Goal: Task Accomplishment & Management: Complete application form

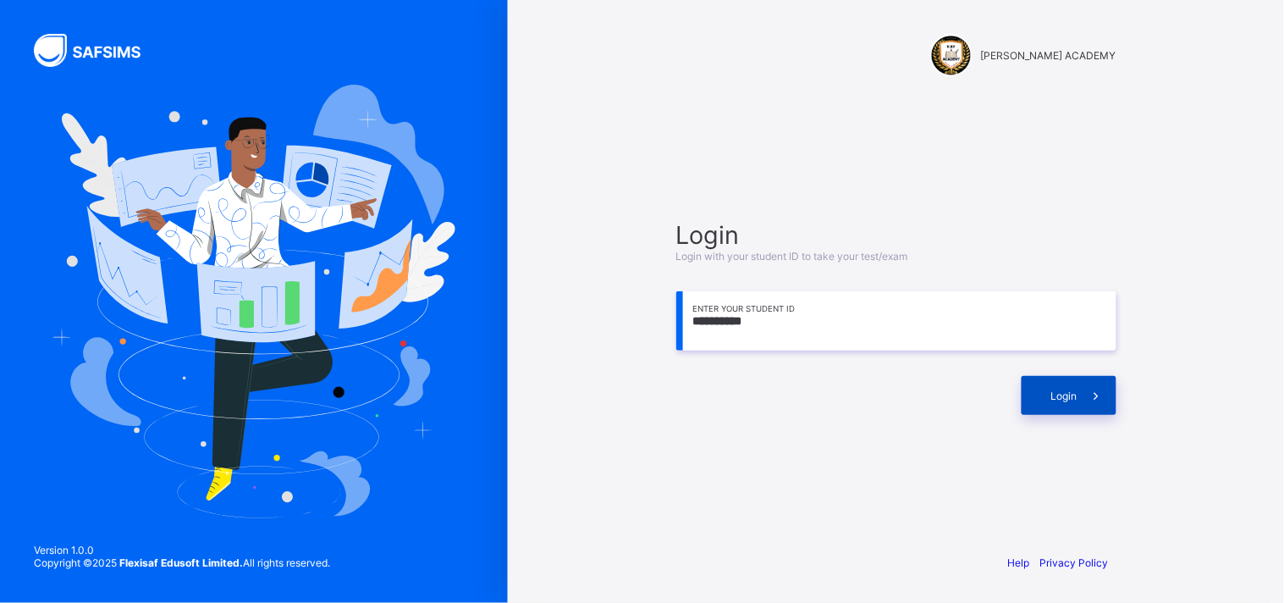
type input "**********"
click at [1028, 387] on div "Login" at bounding box center [1069, 395] width 95 height 39
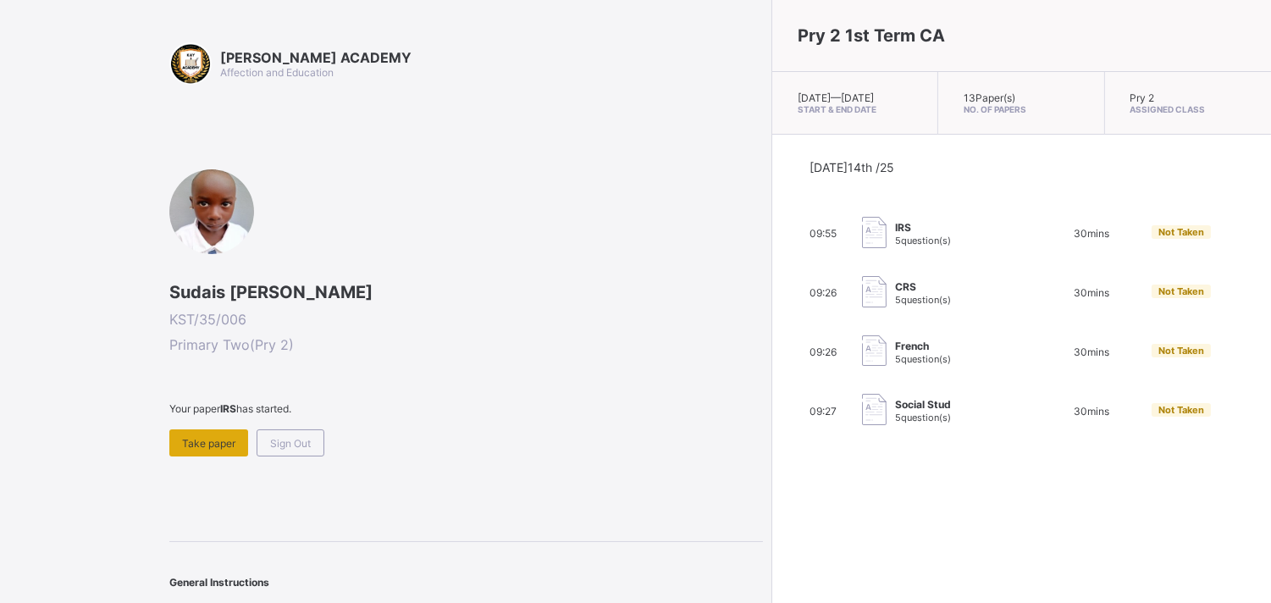
click at [207, 429] on div "Take paper" at bounding box center [208, 442] width 79 height 27
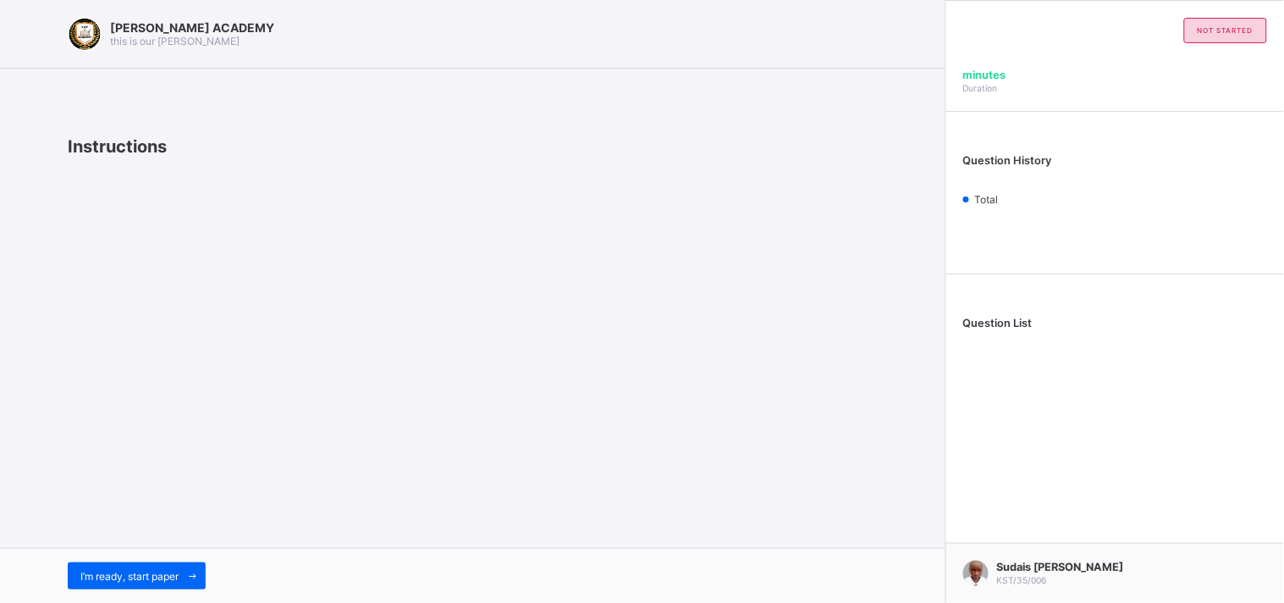
click at [209, 437] on div "[PERSON_NAME] ACADEMY this is our [PERSON_NAME] Instructions I’m ready, start p…" at bounding box center [473, 301] width 946 height 603
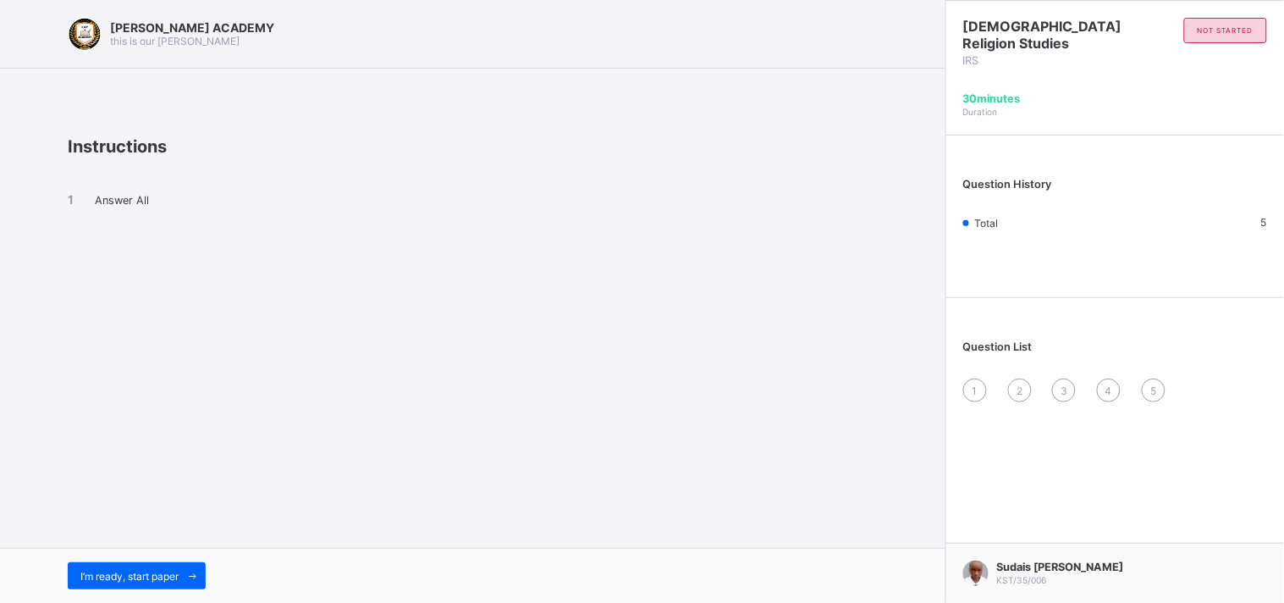
click at [209, 436] on div "[PERSON_NAME] ACADEMY this is our [PERSON_NAME] Instructions Answer All I’m rea…" at bounding box center [473, 301] width 946 height 603
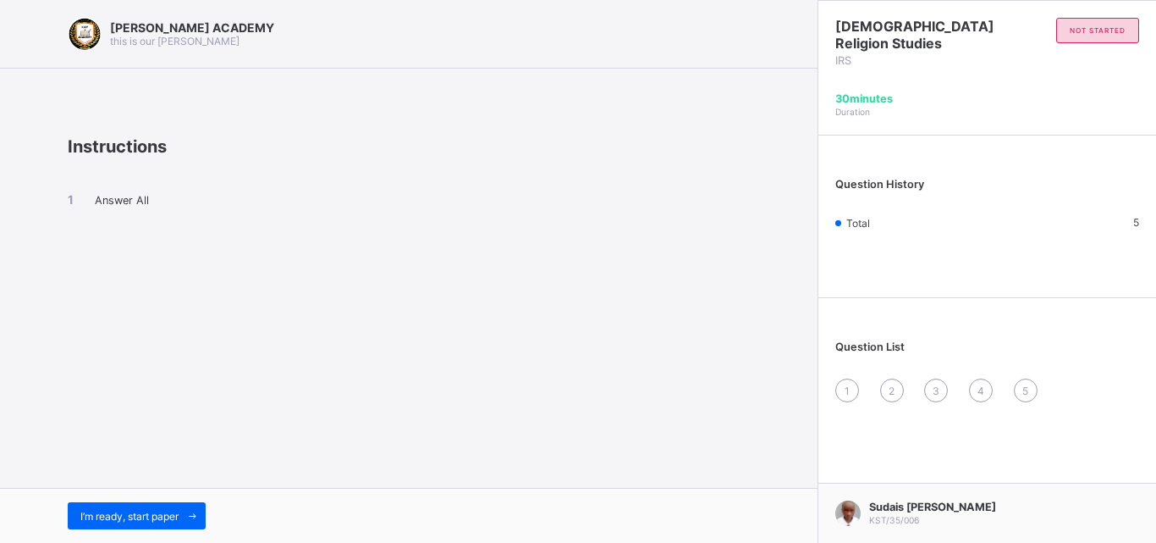
click at [189, 393] on div "[PERSON_NAME] ACADEMY this is our [PERSON_NAME] Instructions Answer All I’m rea…" at bounding box center [409, 271] width 818 height 543
click at [143, 193] on li "Answer All" at bounding box center [409, 199] width 682 height 14
click at [143, 194] on span "Answer All" at bounding box center [122, 200] width 54 height 13
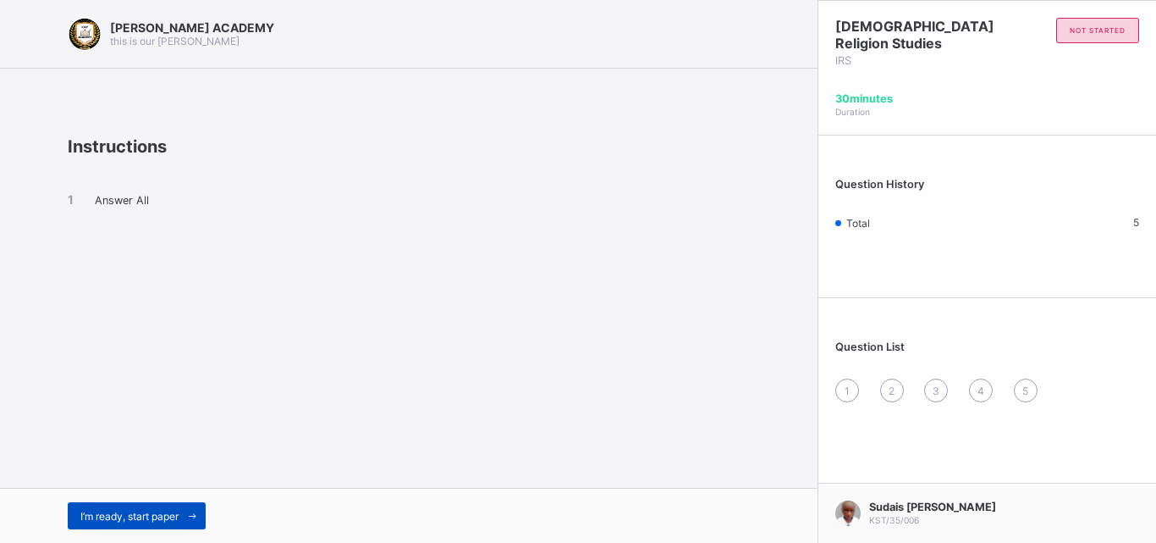
click at [140, 514] on span "I’m ready, start paper" at bounding box center [129, 516] width 98 height 13
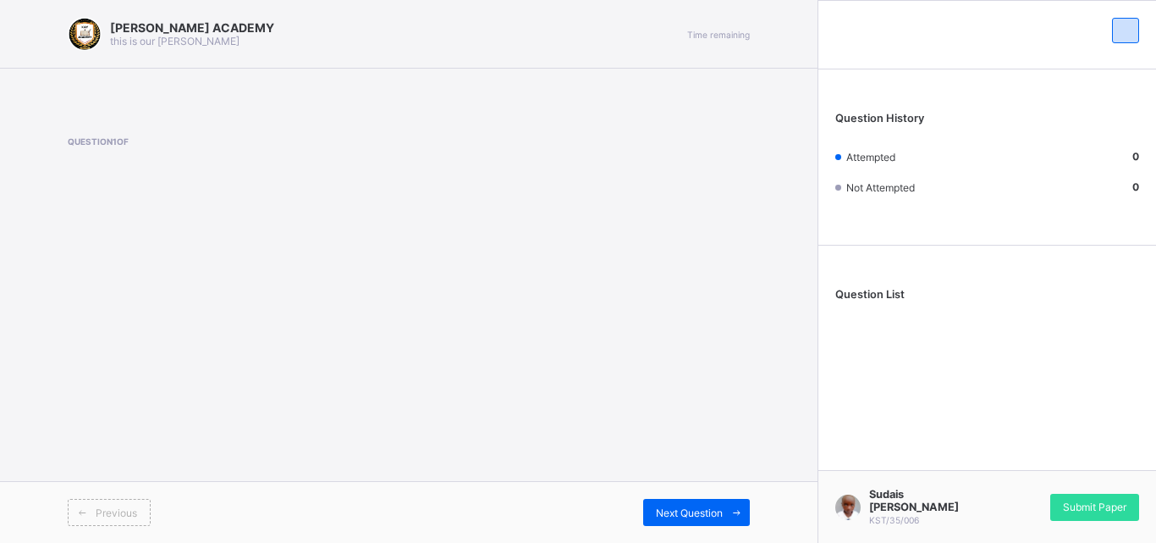
click at [140, 514] on div "Previous" at bounding box center [109, 512] width 83 height 27
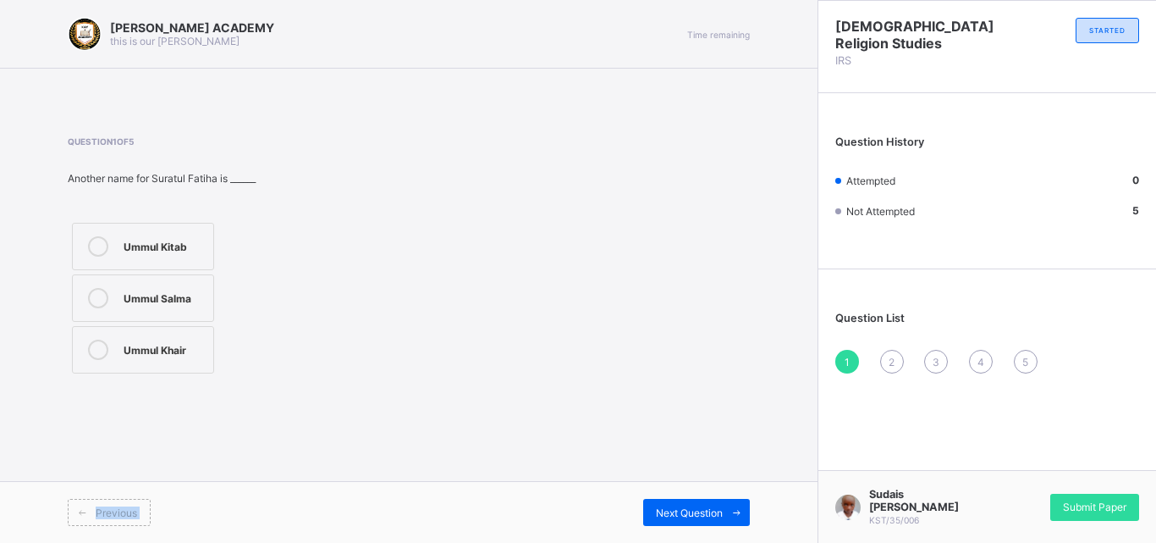
click at [140, 514] on div "Previous" at bounding box center [109, 512] width 83 height 27
click at [128, 264] on label "Ummul Kitab" at bounding box center [143, 246] width 142 height 47
click at [720, 498] on div "Previous Next Question" at bounding box center [409, 512] width 818 height 62
click at [713, 506] on span "Next Question" at bounding box center [689, 512] width 67 height 13
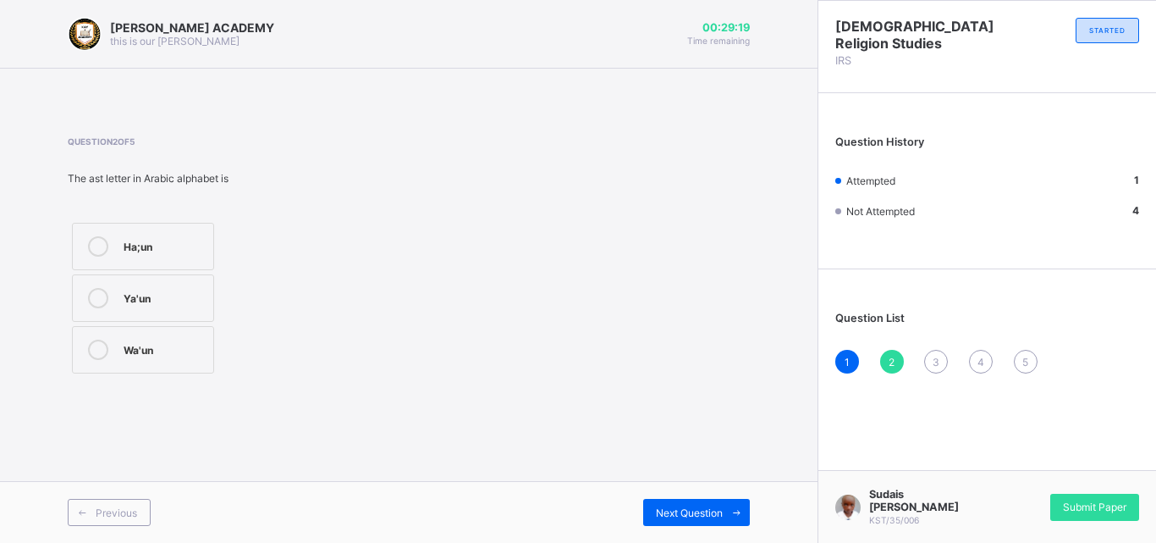
click at [174, 363] on label "Wa'un" at bounding box center [143, 349] width 142 height 47
click at [174, 364] on label "Wa'un" at bounding box center [143, 349] width 142 height 47
click at [695, 509] on span "Next Question" at bounding box center [689, 512] width 67 height 13
click at [124, 231] on label "29" at bounding box center [143, 246] width 142 height 47
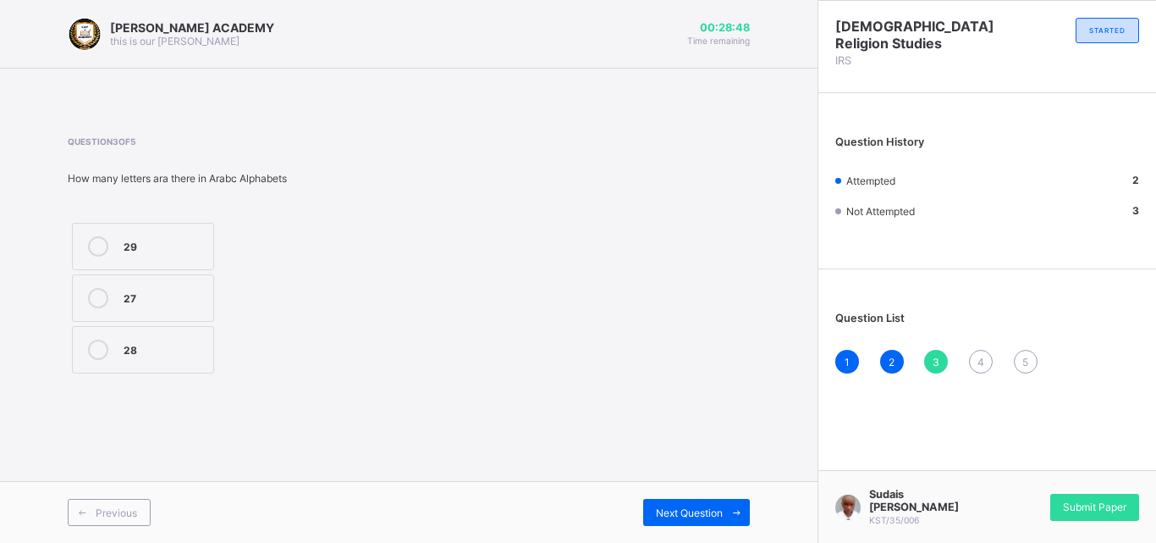
click at [124, 231] on label "29" at bounding box center [143, 246] width 142 height 47
click at [703, 525] on div "Next Question" at bounding box center [696, 512] width 107 height 27
click at [665, 516] on span "Next Question" at bounding box center [689, 512] width 67 height 13
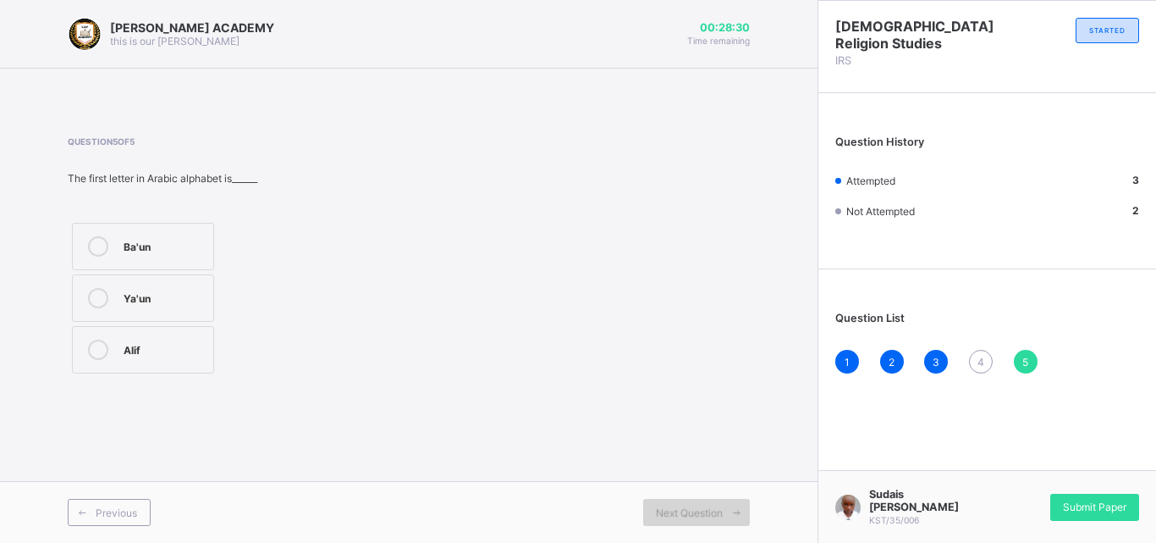
click at [665, 516] on span "Next Question" at bounding box center [689, 512] width 67 height 13
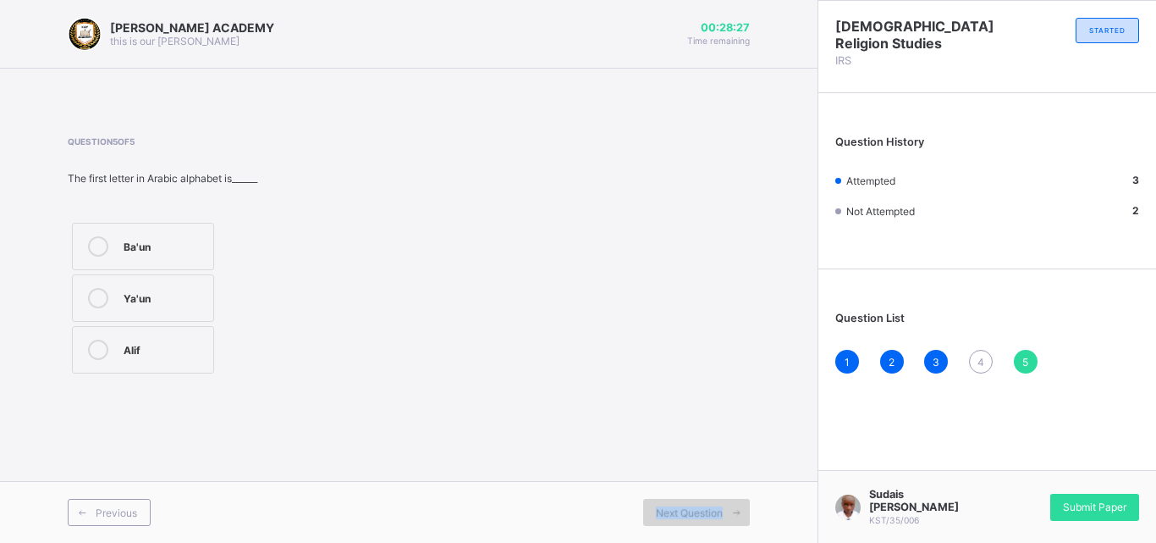
click at [665, 516] on span "Next Question" at bounding box center [689, 512] width 67 height 13
click at [195, 253] on div "Ba'un" at bounding box center [164, 246] width 81 height 20
click at [749, 520] on span at bounding box center [736, 512] width 27 height 27
click at [726, 515] on span at bounding box center [736, 512] width 27 height 27
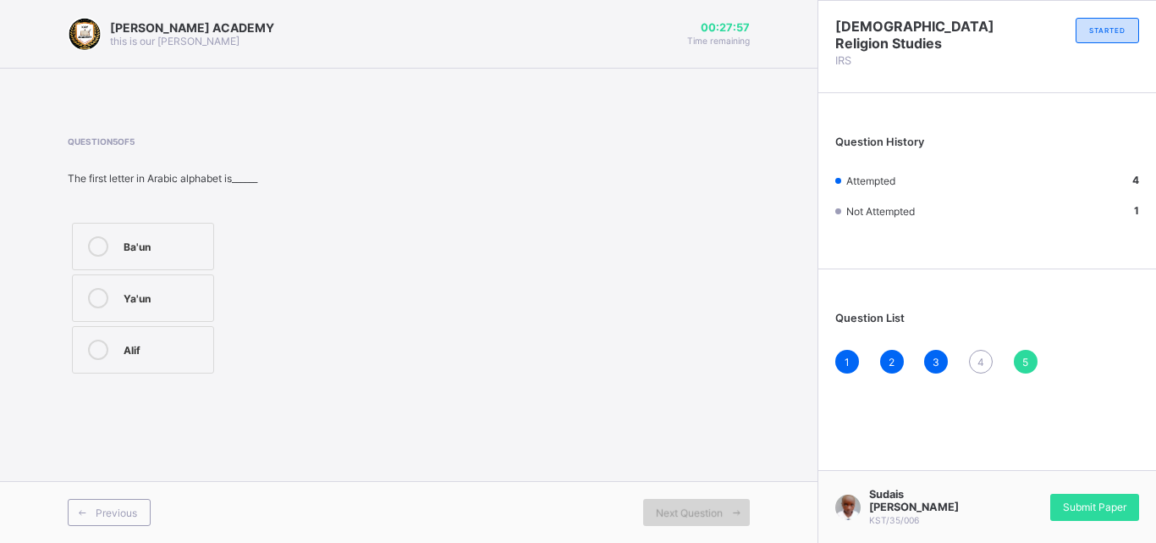
click at [726, 515] on span at bounding box center [736, 512] width 27 height 27
click at [1073, 494] on div "Submit Paper" at bounding box center [1095, 507] width 89 height 27
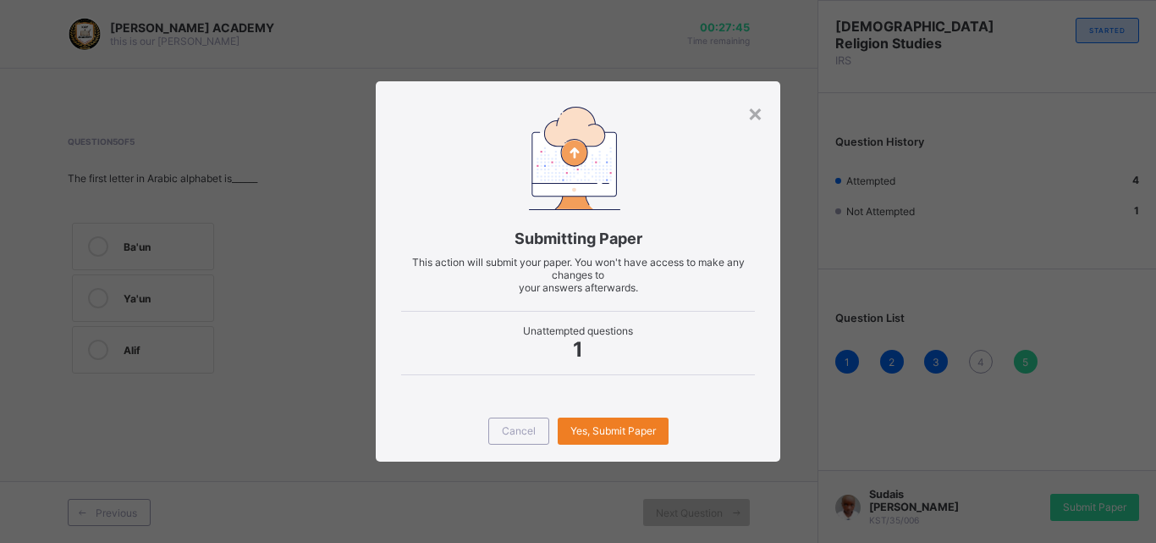
click at [1073, 491] on div "× Submitting Paper This action will submit your paper. You won't have access to…" at bounding box center [578, 271] width 1156 height 543
click at [624, 427] on span "Yes, Submit Paper" at bounding box center [614, 430] width 86 height 13
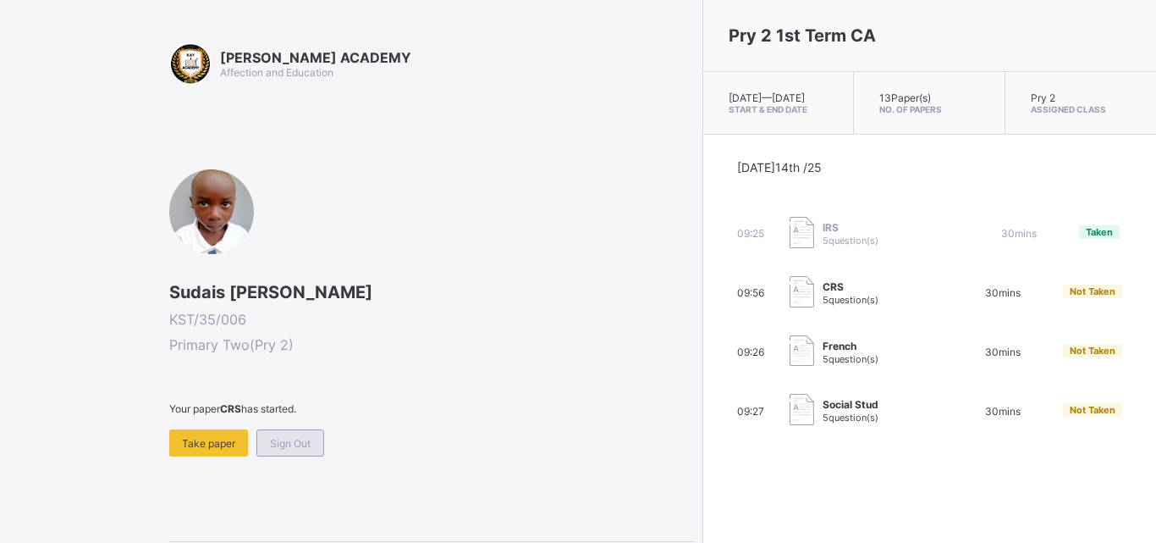
drag, startPoint x: 624, startPoint y: 427, endPoint x: 322, endPoint y: 448, distance: 303.0
click at [322, 448] on div "Sign Out" at bounding box center [291, 442] width 68 height 27
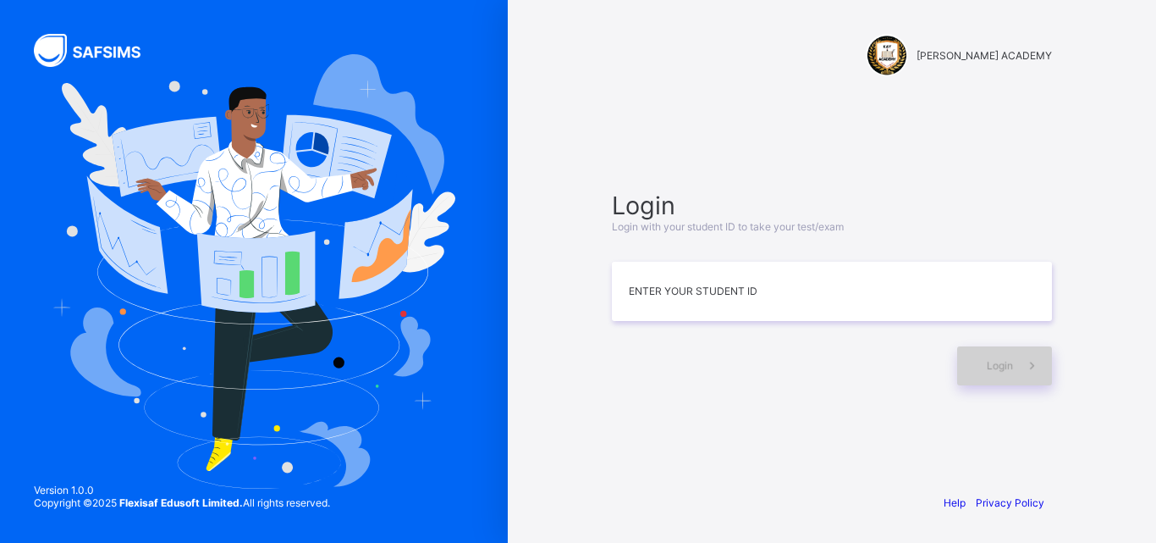
click at [994, 352] on div "Login" at bounding box center [1004, 365] width 95 height 39
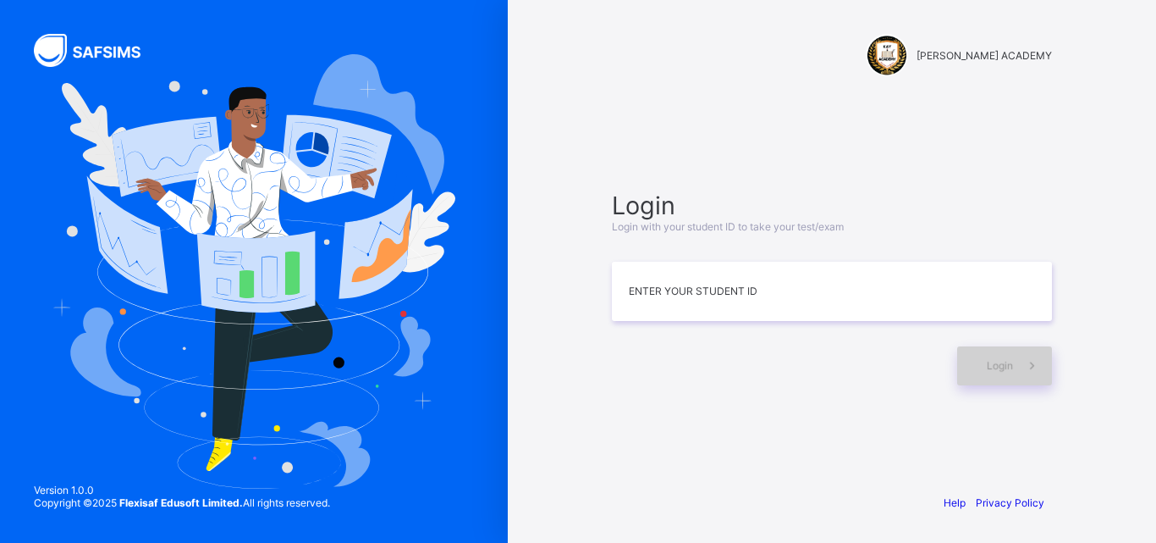
click at [994, 352] on div "Login" at bounding box center [1004, 365] width 95 height 39
click at [627, 321] on div "Login Login with your student ID to take your test/exam Enter your Student ID L…" at bounding box center [832, 287] width 440 height 195
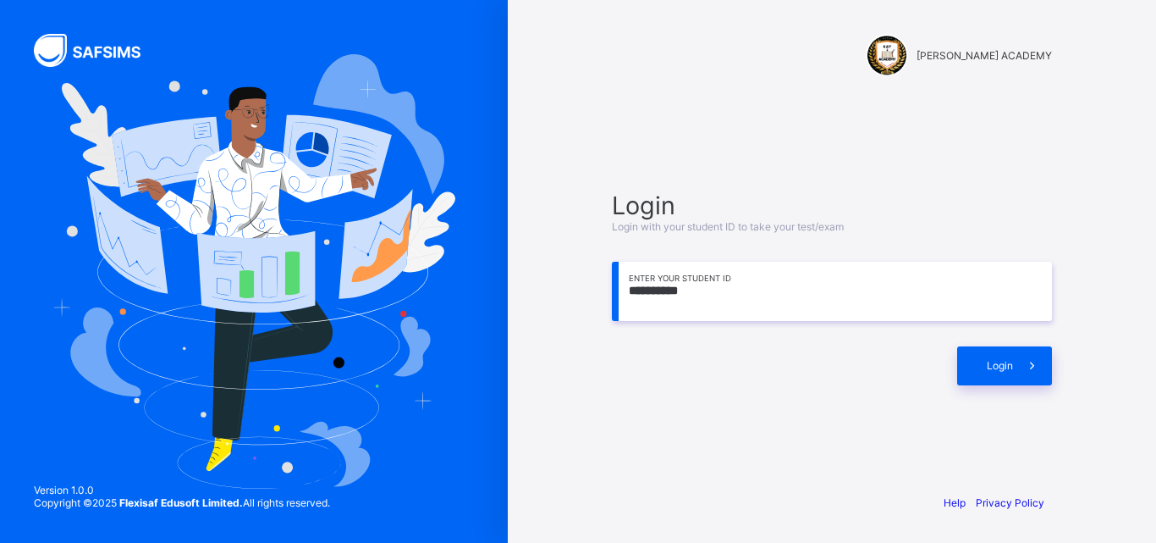
type input "**********"
click at [1003, 386] on div "**********" at bounding box center [832, 288] width 474 height 316
click at [996, 367] on span "Login" at bounding box center [1000, 365] width 26 height 13
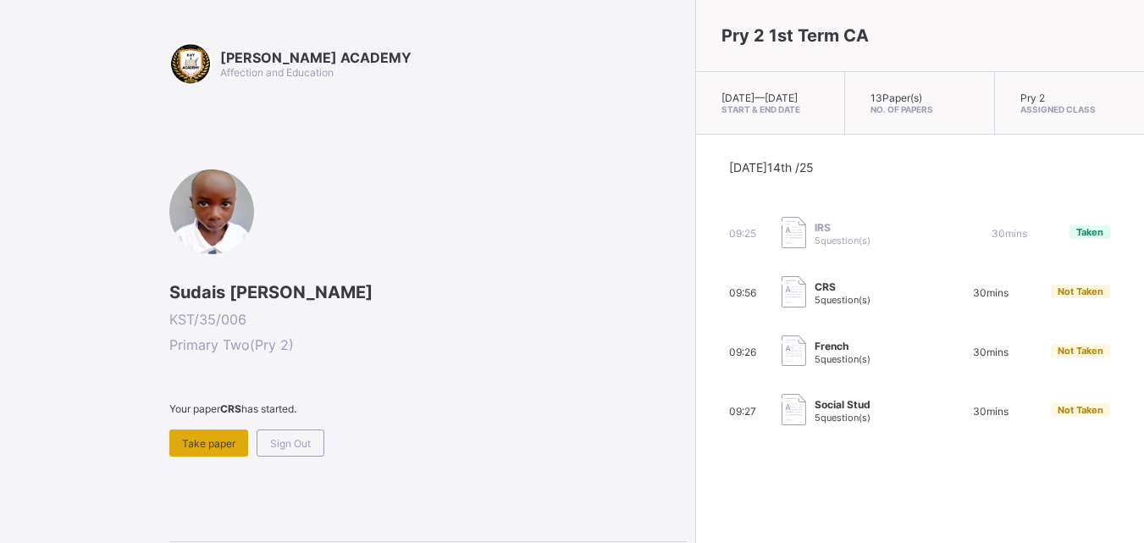
click at [183, 452] on div "Take paper" at bounding box center [208, 442] width 79 height 27
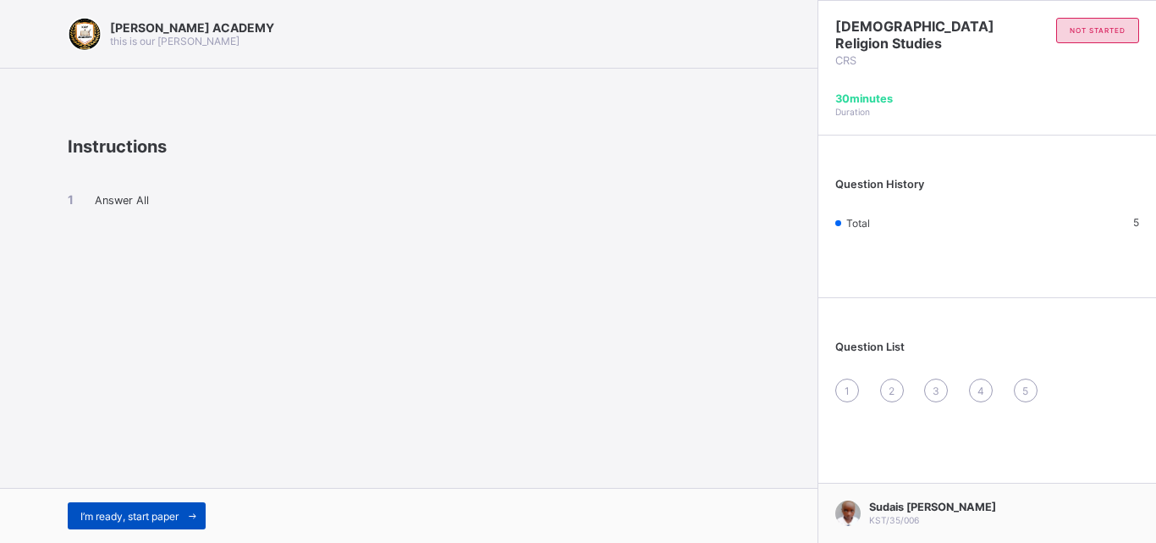
click at [190, 524] on span at bounding box center [192, 515] width 27 height 27
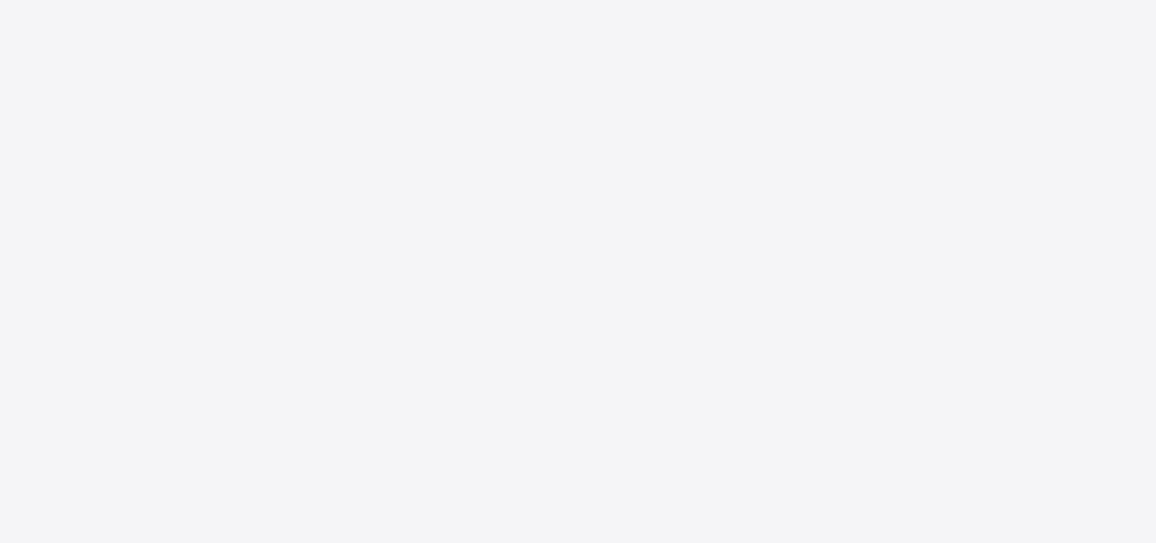
click at [190, 524] on div "New Update Available Hello there, You can install SAFSIMS on your device for ea…" at bounding box center [578, 271] width 1156 height 543
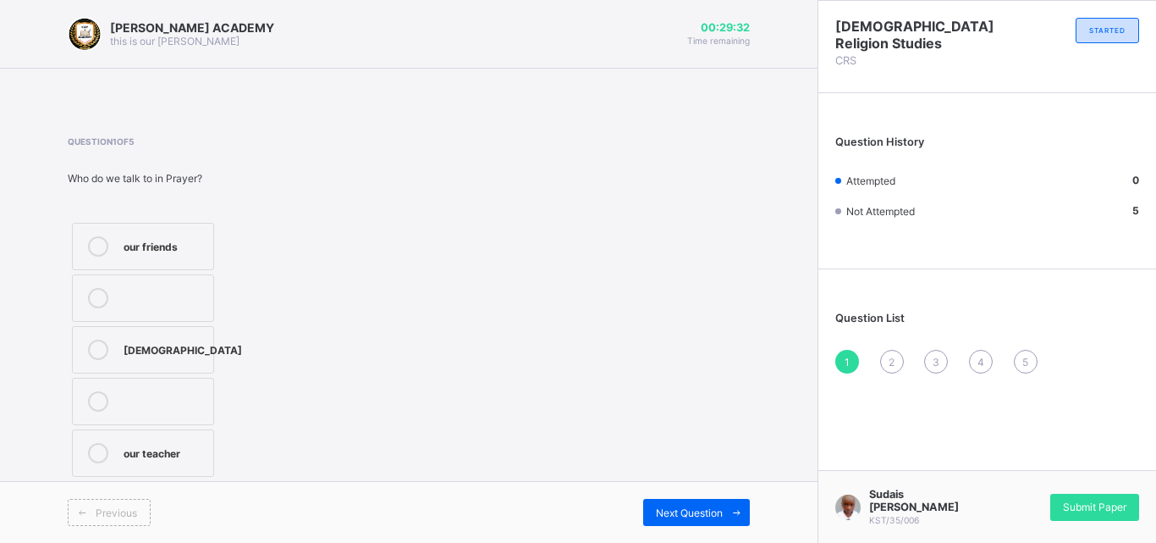
click at [191, 438] on label "our teacher" at bounding box center [143, 452] width 142 height 47
click at [711, 510] on span "Next Question" at bounding box center [689, 512] width 67 height 13
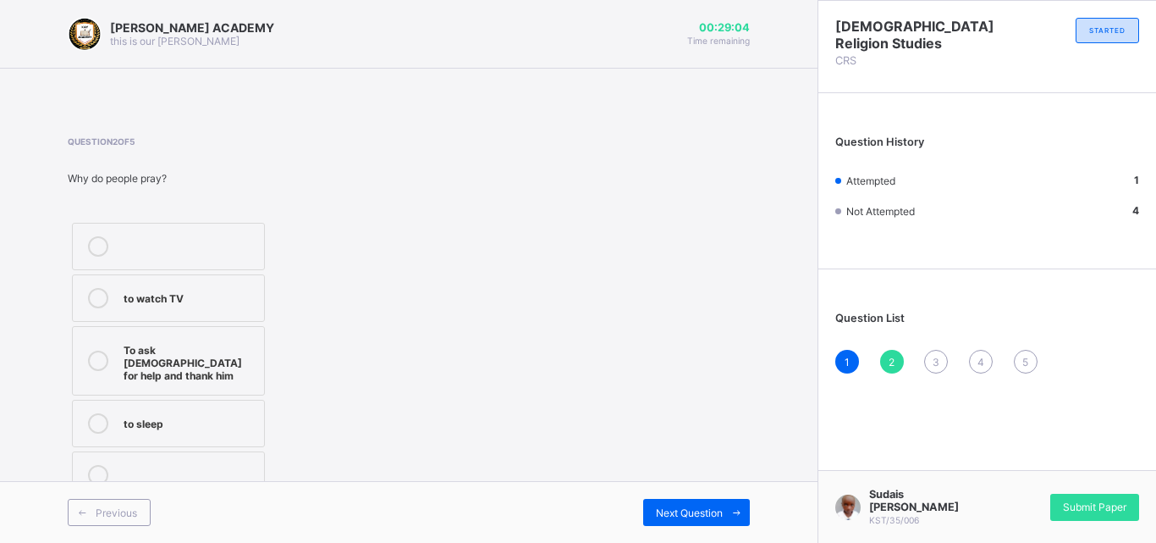
click at [130, 345] on div "To ask [DEMOGRAPHIC_DATA] for help and thank him" at bounding box center [190, 360] width 132 height 42
drag, startPoint x: 714, startPoint y: 501, endPoint x: 1078, endPoint y: 510, distance: 364.1
click at [1078, 510] on span "Submit Paper" at bounding box center [1094, 506] width 63 height 13
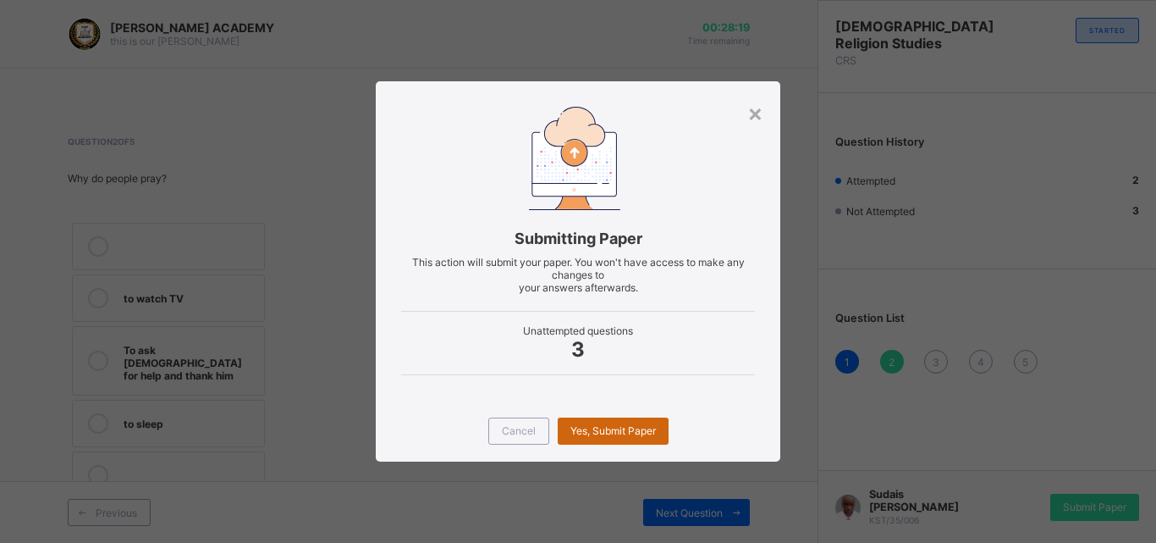
click at [634, 426] on span "Yes, Submit Paper" at bounding box center [614, 430] width 86 height 13
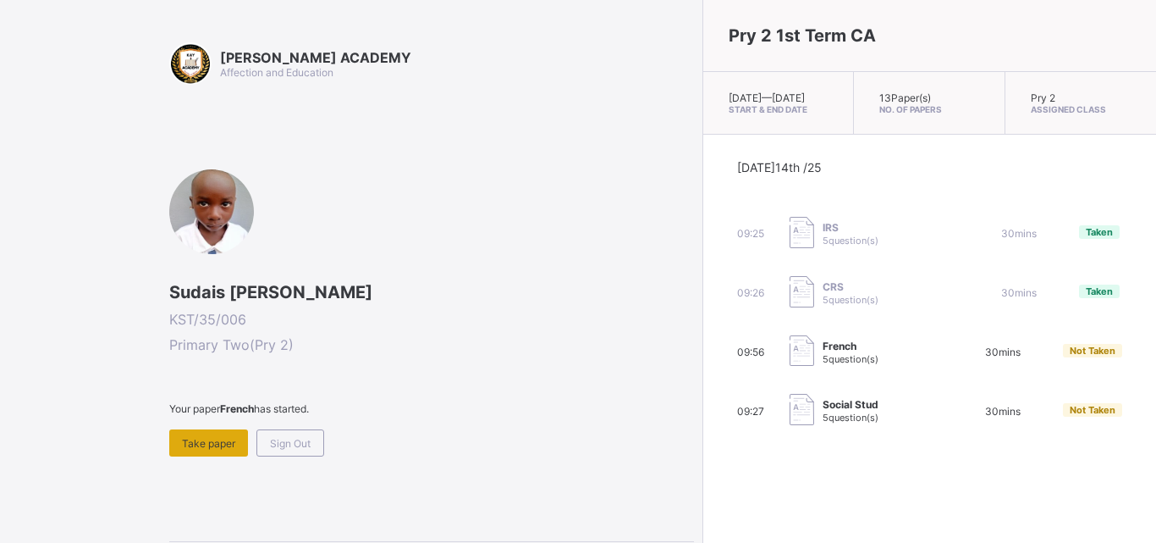
click at [219, 438] on span "Take paper" at bounding box center [208, 443] width 53 height 13
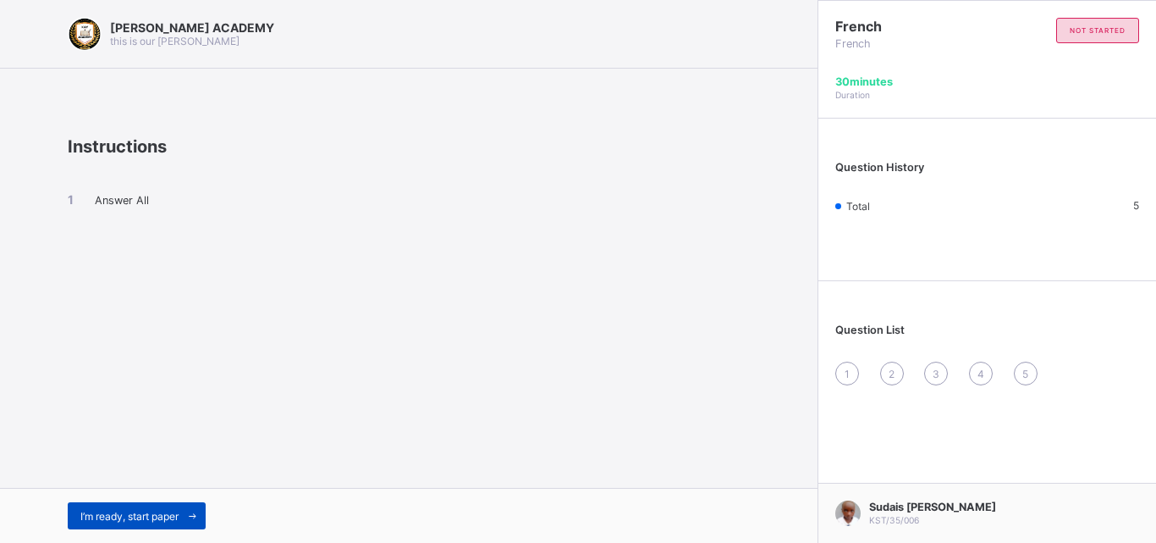
click at [172, 521] on span "I’m ready, start paper" at bounding box center [129, 516] width 98 height 13
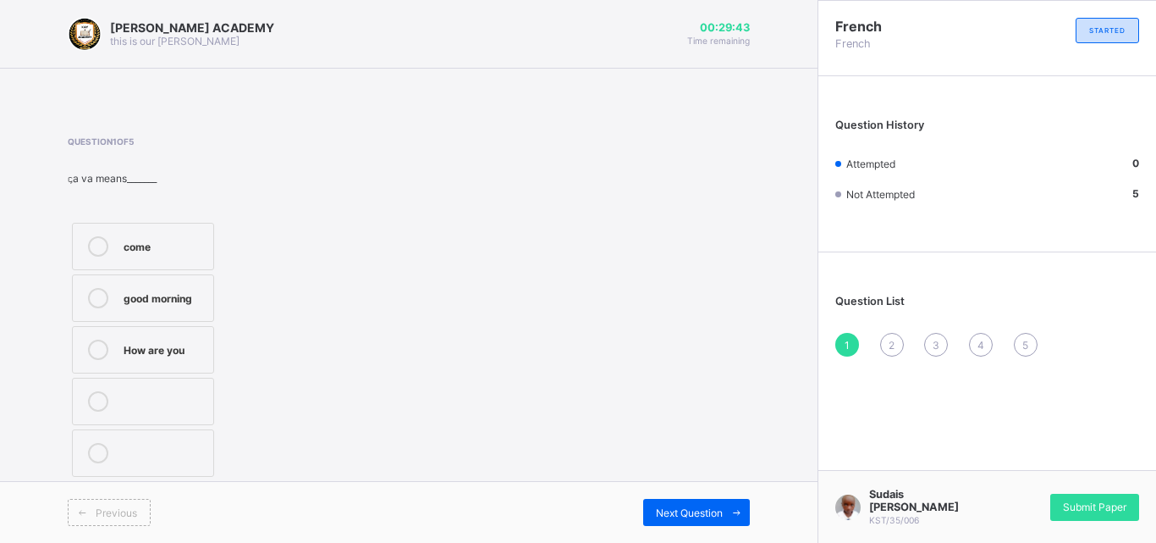
click at [99, 346] on icon at bounding box center [98, 349] width 20 height 20
click at [884, 345] on div "2" at bounding box center [892, 345] width 24 height 24
click at [94, 239] on icon at bounding box center [98, 246] width 20 height 20
click at [929, 340] on div "3" at bounding box center [936, 345] width 24 height 24
click at [150, 455] on div "Greetings in French" at bounding box center [164, 458] width 81 height 30
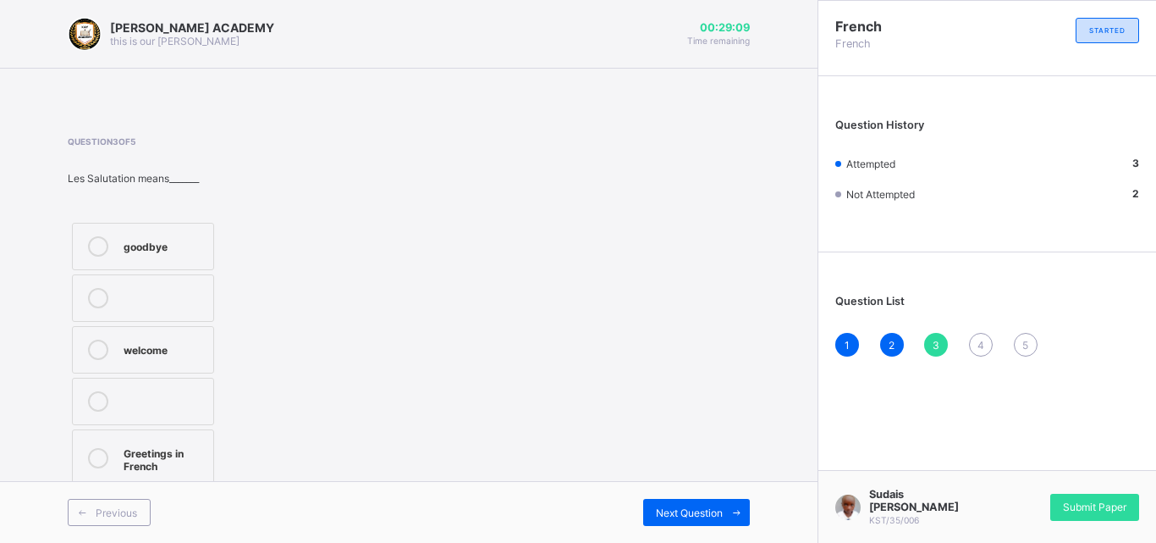
click at [987, 350] on div "4" at bounding box center [981, 345] width 24 height 24
click at [157, 262] on div "What is your name" at bounding box center [164, 251] width 81 height 30
click at [1019, 340] on div "5" at bounding box center [1026, 345] width 24 height 24
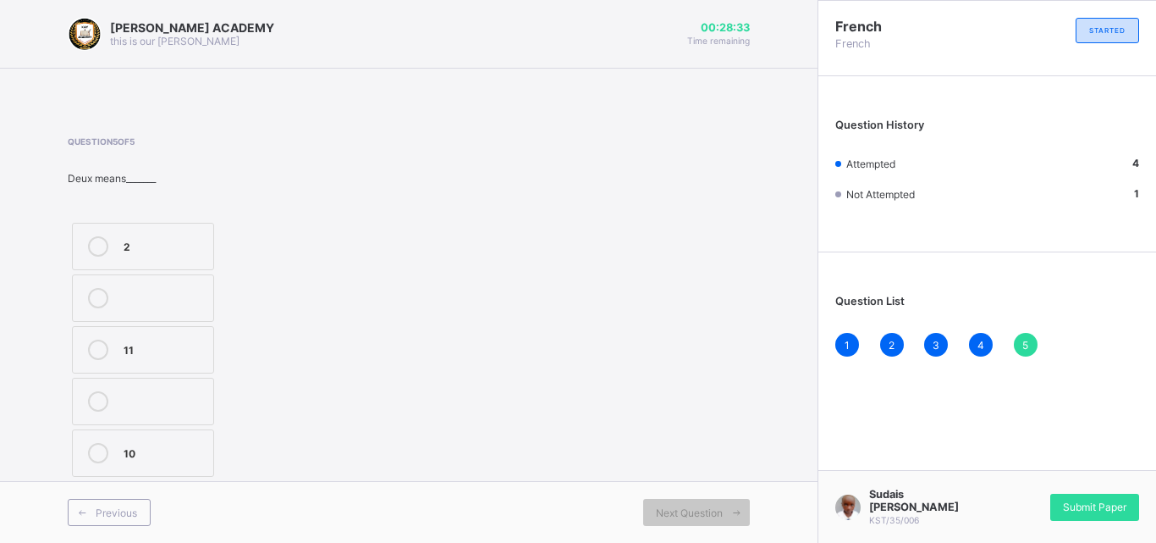
click at [128, 456] on div "10" at bounding box center [164, 451] width 81 height 17
click at [1081, 503] on span "Submit Paper" at bounding box center [1094, 506] width 63 height 13
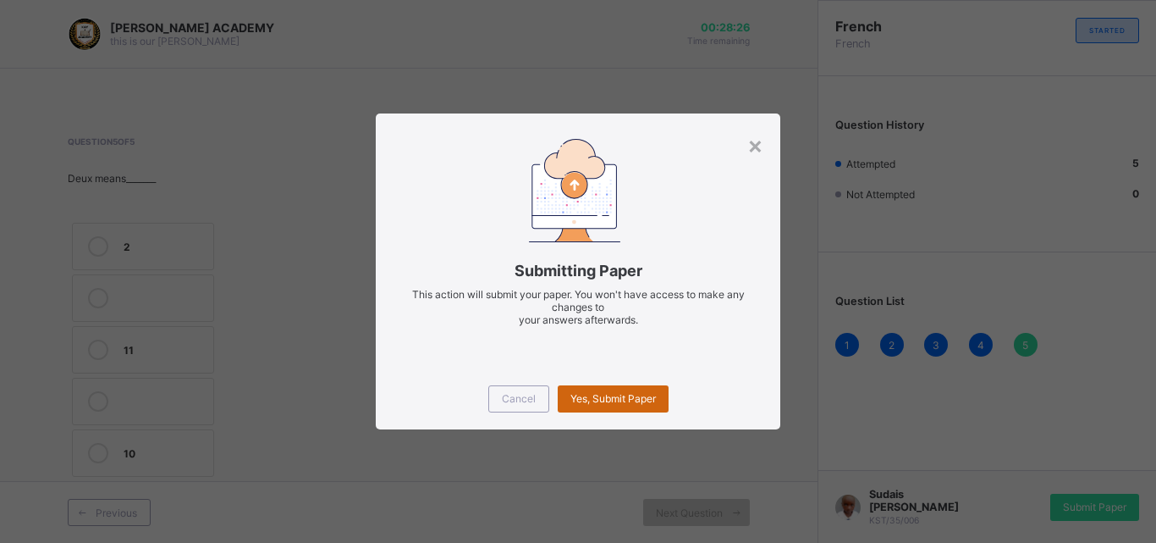
click at [604, 390] on div "Yes, Submit Paper" at bounding box center [613, 398] width 111 height 27
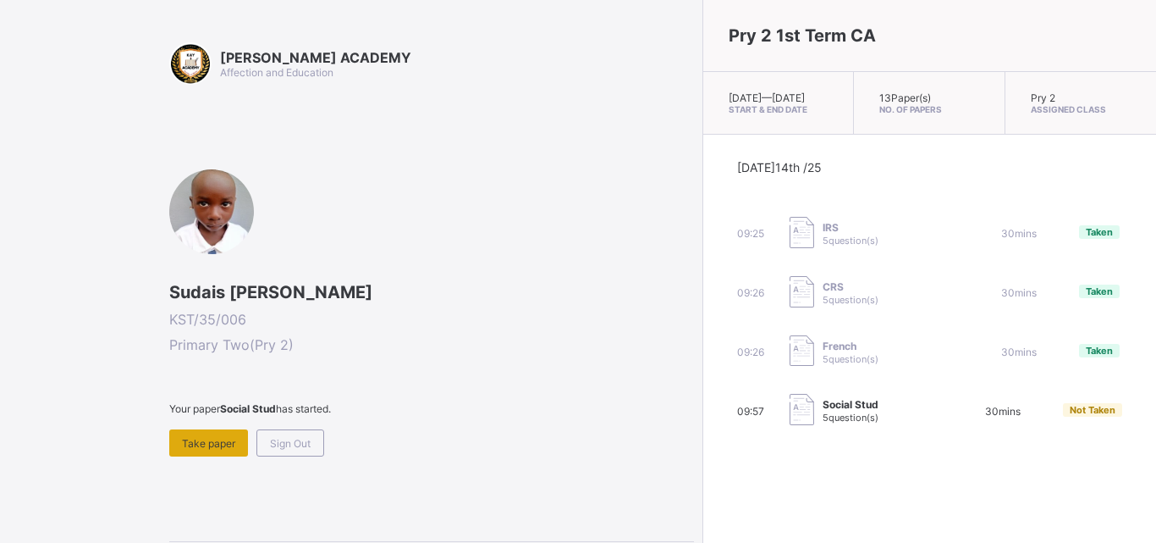
click at [212, 444] on span "Take paper" at bounding box center [208, 443] width 53 height 13
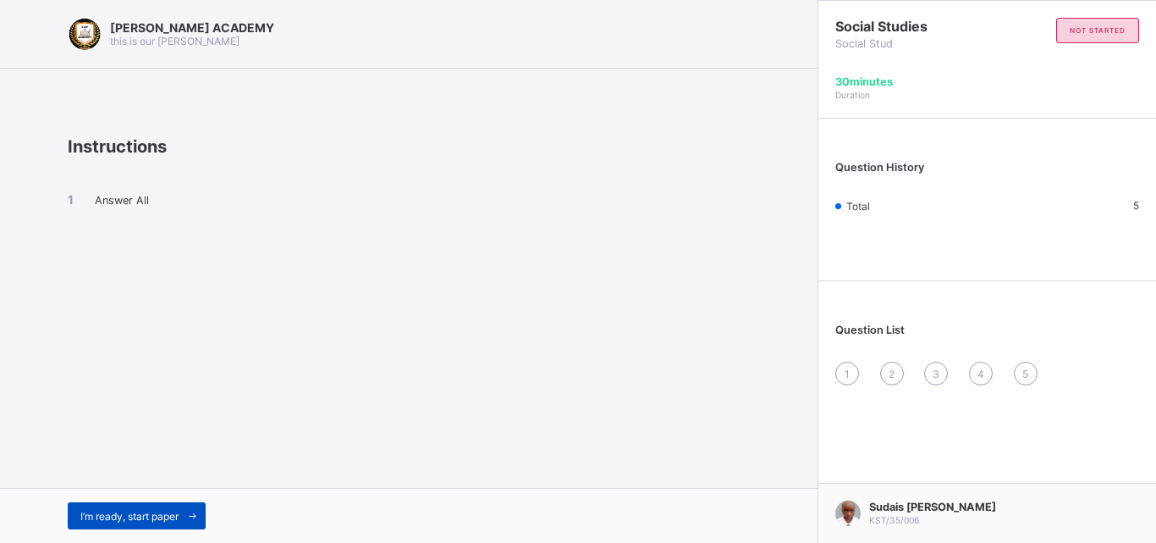
click at [138, 510] on span "I’m ready, start paper" at bounding box center [129, 516] width 98 height 13
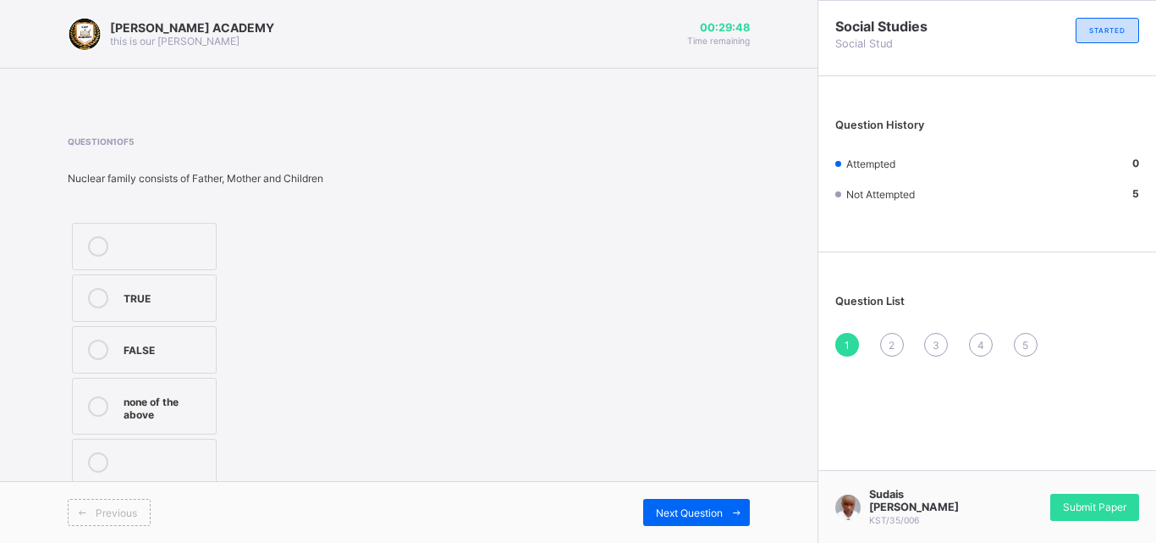
click at [95, 310] on label "TRUE" at bounding box center [144, 297] width 145 height 47
click at [899, 346] on div "2" at bounding box center [892, 345] width 24 height 24
click at [84, 239] on div at bounding box center [98, 251] width 34 height 30
click at [933, 351] on div "3" at bounding box center [936, 345] width 24 height 24
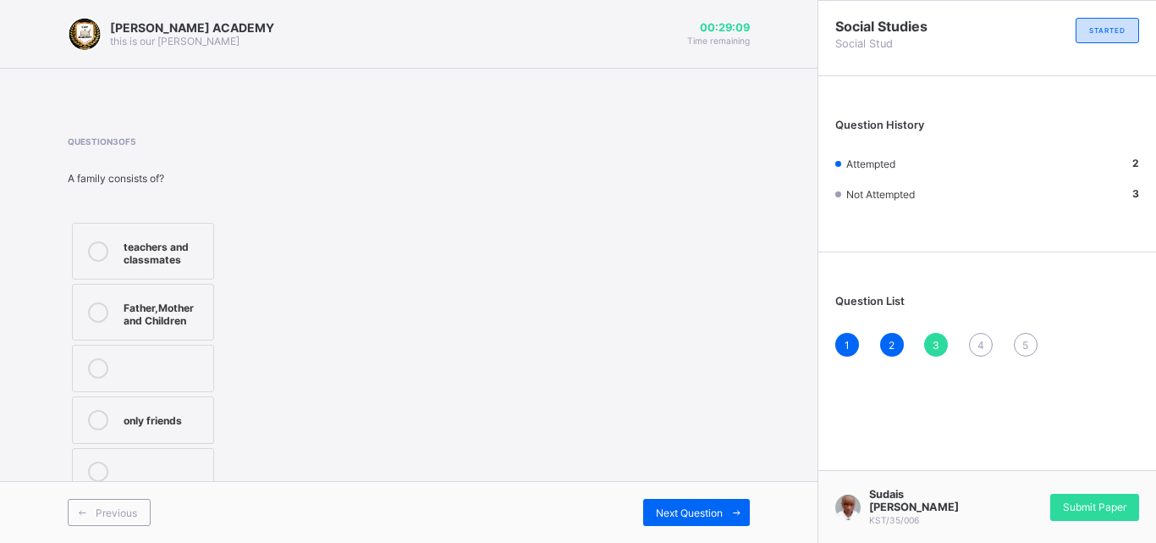
click at [155, 300] on div "Father,Mother and Children" at bounding box center [164, 312] width 81 height 30
click at [973, 341] on div "4" at bounding box center [981, 345] width 24 height 24
click at [123, 254] on label "4" at bounding box center [143, 246] width 142 height 47
click at [1014, 347] on div "5" at bounding box center [1026, 345] width 24 height 24
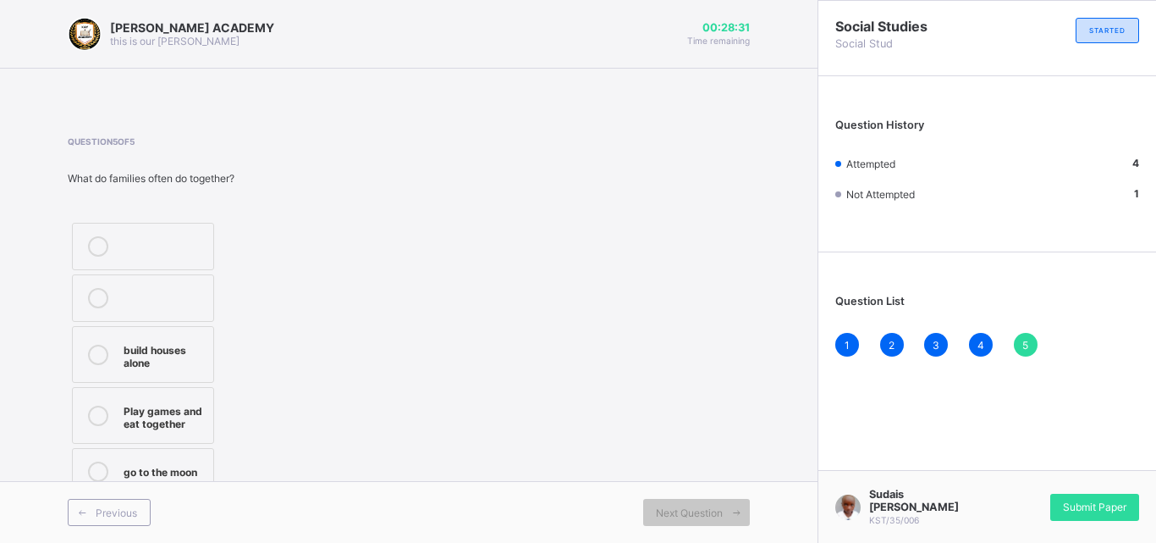
click at [90, 422] on icon at bounding box center [98, 415] width 20 height 20
click at [1092, 508] on span "Submit Paper" at bounding box center [1094, 506] width 63 height 13
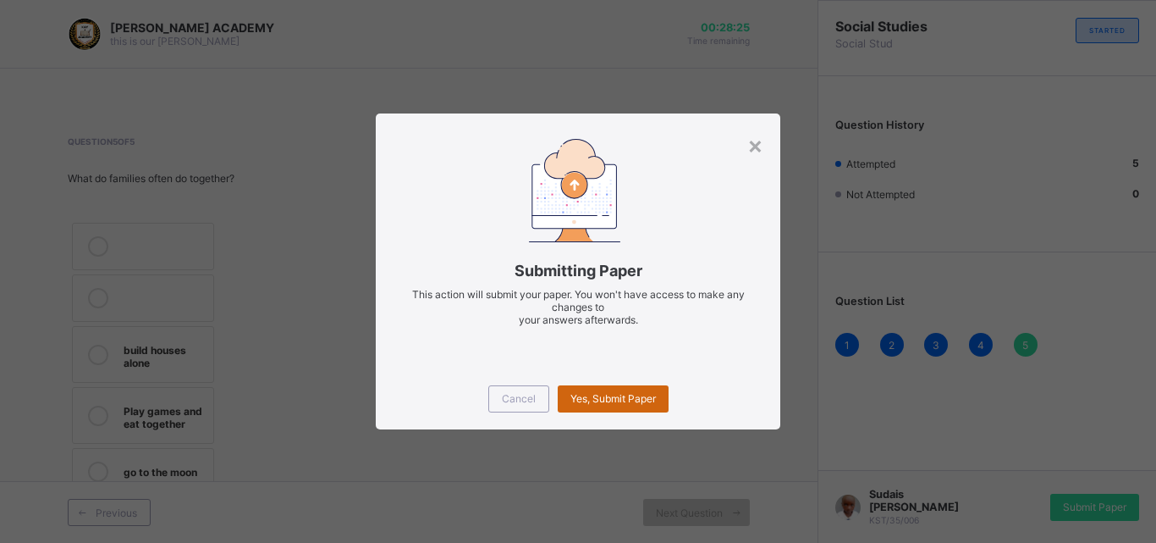
click at [637, 392] on span "Yes, Submit Paper" at bounding box center [614, 398] width 86 height 13
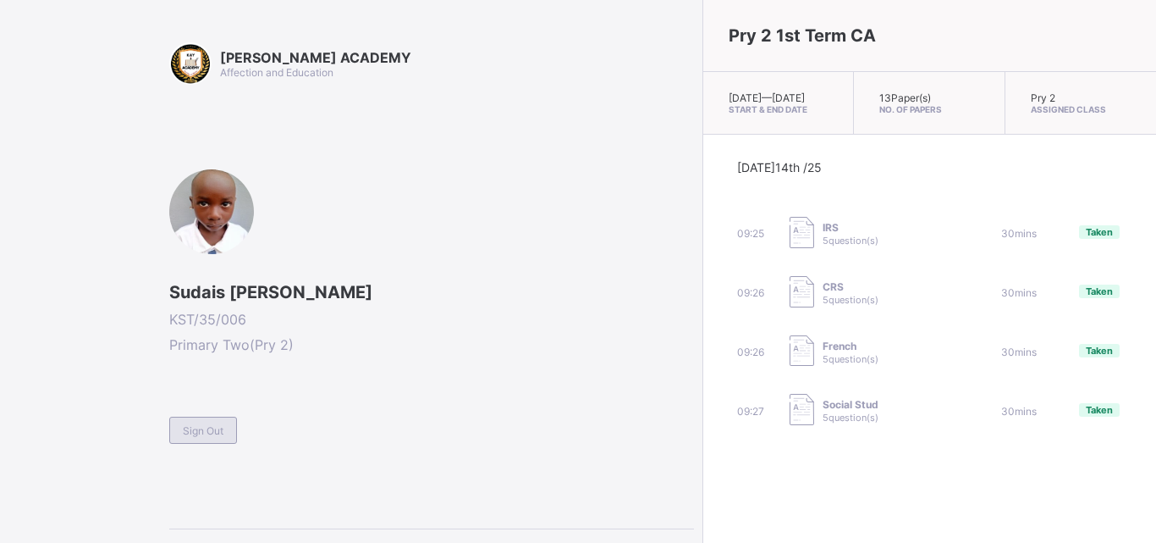
click at [223, 422] on div "Sign Out" at bounding box center [203, 429] width 68 height 27
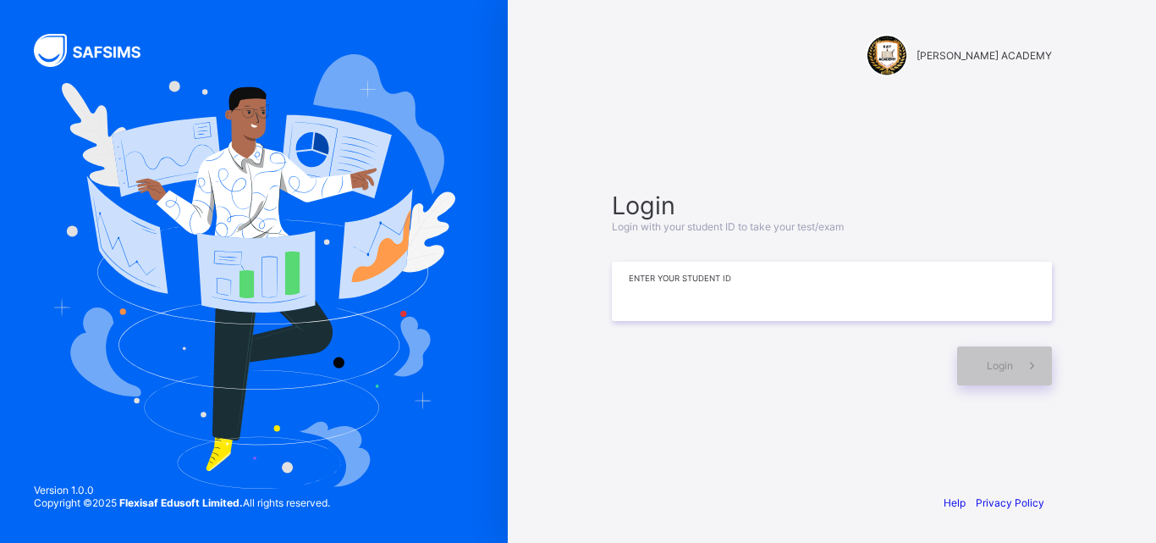
click at [656, 301] on input at bounding box center [832, 291] width 440 height 59
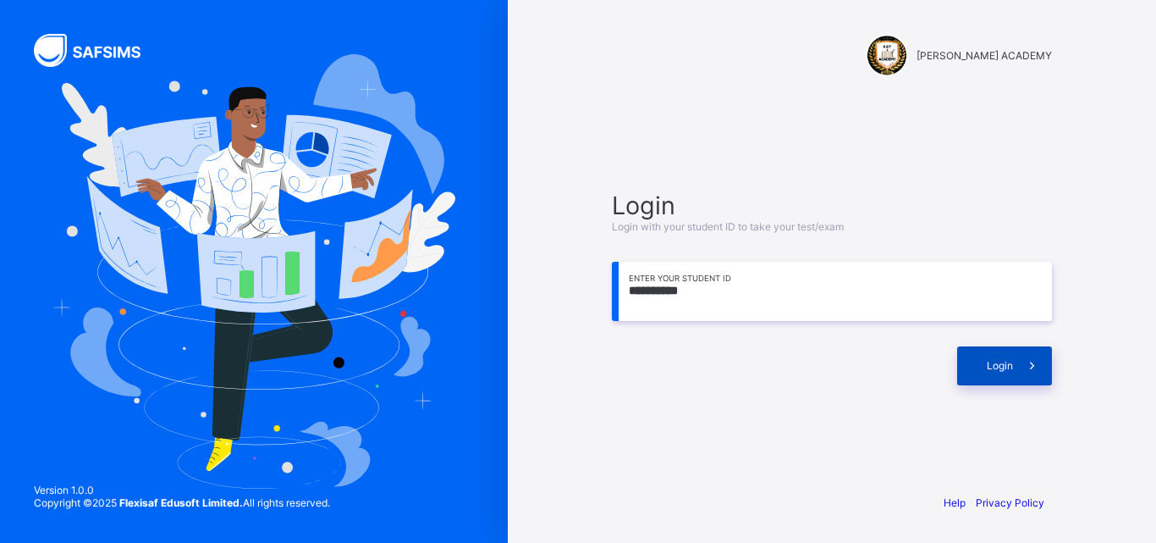
type input "**********"
click at [1014, 361] on span at bounding box center [1032, 365] width 39 height 39
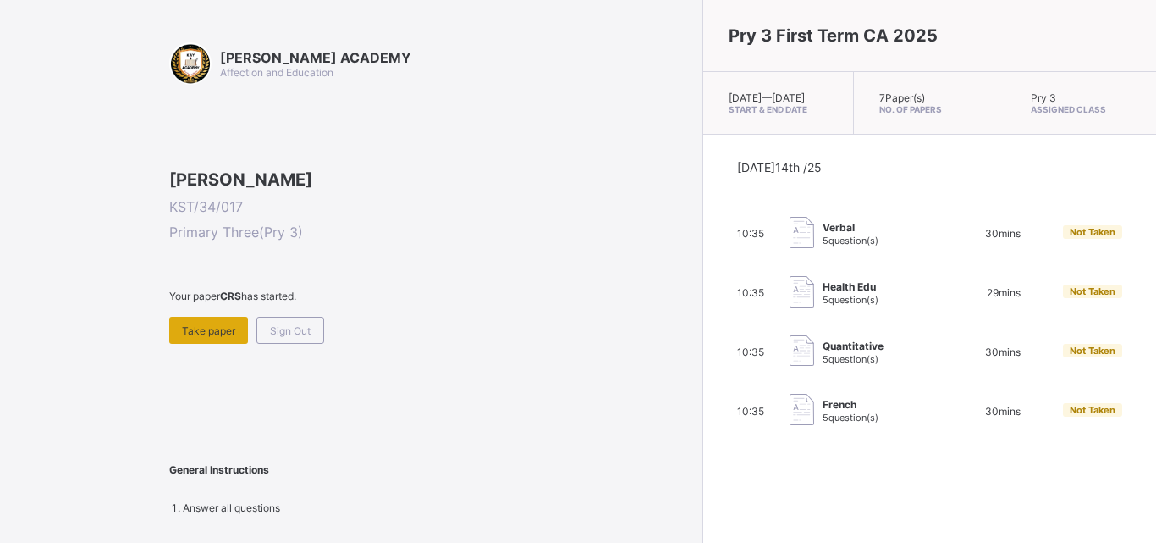
click at [222, 344] on div "Take paper" at bounding box center [208, 330] width 79 height 27
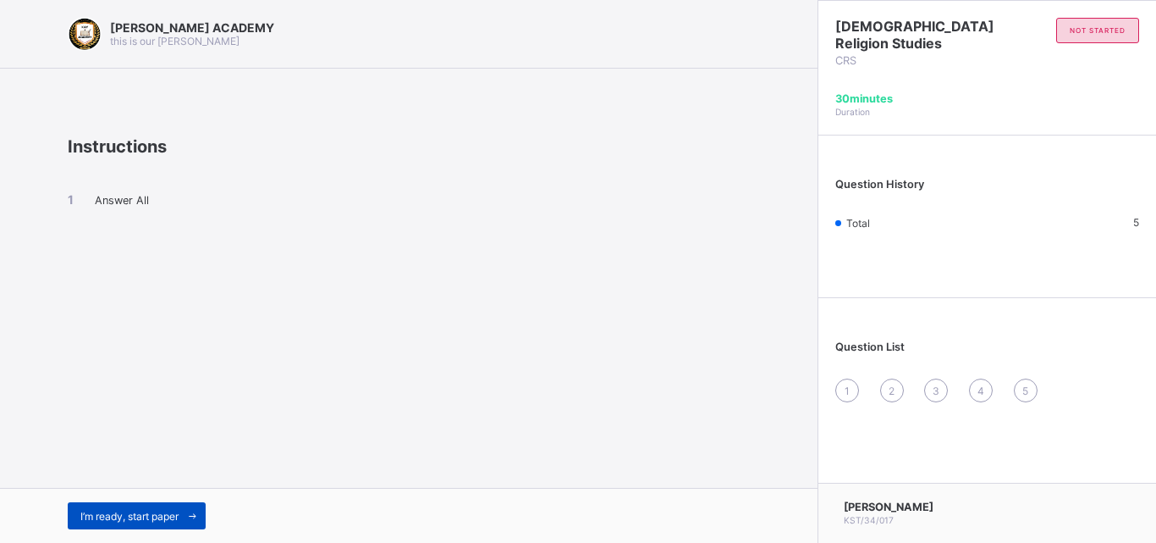
click at [190, 502] on span at bounding box center [192, 515] width 27 height 27
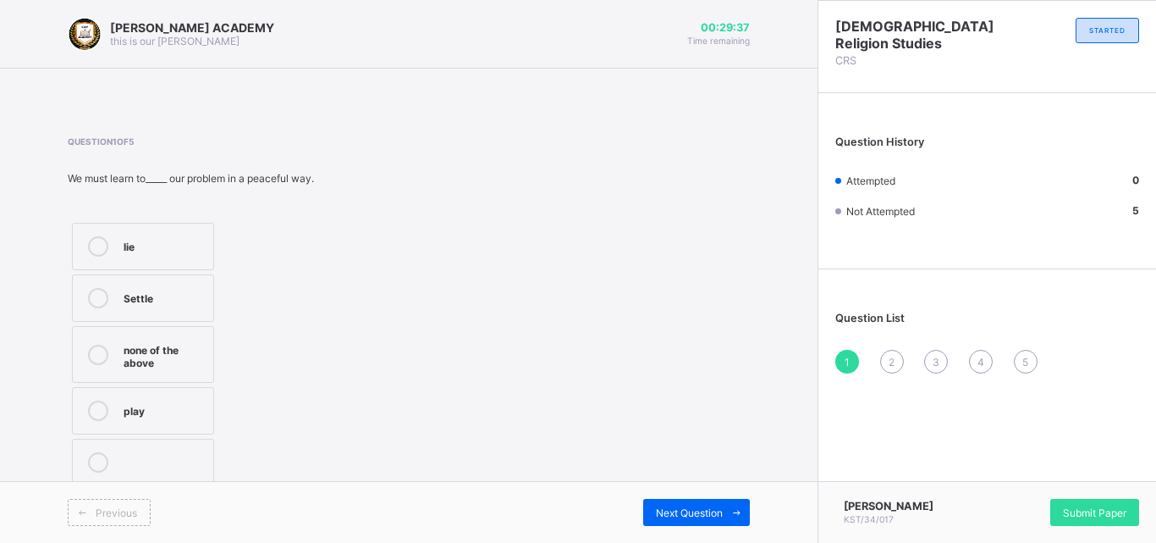
click at [190, 312] on label "Settle" at bounding box center [143, 297] width 142 height 47
click at [898, 365] on div "2" at bounding box center [892, 362] width 24 height 24
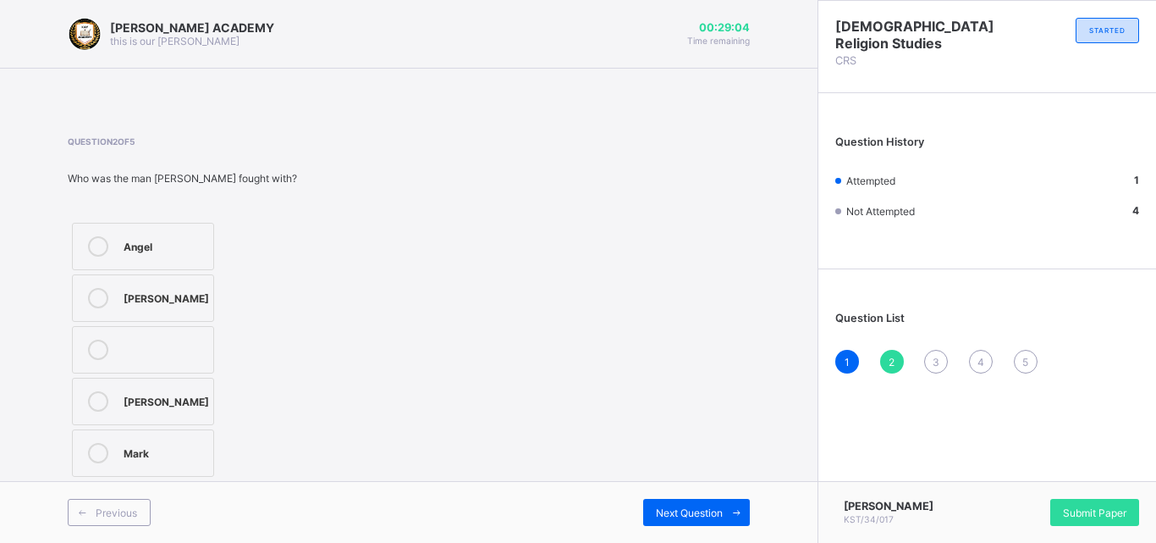
click at [207, 390] on label "[PERSON_NAME]" at bounding box center [143, 401] width 142 height 47
click at [935, 365] on span "3" at bounding box center [936, 362] width 7 height 13
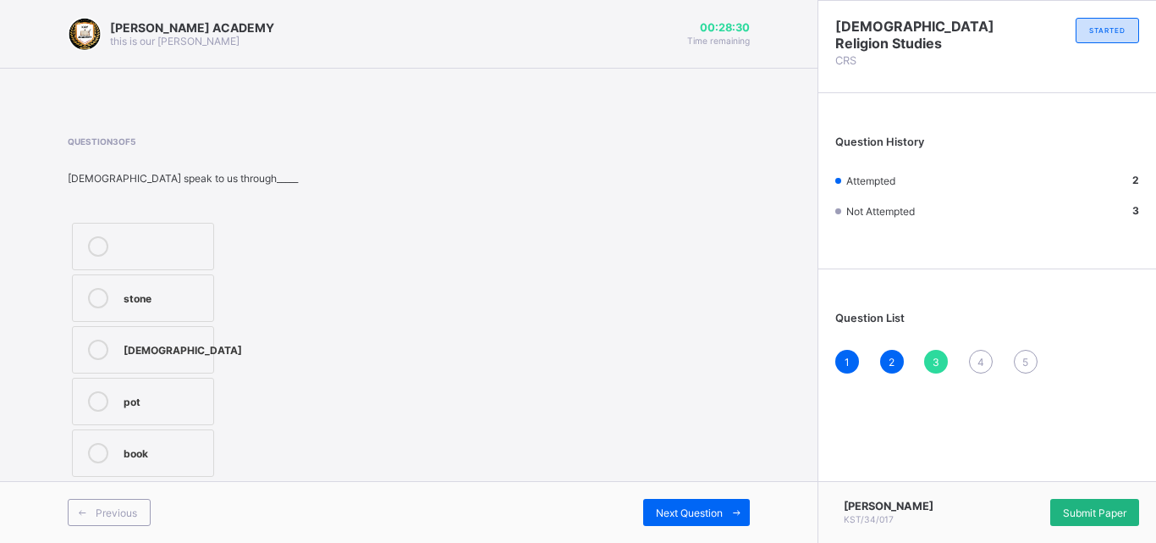
click at [1133, 515] on div "Submit Paper" at bounding box center [1095, 512] width 89 height 27
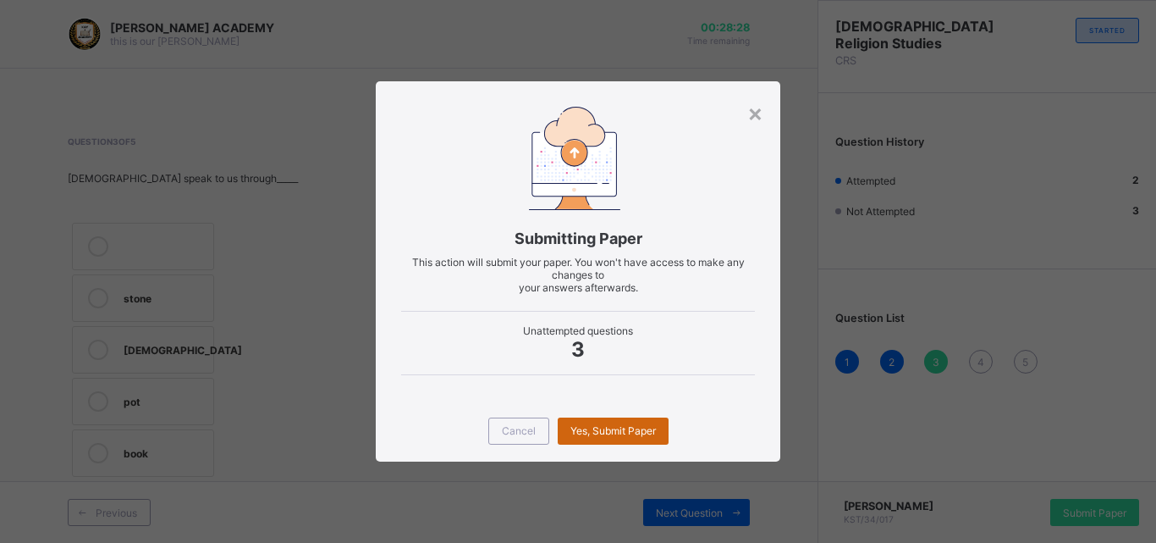
click at [647, 428] on span "Yes, Submit Paper" at bounding box center [614, 430] width 86 height 13
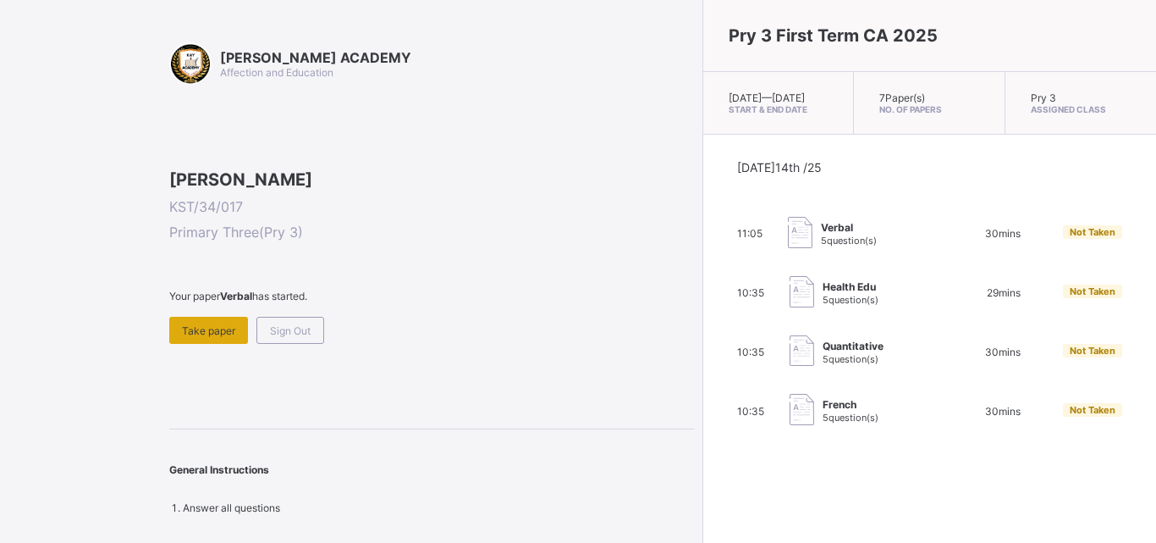
click at [214, 344] on div "Take paper" at bounding box center [208, 330] width 79 height 27
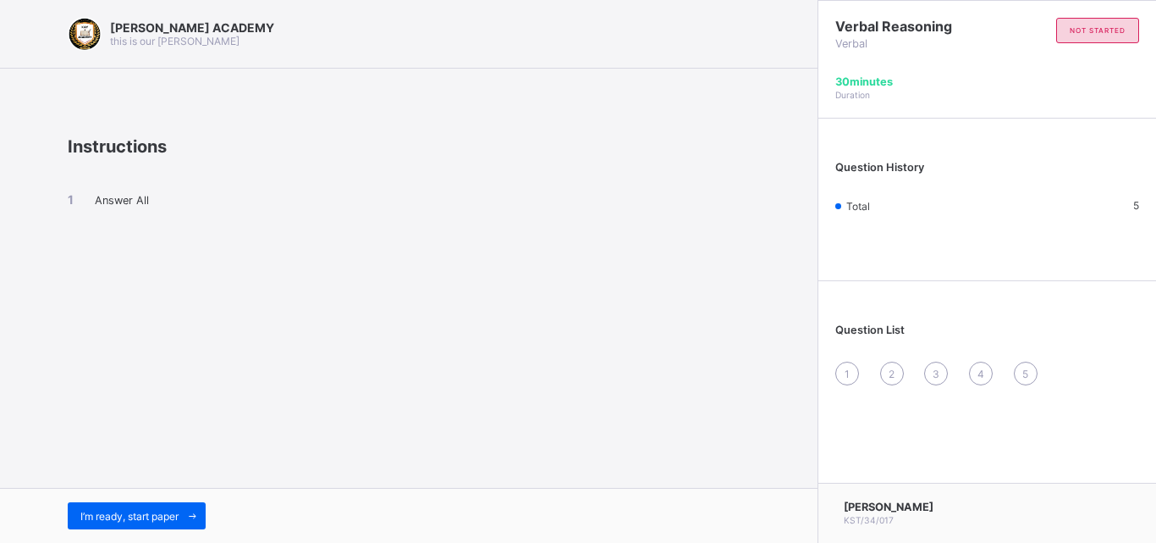
click at [167, 533] on div "I’m ready, start paper" at bounding box center [409, 515] width 818 height 55
click at [166, 522] on div "I’m ready, start paper" at bounding box center [137, 515] width 138 height 27
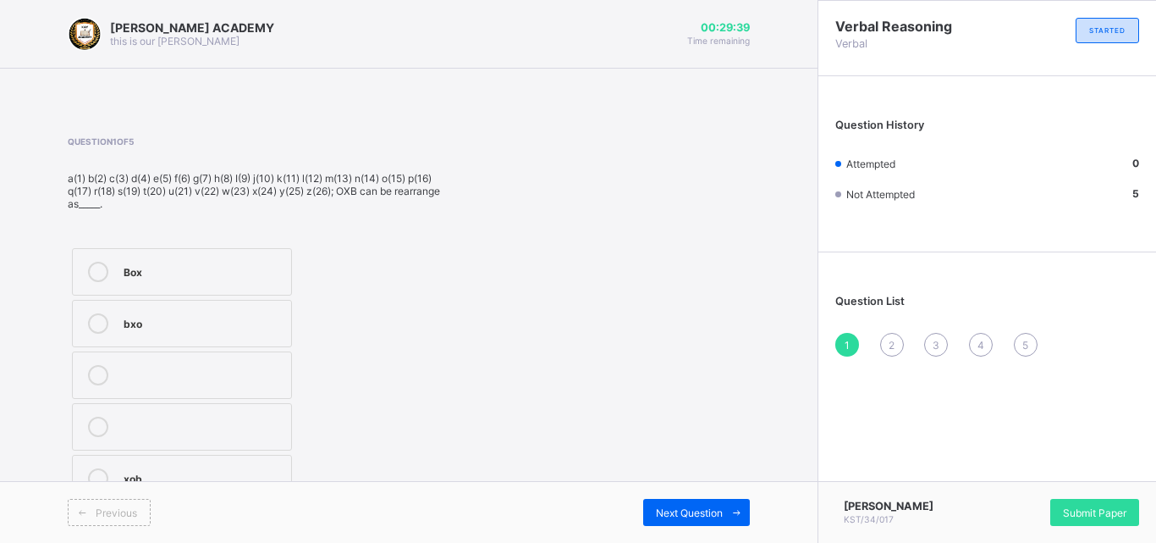
click at [257, 322] on div "bxo" at bounding box center [203, 321] width 159 height 17
click at [240, 273] on div "Box" at bounding box center [203, 270] width 159 height 17
click at [891, 346] on span "2" at bounding box center [892, 345] width 6 height 13
click at [244, 270] on label "buy" at bounding box center [182, 258] width 220 height 47
click at [935, 355] on div "3" at bounding box center [936, 345] width 24 height 24
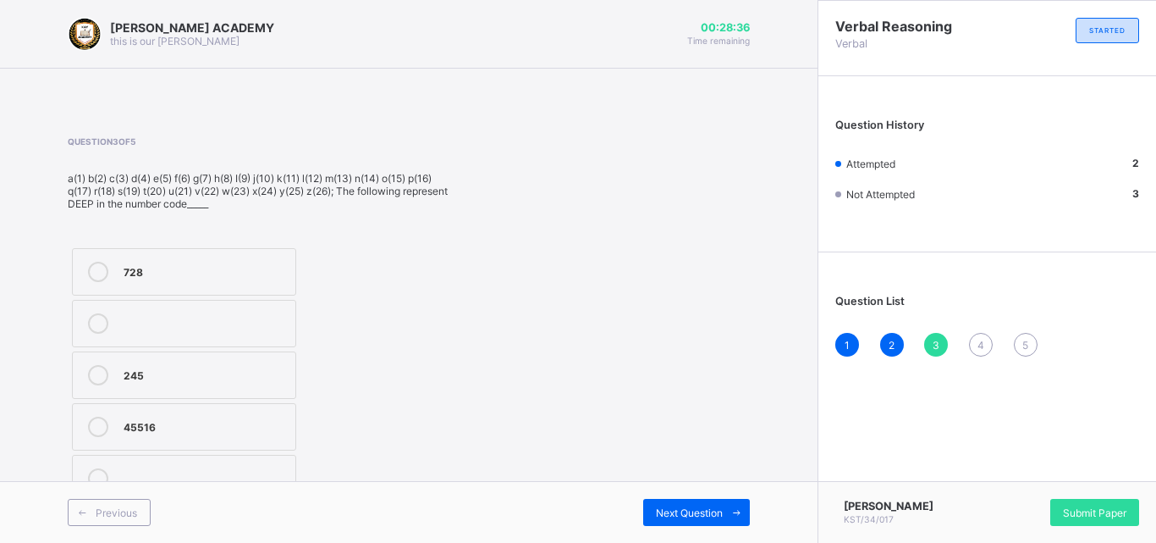
click at [225, 259] on label "728" at bounding box center [184, 271] width 224 height 47
click at [979, 350] on span "4" at bounding box center [981, 345] width 7 height 13
click at [236, 241] on label "245" at bounding box center [184, 258] width 224 height 47
click at [1027, 343] on span "5" at bounding box center [1026, 345] width 6 height 13
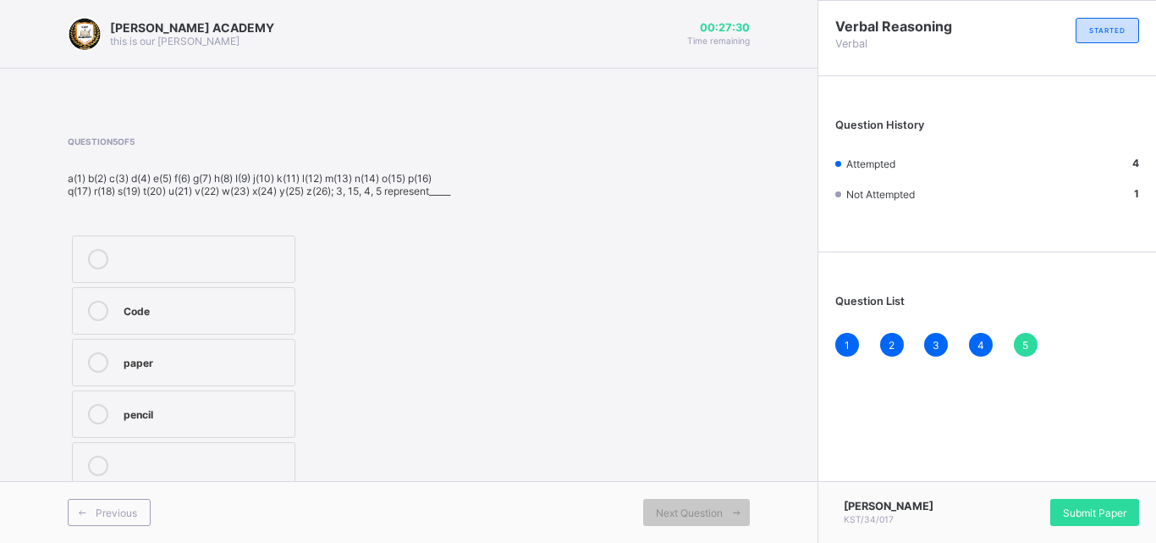
click at [273, 372] on div "paper" at bounding box center [205, 362] width 163 height 20
click at [1064, 507] on span "Submit Paper" at bounding box center [1094, 512] width 63 height 13
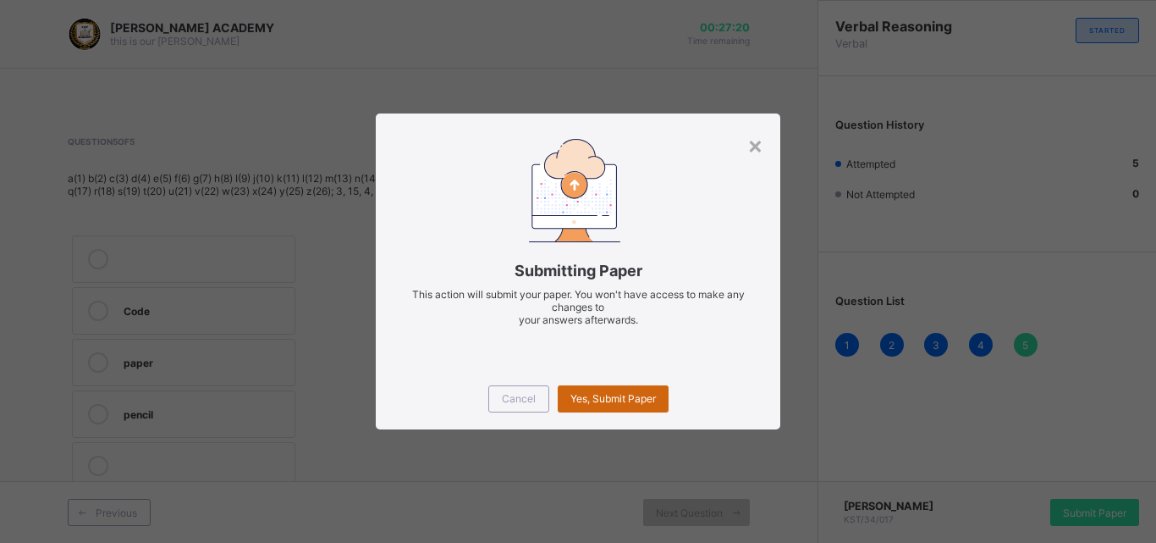
click at [636, 401] on span "Yes, Submit Paper" at bounding box center [614, 398] width 86 height 13
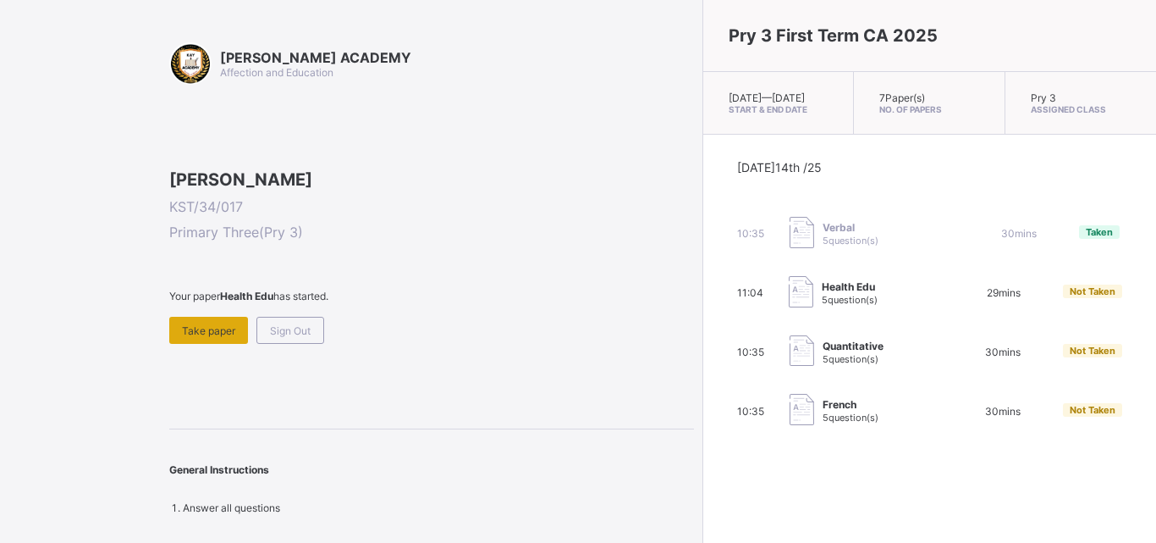
click at [211, 344] on div "Take paper" at bounding box center [208, 330] width 79 height 27
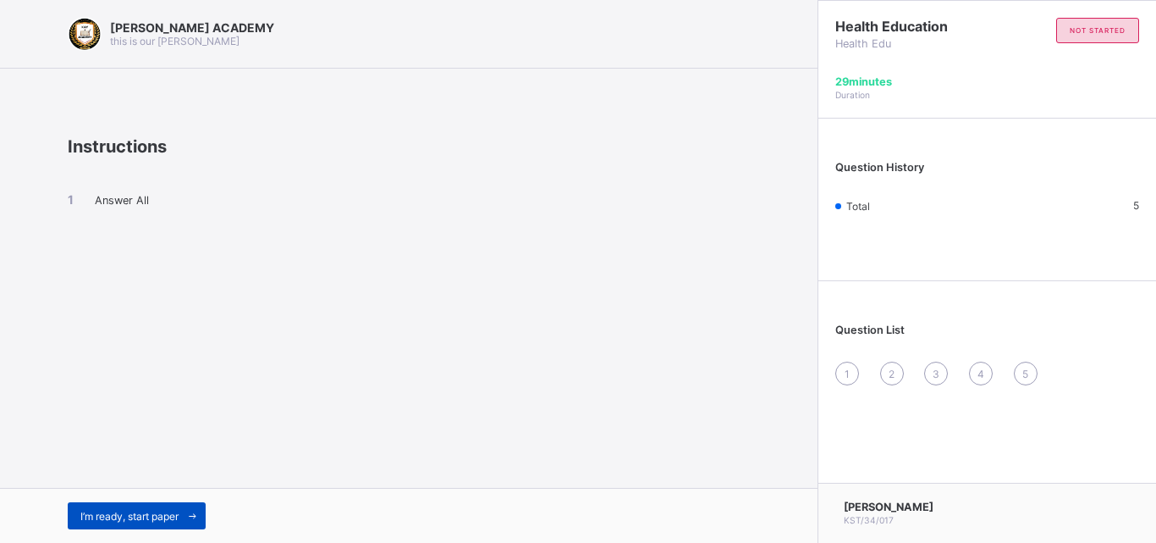
click at [165, 521] on span "I’m ready, start paper" at bounding box center [129, 516] width 98 height 13
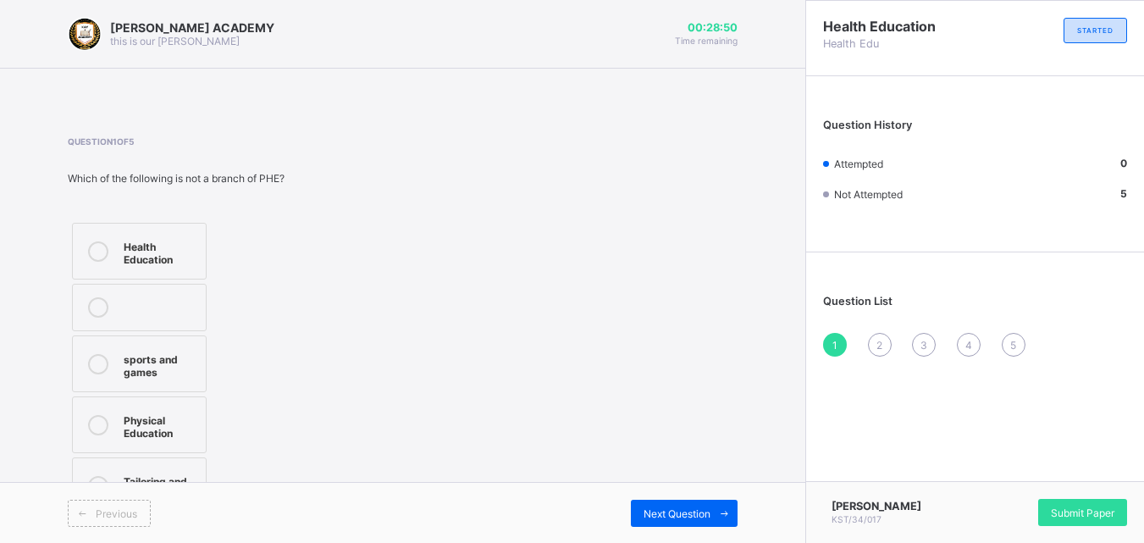
click at [197, 370] on div "sports and games" at bounding box center [161, 364] width 74 height 30
click at [891, 348] on div "2" at bounding box center [880, 345] width 24 height 24
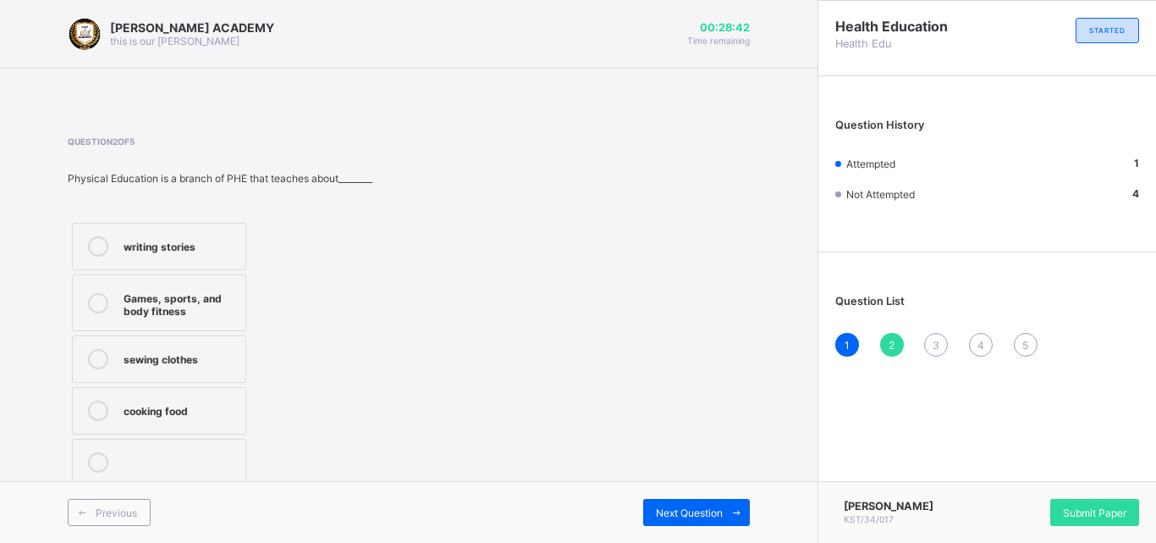
click at [201, 302] on div "Games, sports, and body fitness" at bounding box center [180, 303] width 113 height 30
click at [969, 447] on div "Health Education Health Edu STARTED Question History Attempted 2 Not Attempted …" at bounding box center [987, 271] width 339 height 543
click at [940, 344] on span "3" at bounding box center [936, 345] width 7 height 13
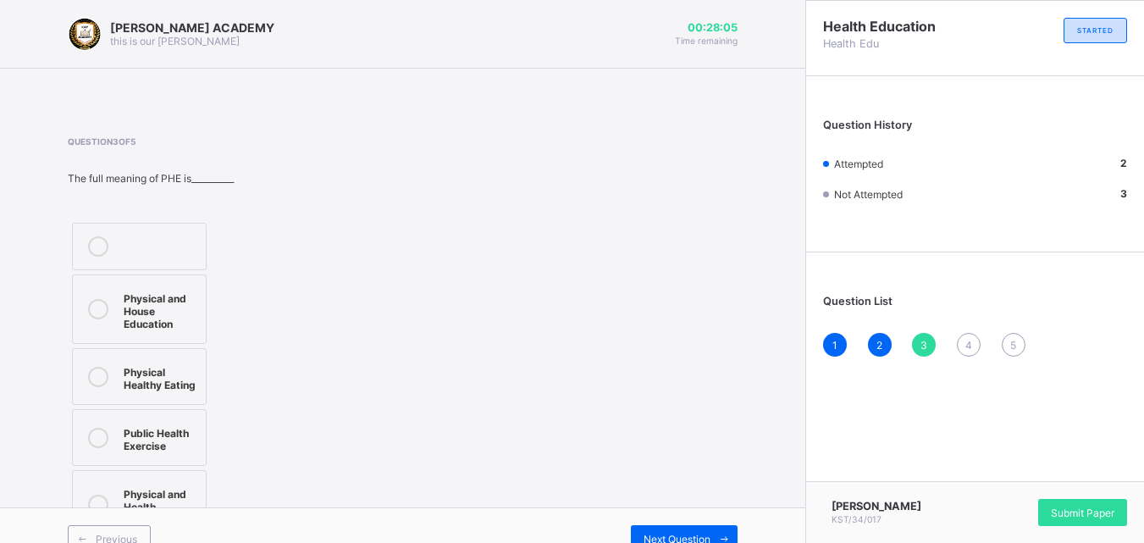
click at [197, 310] on div "Physical and House Education" at bounding box center [161, 309] width 74 height 42
click at [972, 349] on span "4" at bounding box center [968, 345] width 7 height 13
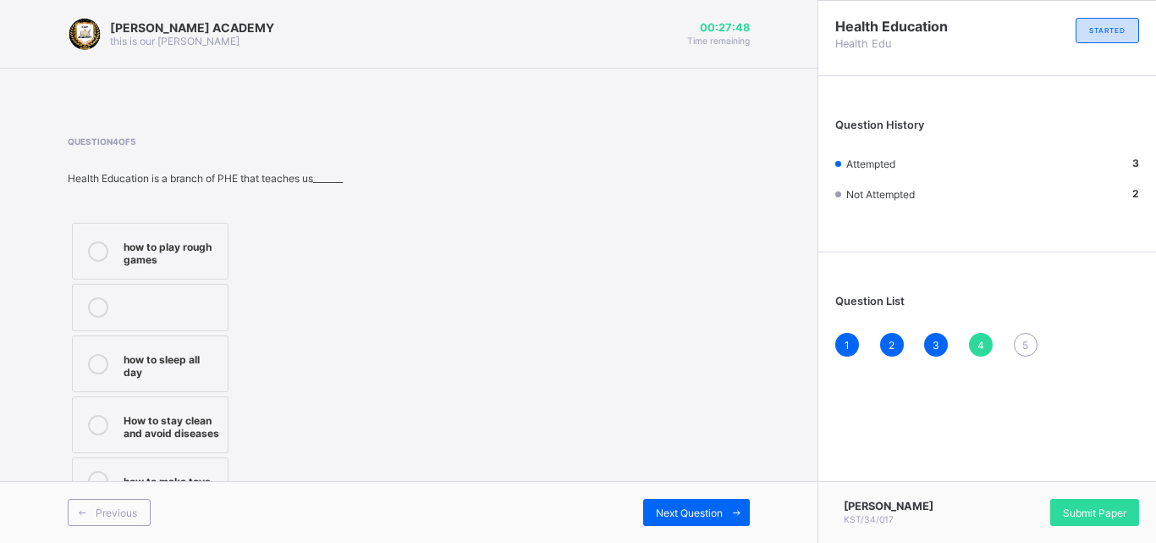
click at [219, 262] on div "how to play rough games" at bounding box center [172, 251] width 96 height 30
click at [1031, 349] on div "5" at bounding box center [1026, 345] width 24 height 24
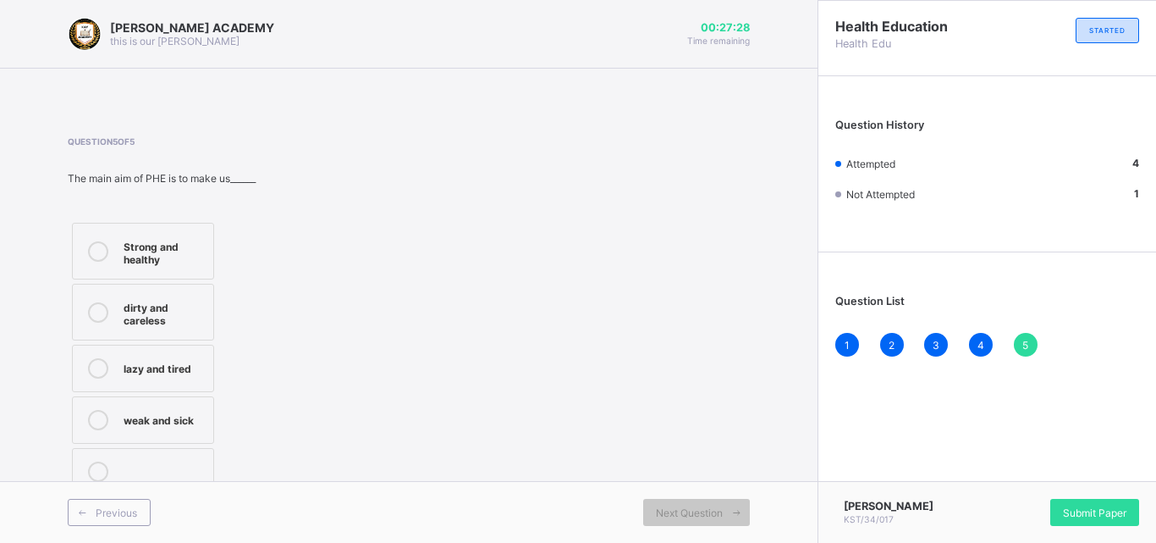
click at [209, 252] on label "Strong and healthy" at bounding box center [143, 251] width 142 height 57
click at [161, 312] on div "dirty and careless" at bounding box center [164, 312] width 81 height 30
click at [1080, 495] on div "[PERSON_NAME] KST/34/017 Submit Paper" at bounding box center [987, 512] width 339 height 62
click at [1081, 509] on span "Submit Paper" at bounding box center [1094, 512] width 63 height 13
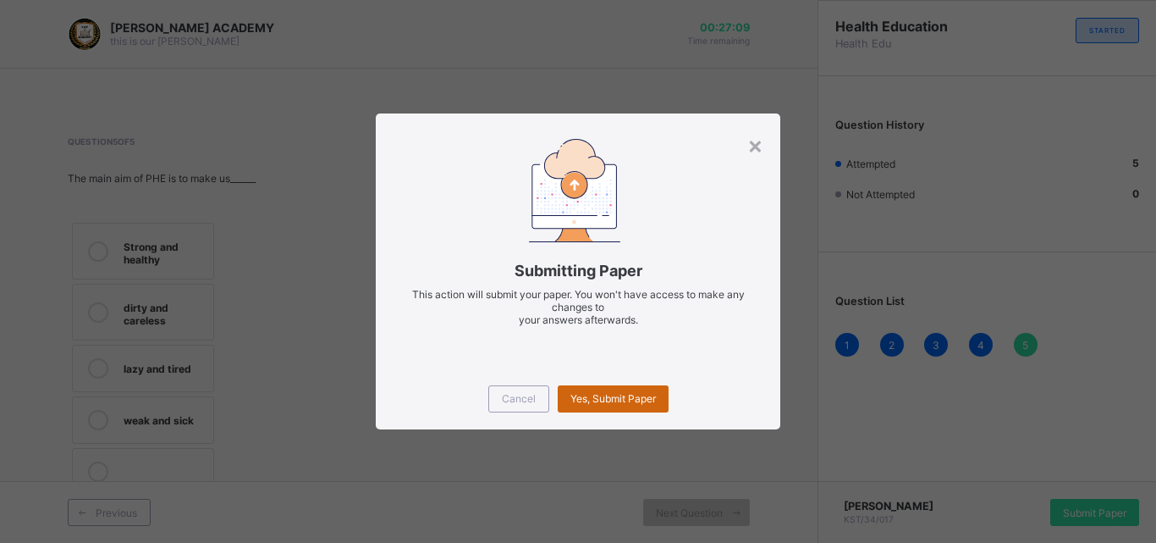
click at [654, 410] on div "Yes, Submit Paper" at bounding box center [613, 398] width 111 height 27
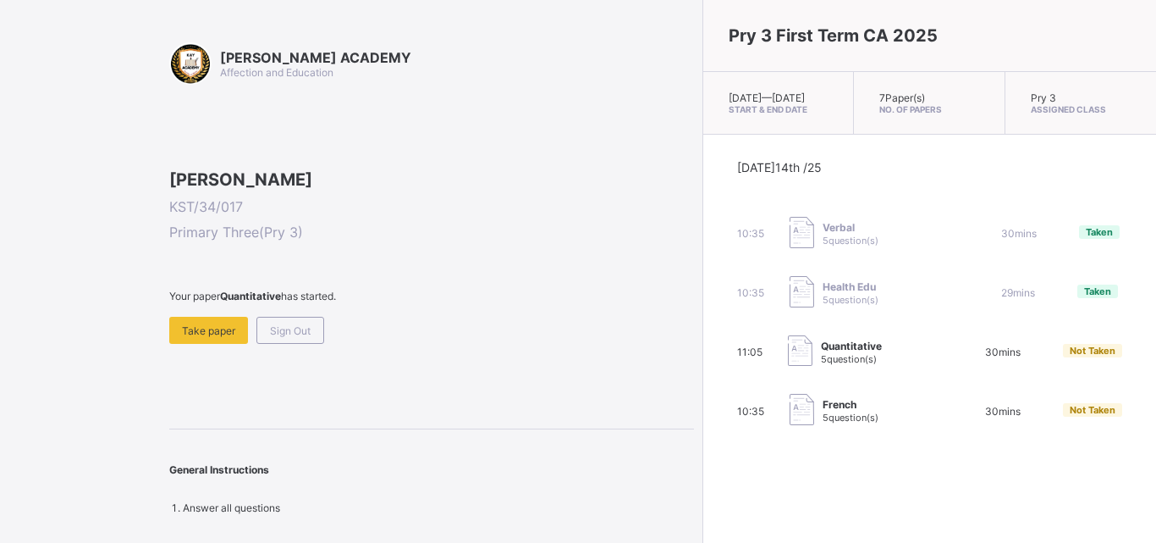
click at [207, 456] on div "[PERSON_NAME] ACADEMY Affection and Education [PERSON_NAME] KST/34/017 Primary …" at bounding box center [431, 278] width 525 height 472
click at [216, 337] on span "Take paper" at bounding box center [208, 330] width 53 height 13
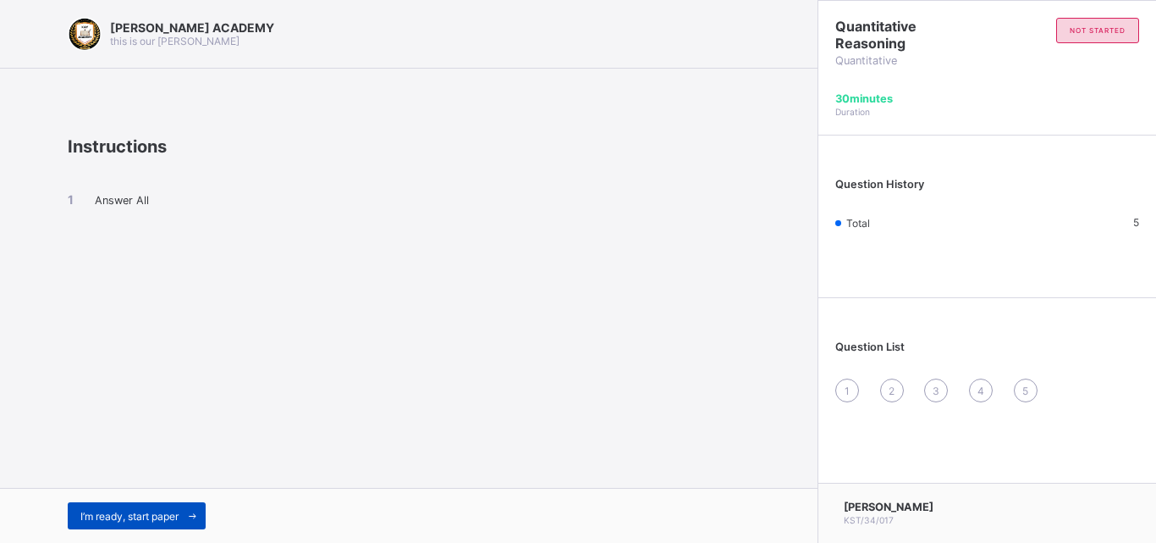
click at [135, 524] on div "I’m ready, start paper" at bounding box center [137, 515] width 138 height 27
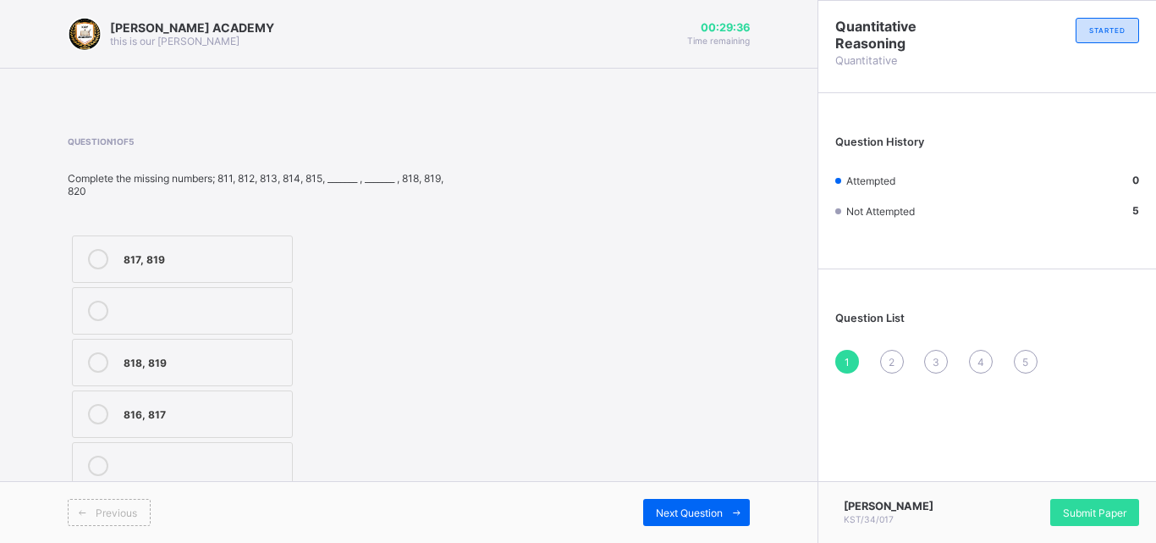
click at [260, 263] on div "817, 819" at bounding box center [204, 257] width 160 height 17
click at [891, 359] on span "2" at bounding box center [892, 362] width 6 height 13
click at [277, 259] on div "703, 704" at bounding box center [204, 257] width 161 height 17
click at [256, 326] on label "702, 703" at bounding box center [183, 310] width 222 height 47
click at [930, 367] on div "3" at bounding box center [936, 362] width 24 height 24
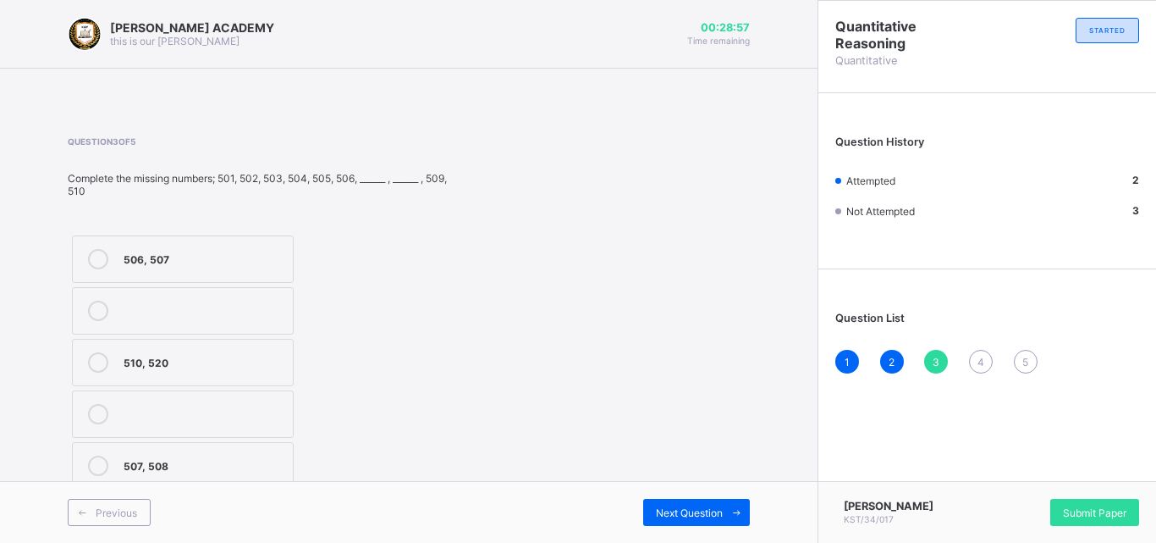
click at [276, 450] on label "507, 508" at bounding box center [183, 465] width 222 height 47
click at [983, 361] on span "4" at bounding box center [981, 362] width 7 height 13
click at [290, 411] on label "905, 909" at bounding box center [183, 413] width 222 height 47
click at [1020, 366] on div "5" at bounding box center [1026, 362] width 24 height 24
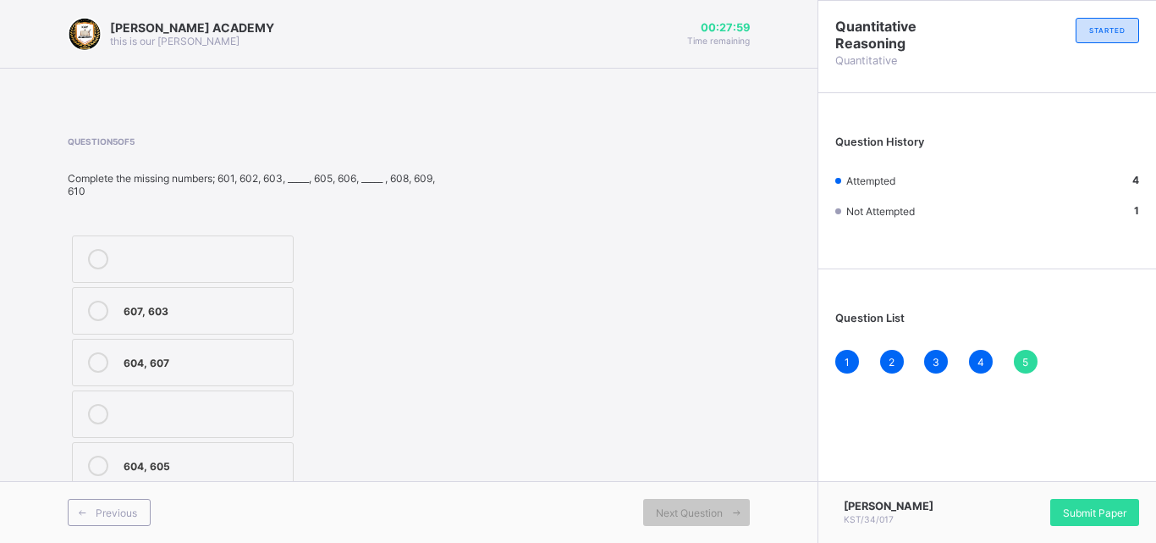
click at [229, 301] on div "607, 603" at bounding box center [204, 309] width 161 height 17
click at [1070, 504] on div "Submit Paper" at bounding box center [1095, 512] width 89 height 27
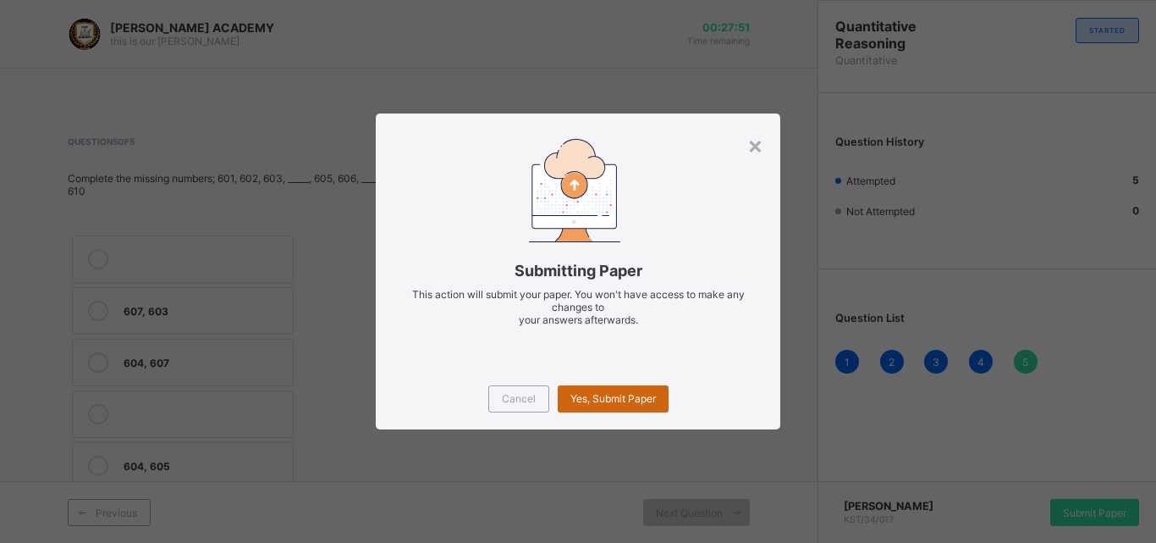
click at [639, 393] on span "Yes, Submit Paper" at bounding box center [614, 398] width 86 height 13
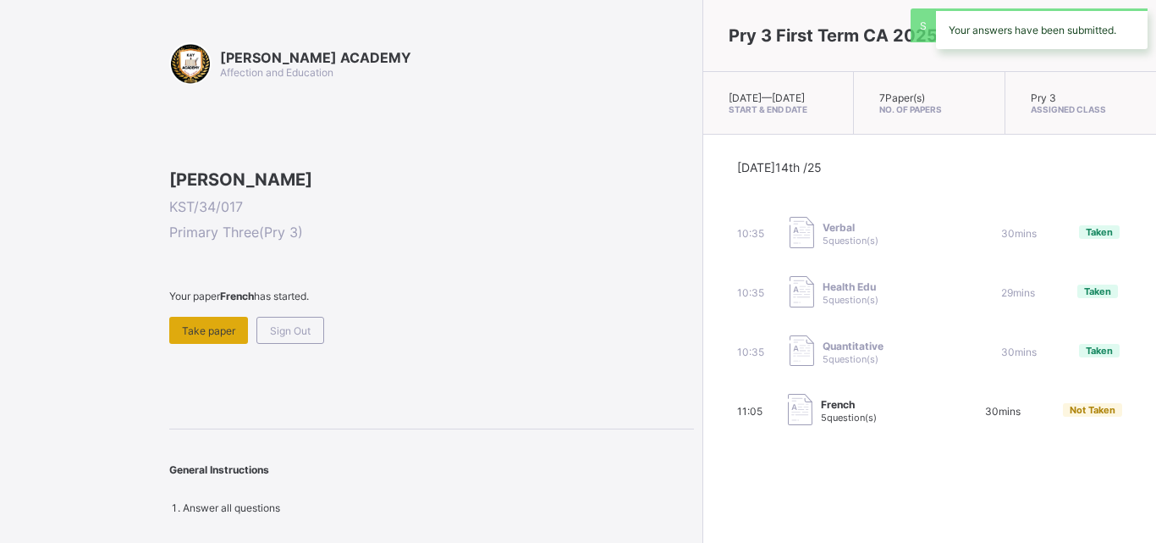
click at [228, 337] on span "Take paper" at bounding box center [208, 330] width 53 height 13
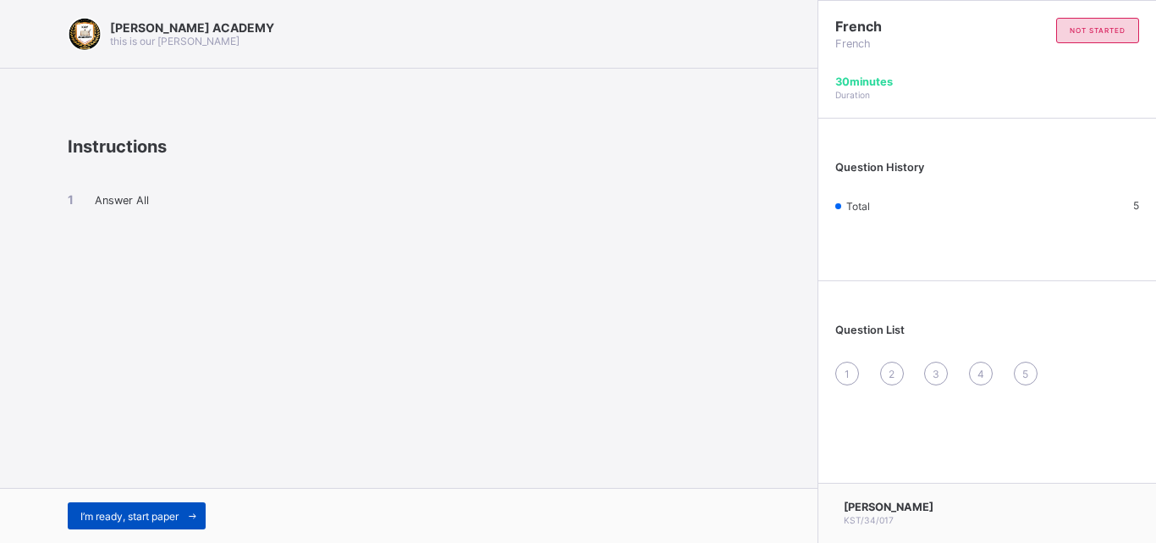
click at [188, 527] on span at bounding box center [192, 515] width 27 height 27
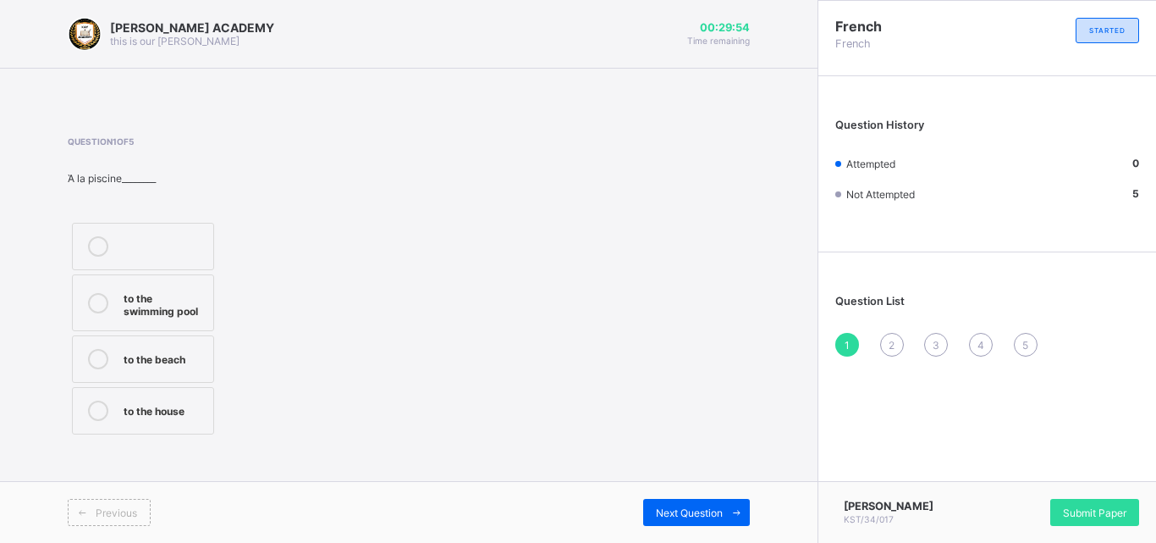
click at [205, 409] on label "to the house" at bounding box center [143, 410] width 142 height 47
click at [198, 351] on div "to the beach" at bounding box center [164, 357] width 81 height 17
click at [889, 347] on span "2" at bounding box center [892, 345] width 6 height 13
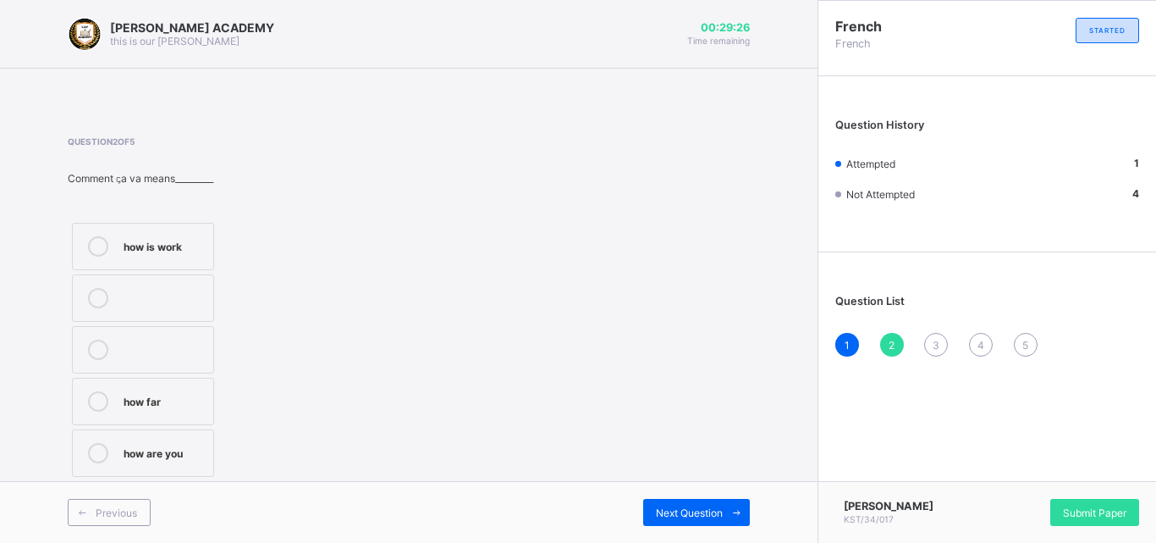
drag, startPoint x: 326, startPoint y: 427, endPoint x: 203, endPoint y: 454, distance: 125.7
click at [203, 454] on div "Question 2 of 5 Comment ꞔa va means_________ how is work how far how are you" at bounding box center [409, 308] width 682 height 345
click at [203, 454] on div "how are you" at bounding box center [164, 451] width 81 height 17
click at [943, 346] on div "3" at bounding box center [936, 345] width 24 height 24
click at [212, 356] on label "thanks" at bounding box center [143, 349] width 142 height 47
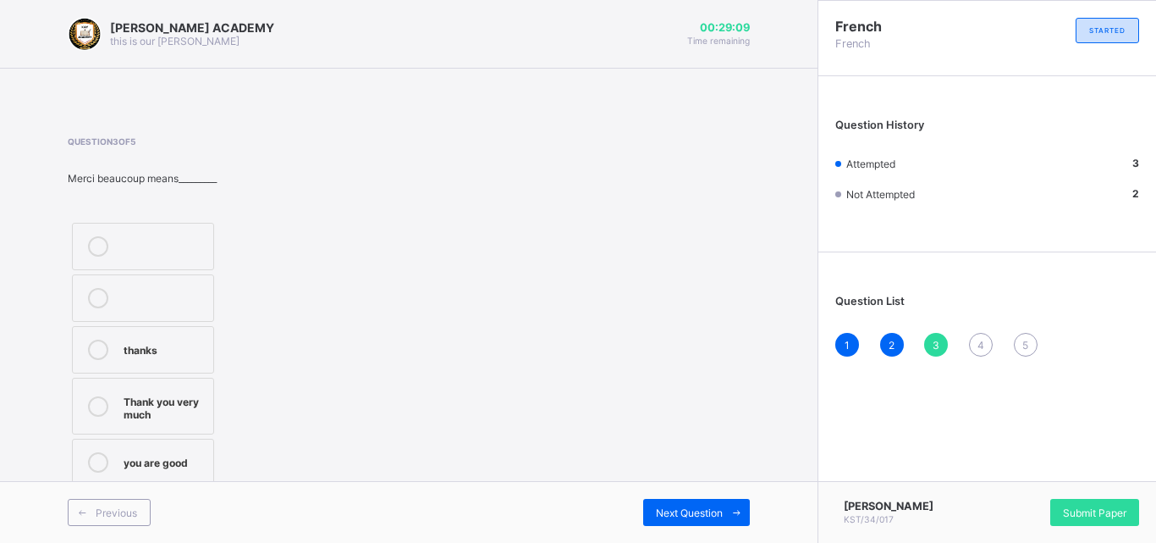
click at [985, 348] on div "4" at bounding box center [981, 345] width 24 height 24
click at [190, 253] on div "[DATE] evening" at bounding box center [164, 244] width 81 height 17
click at [1027, 346] on span "5" at bounding box center [1026, 345] width 6 height 13
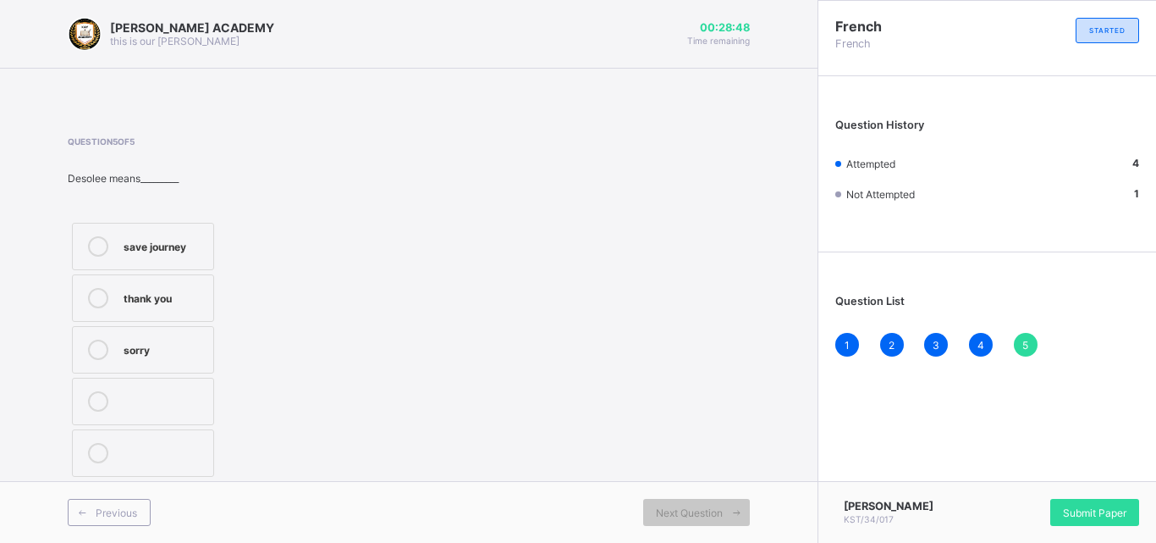
click at [198, 344] on div "sorry" at bounding box center [164, 347] width 81 height 17
click at [1107, 514] on span "Submit Paper" at bounding box center [1094, 512] width 63 height 13
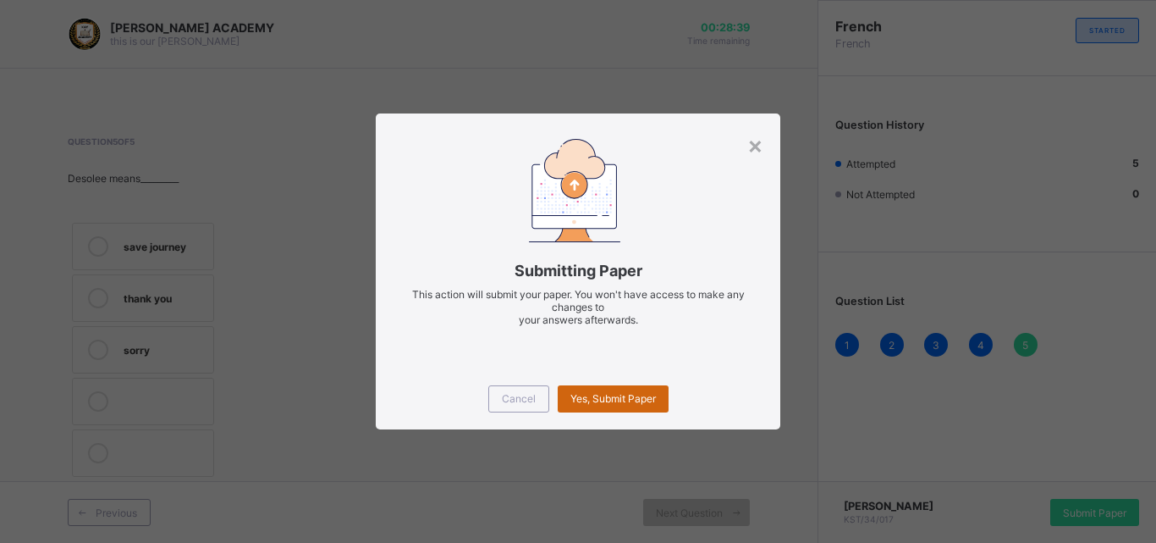
click at [616, 388] on div "Yes, Submit Paper" at bounding box center [613, 398] width 111 height 27
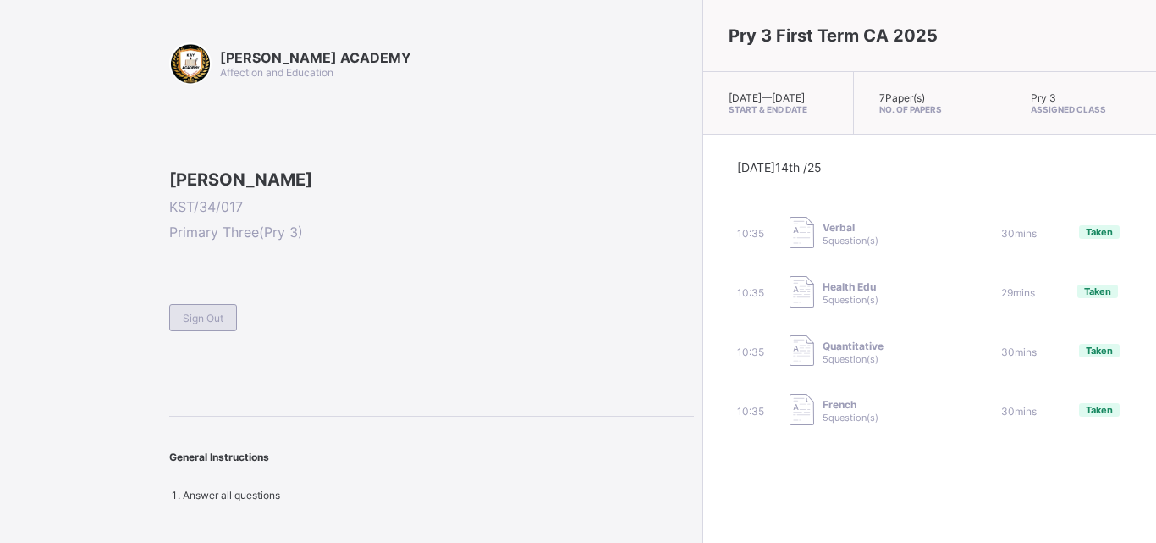
click at [223, 324] on span "Sign Out" at bounding box center [203, 318] width 41 height 13
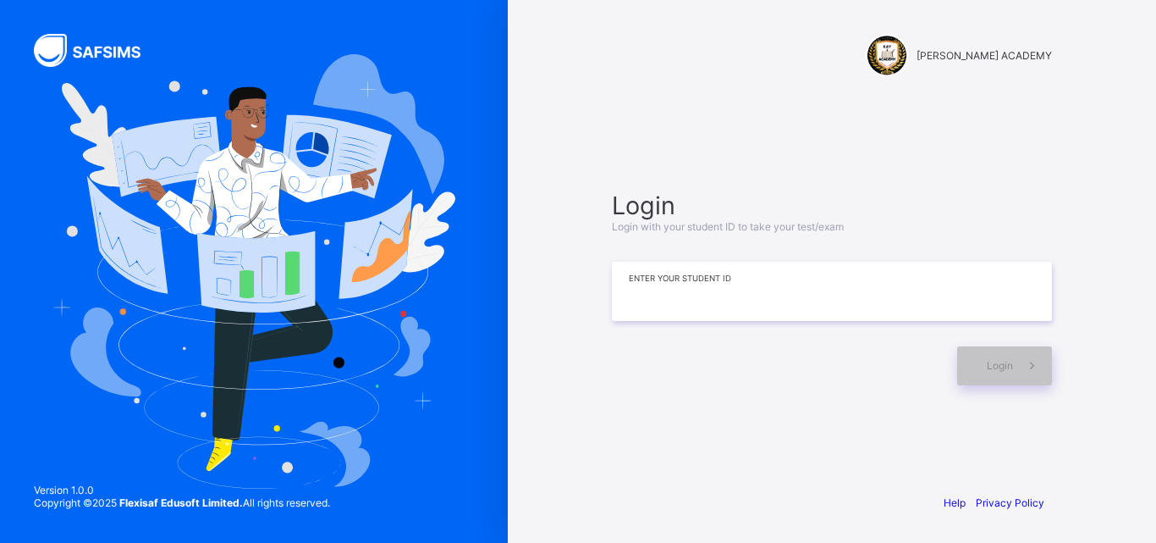
click at [669, 290] on input at bounding box center [832, 291] width 440 height 59
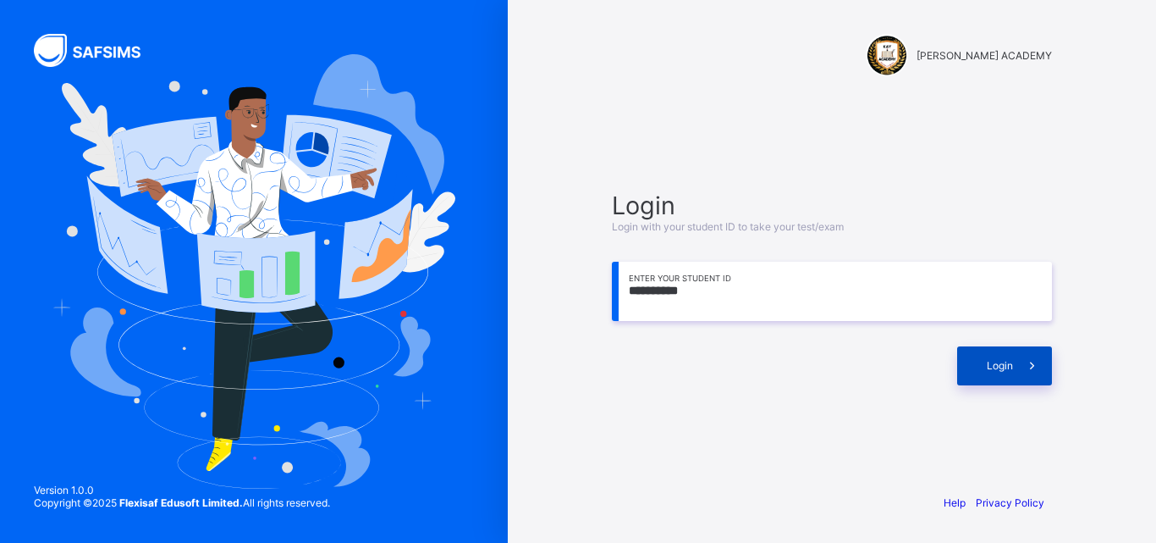
type input "**********"
click at [1018, 371] on span at bounding box center [1032, 365] width 39 height 39
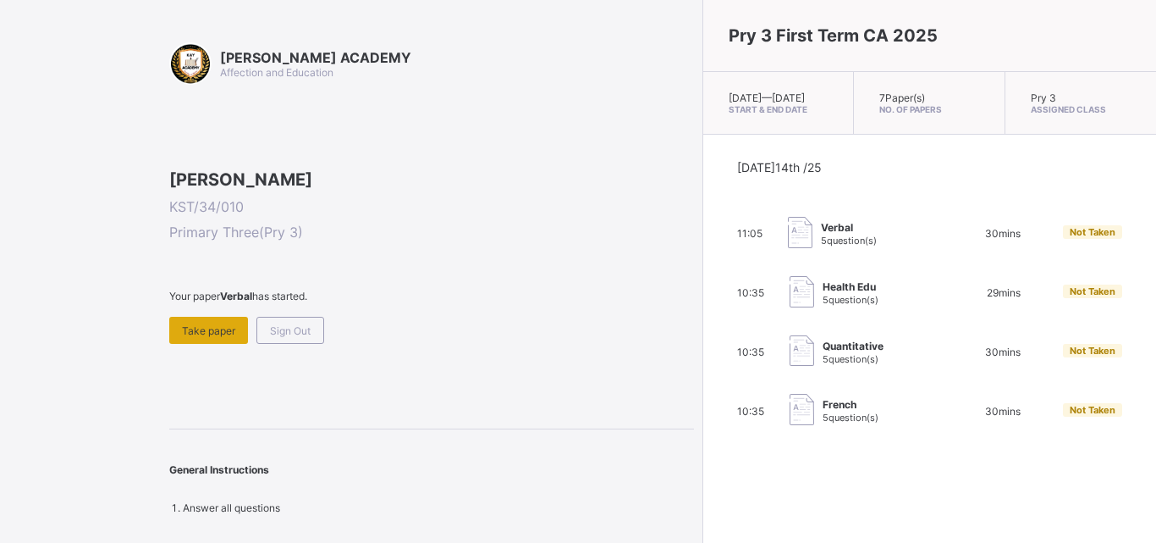
click at [205, 337] on span "Take paper" at bounding box center [208, 330] width 53 height 13
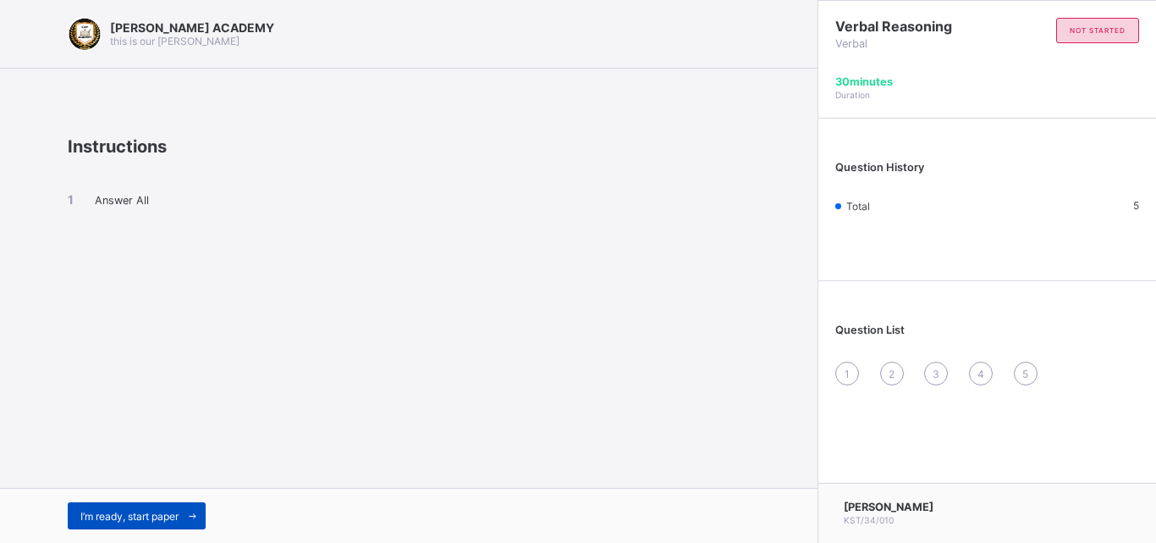
click at [174, 515] on span "I’m ready, start paper" at bounding box center [129, 516] width 98 height 13
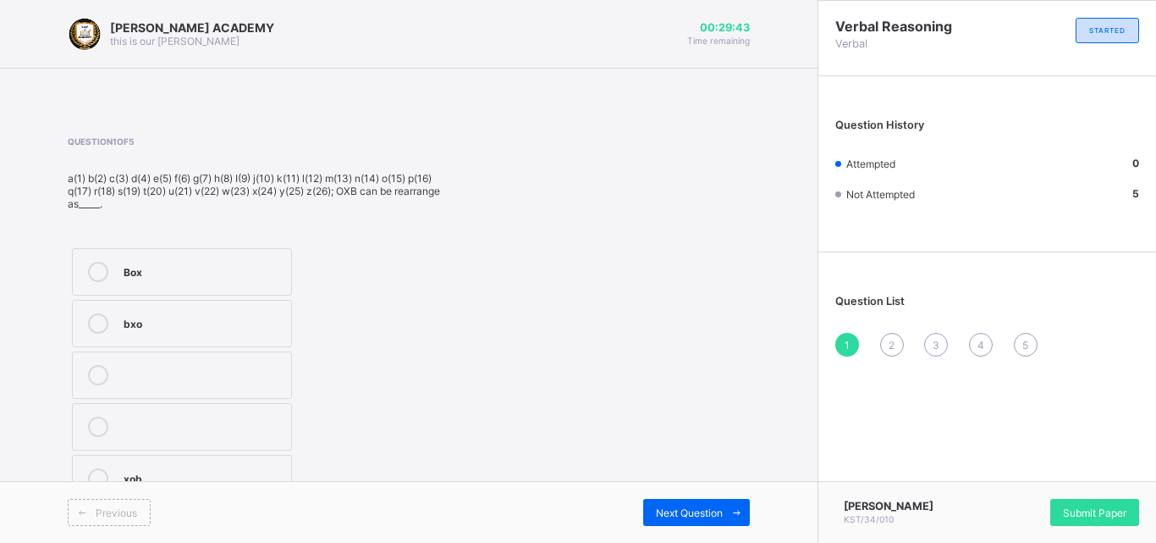
click at [168, 313] on div "bxo" at bounding box center [203, 321] width 159 height 17
click at [670, 515] on span "Next Question" at bounding box center [689, 512] width 67 height 13
click at [266, 312] on div "Ice" at bounding box center [203, 309] width 159 height 17
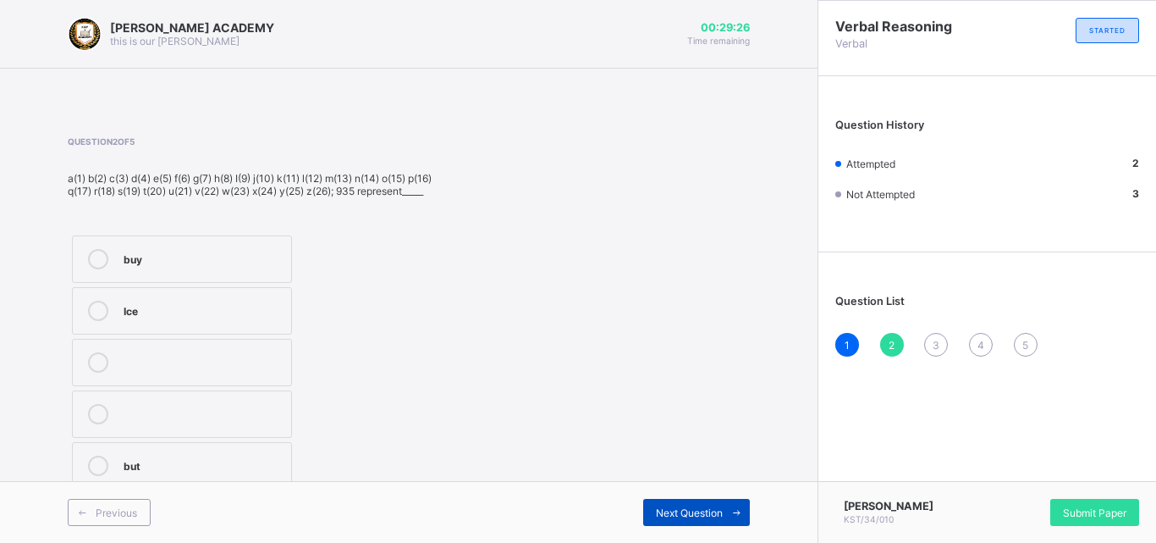
click at [699, 508] on span "Next Question" at bounding box center [689, 512] width 67 height 13
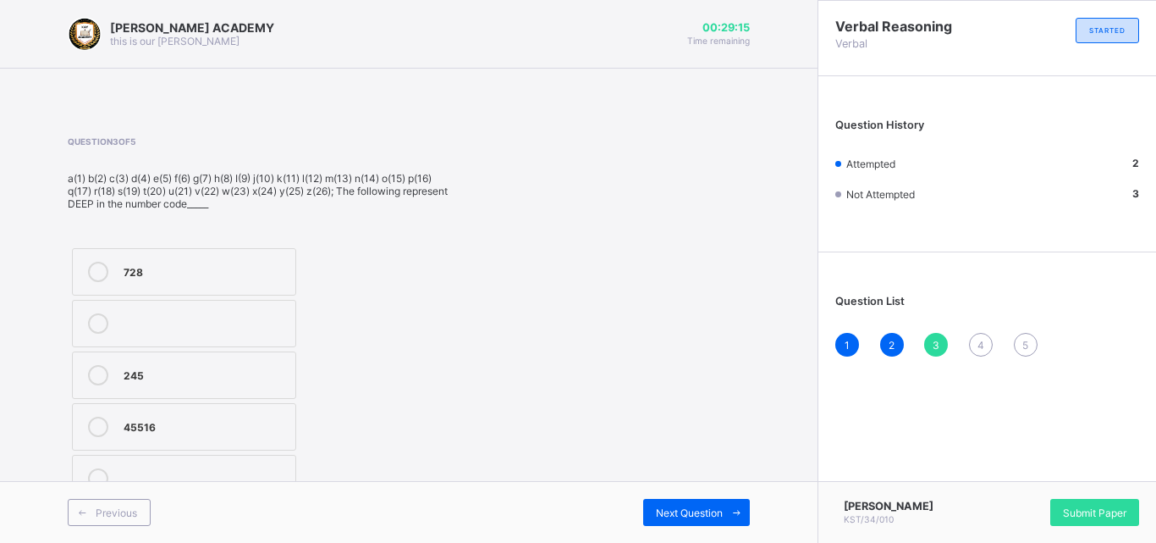
click at [193, 439] on label "45516" at bounding box center [184, 426] width 224 height 47
click at [713, 510] on span "Next Question" at bounding box center [689, 512] width 67 height 13
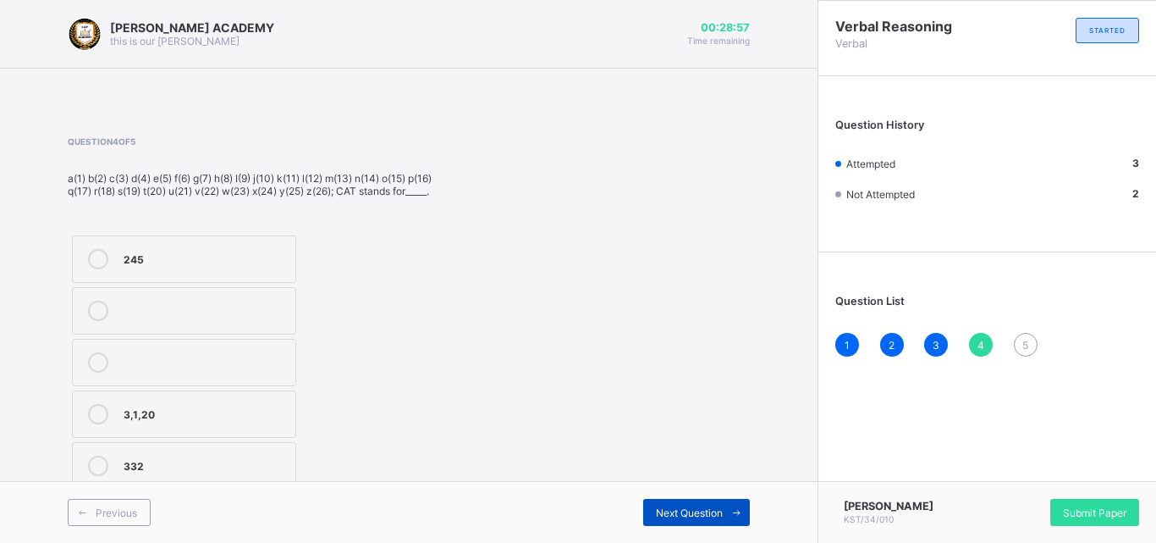
click at [700, 510] on span "Next Question" at bounding box center [689, 512] width 67 height 13
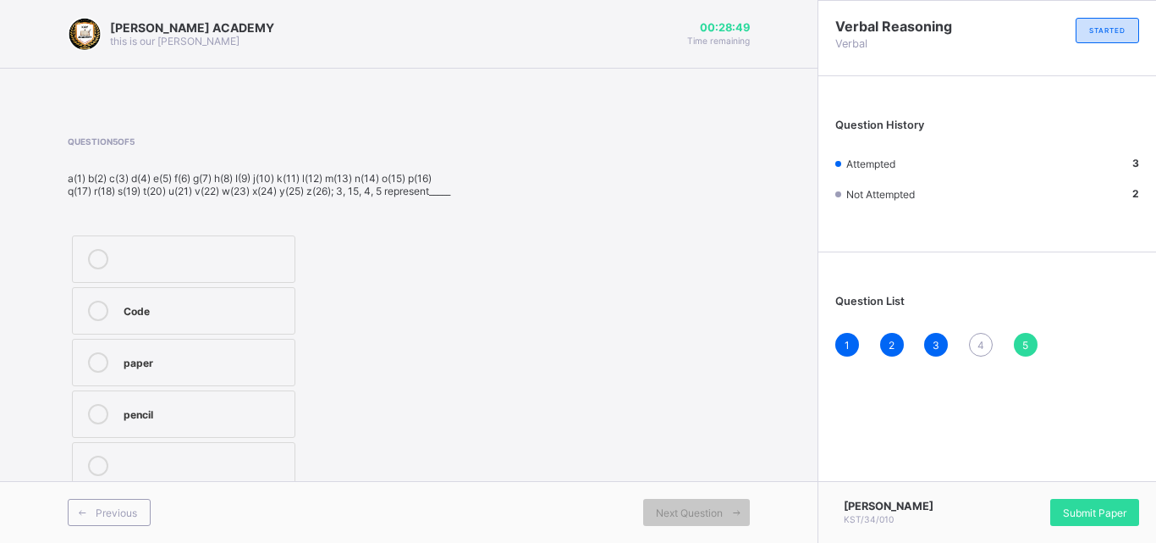
click at [194, 317] on div "Code" at bounding box center [205, 309] width 163 height 17
drag, startPoint x: 570, startPoint y: 431, endPoint x: 645, endPoint y: 462, distance: 81.6
click at [645, 462] on div "Question 5 of 5 a(1) b(2) c(3) d(4) e(5) f(6) g(7) h(8) I(9) j(10) k(11) l(12) …" at bounding box center [409, 314] width 682 height 357
click at [982, 347] on span "4" at bounding box center [981, 345] width 7 height 13
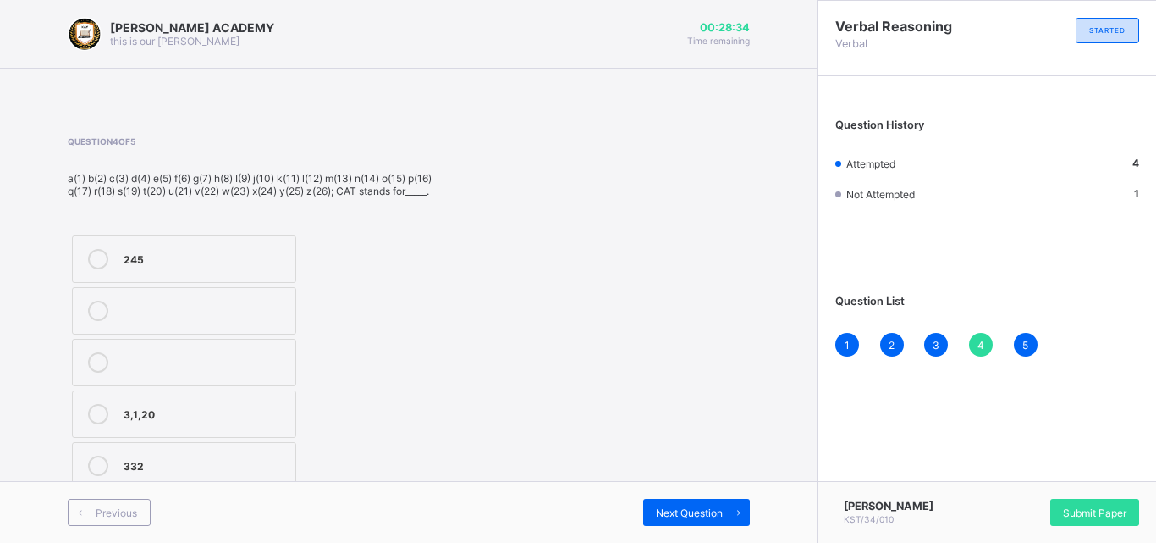
click at [261, 427] on label "3,1,20" at bounding box center [184, 413] width 224 height 47
click at [1081, 506] on span "Submit Paper" at bounding box center [1094, 512] width 63 height 13
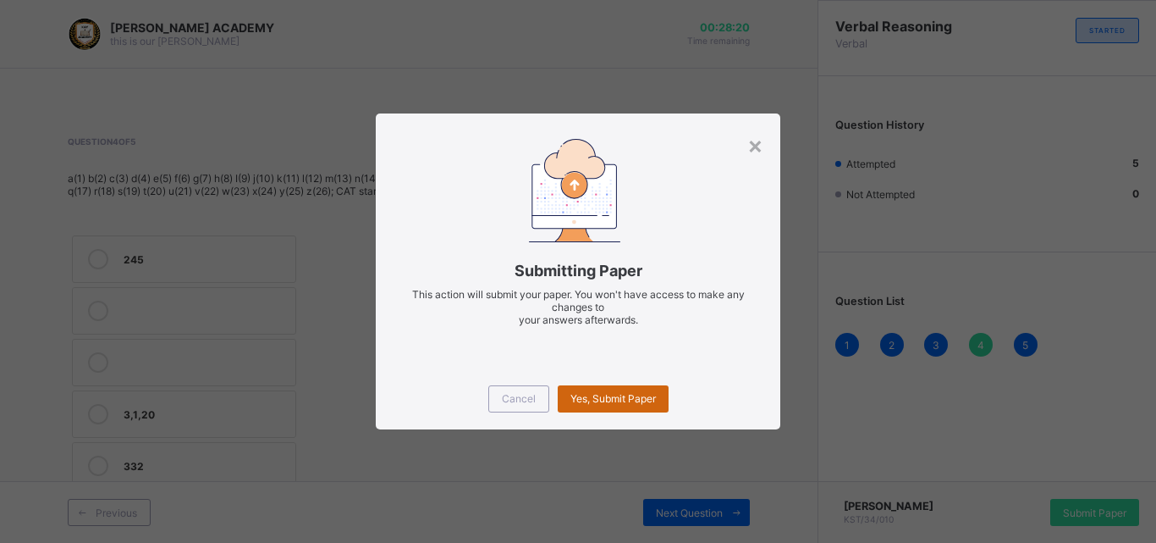
click at [626, 389] on div "Yes, Submit Paper" at bounding box center [613, 398] width 111 height 27
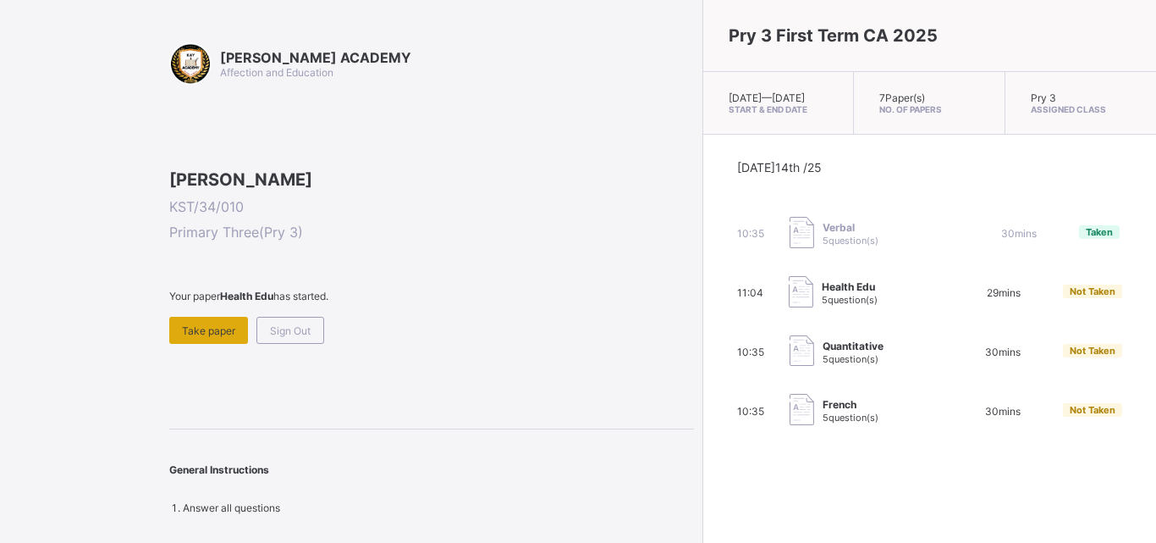
click at [225, 337] on span "Take paper" at bounding box center [208, 330] width 53 height 13
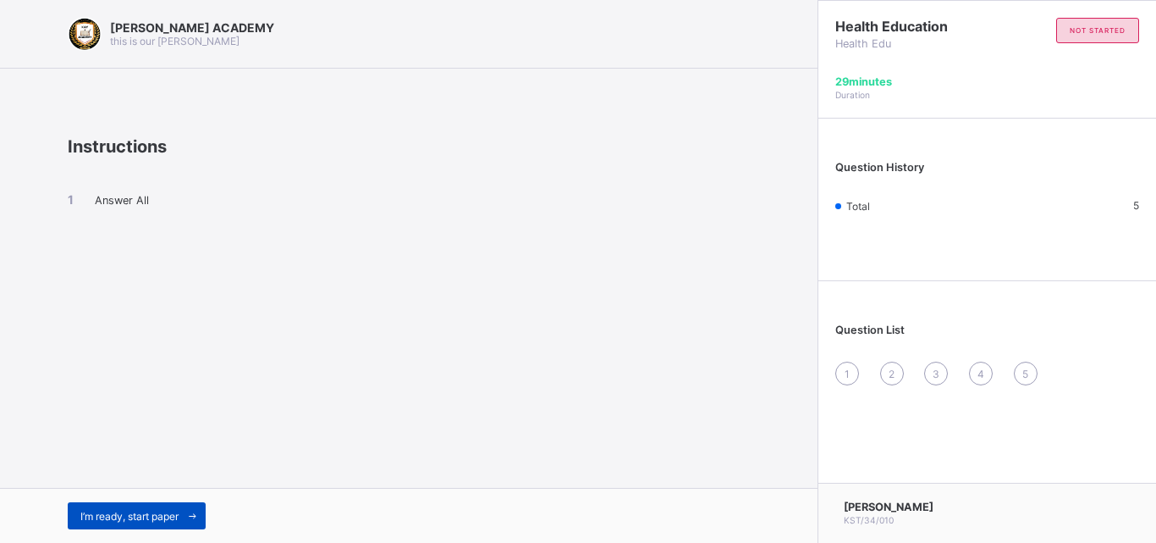
click at [178, 502] on div "I’m ready, start paper" at bounding box center [137, 515] width 138 height 27
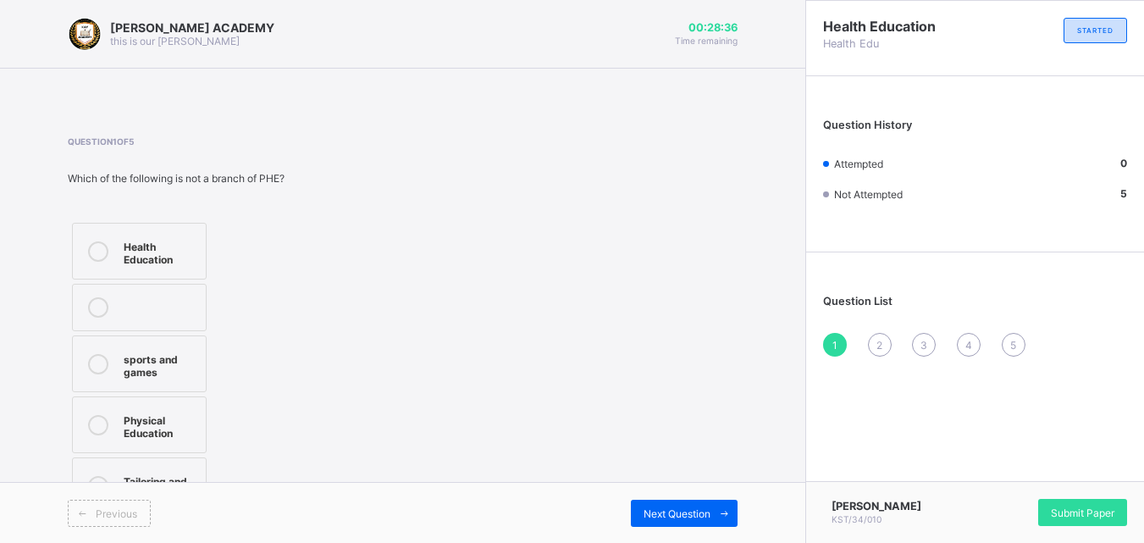
click at [173, 355] on div "sports and games" at bounding box center [161, 364] width 74 height 30
click at [710, 507] on span "Next Question" at bounding box center [676, 513] width 67 height 13
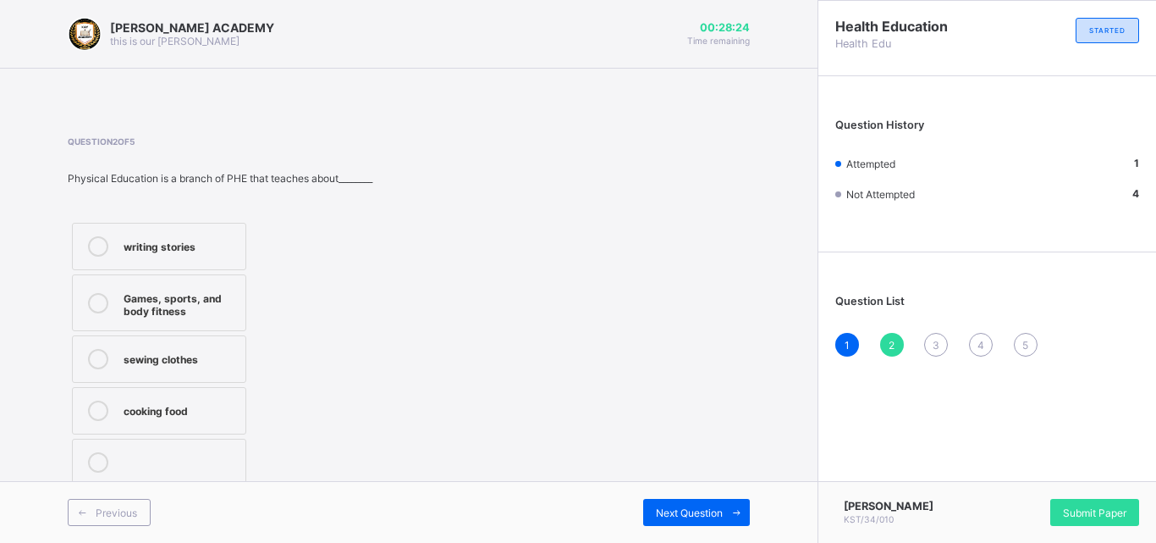
click at [233, 306] on div "Games, sports, and body fitness" at bounding box center [180, 303] width 113 height 30
click at [695, 510] on span "Next Question" at bounding box center [689, 512] width 67 height 13
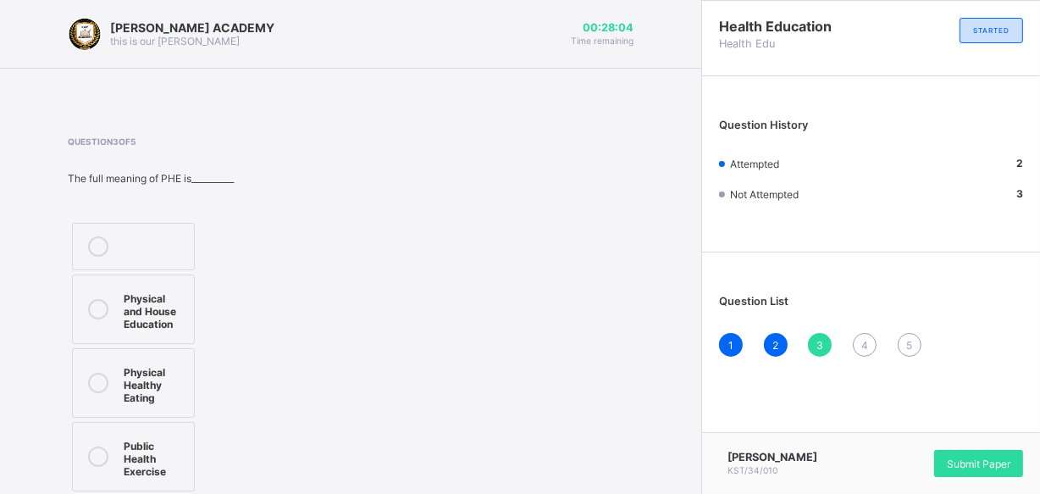
click at [156, 392] on div "Physical Healthy Eating" at bounding box center [155, 382] width 62 height 42
click at [873, 335] on div "4" at bounding box center [864, 345] width 24 height 24
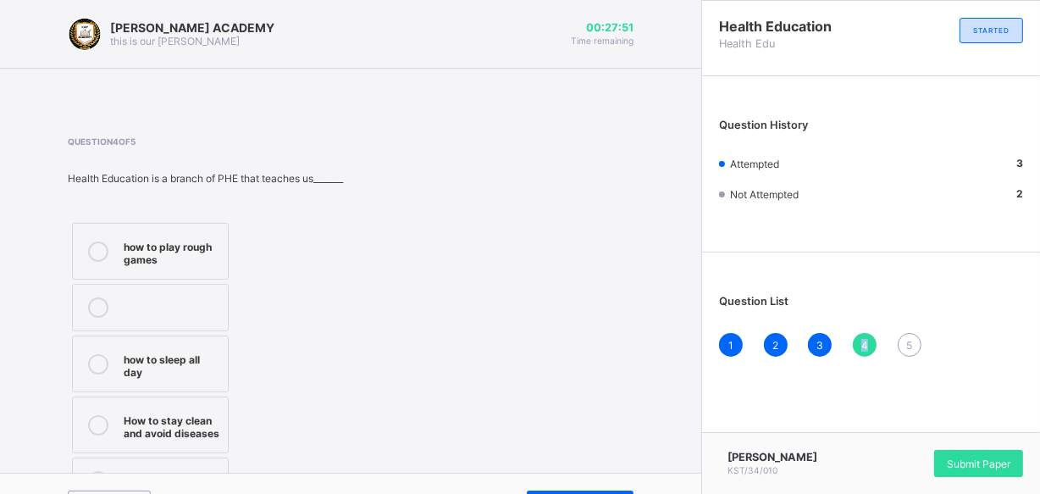
click at [873, 335] on div "4" at bounding box center [864, 345] width 24 height 24
click at [213, 254] on div "how to play rough games" at bounding box center [172, 251] width 96 height 30
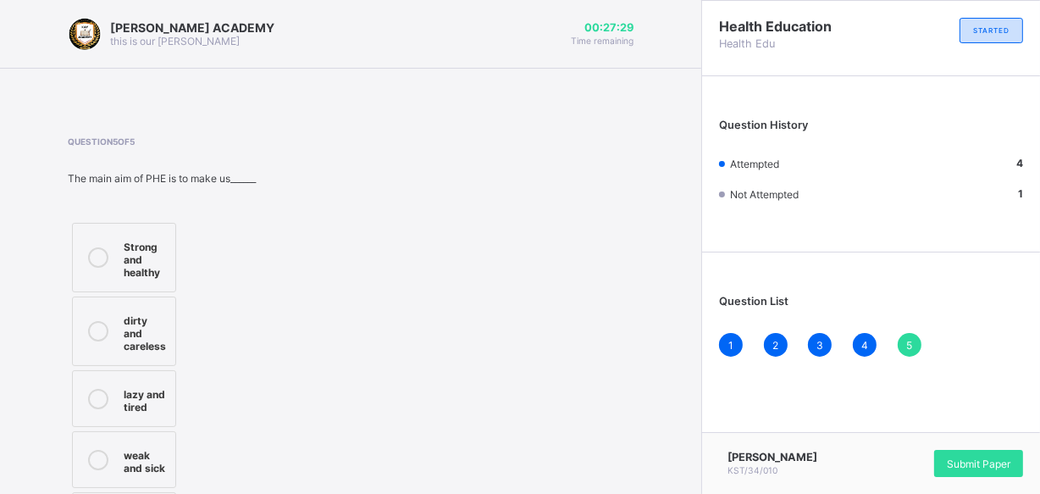
click at [152, 279] on label "Strong and healthy" at bounding box center [124, 257] width 104 height 69
click at [958, 457] on span "Submit Paper" at bounding box center [977, 463] width 63 height 13
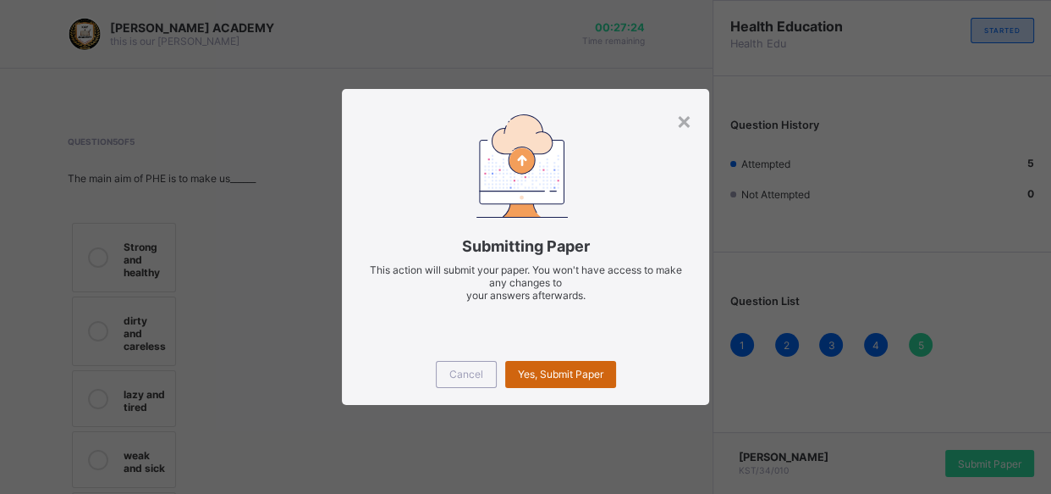
click at [569, 363] on div "Yes, Submit Paper" at bounding box center [560, 374] width 111 height 27
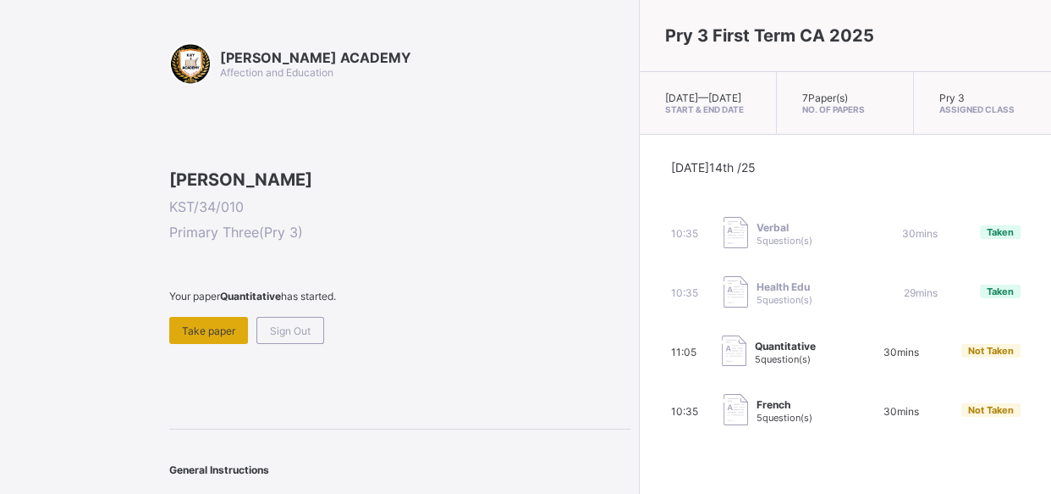
click at [197, 337] on span "Take paper" at bounding box center [208, 330] width 53 height 13
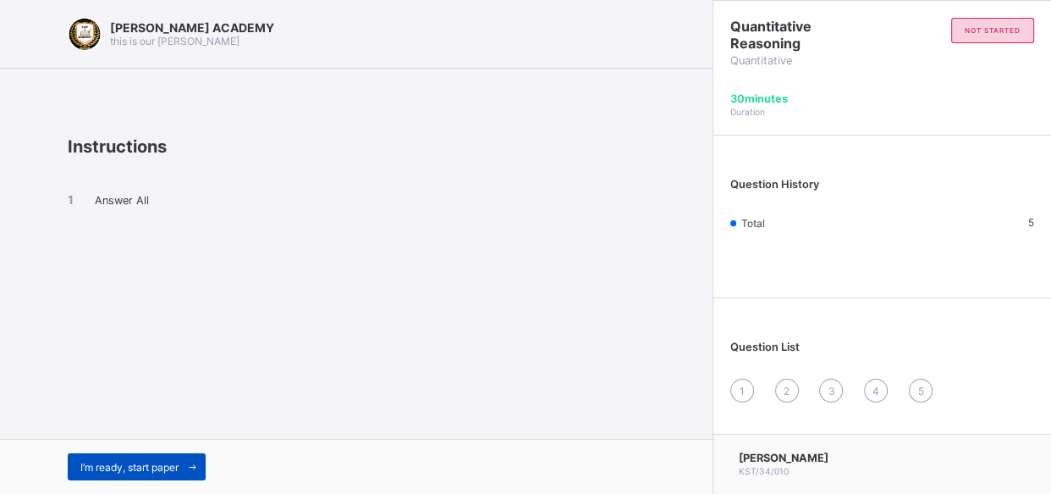
click at [169, 461] on span "I’m ready, start paper" at bounding box center [129, 467] width 98 height 13
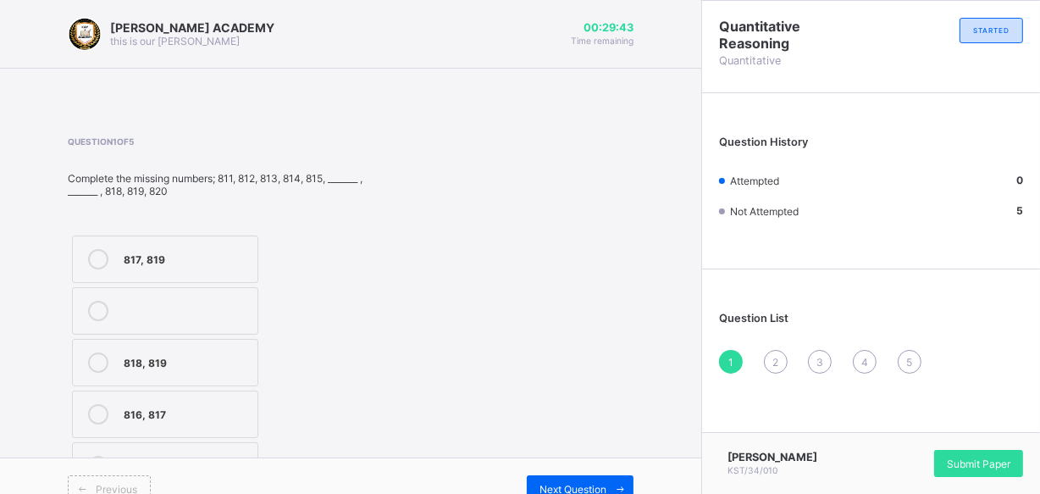
click at [132, 262] on div "817, 819" at bounding box center [186, 257] width 125 height 17
click at [582, 484] on span "Next Question" at bounding box center [572, 489] width 67 height 13
click at [185, 416] on div "701, 702" at bounding box center [186, 412] width 125 height 17
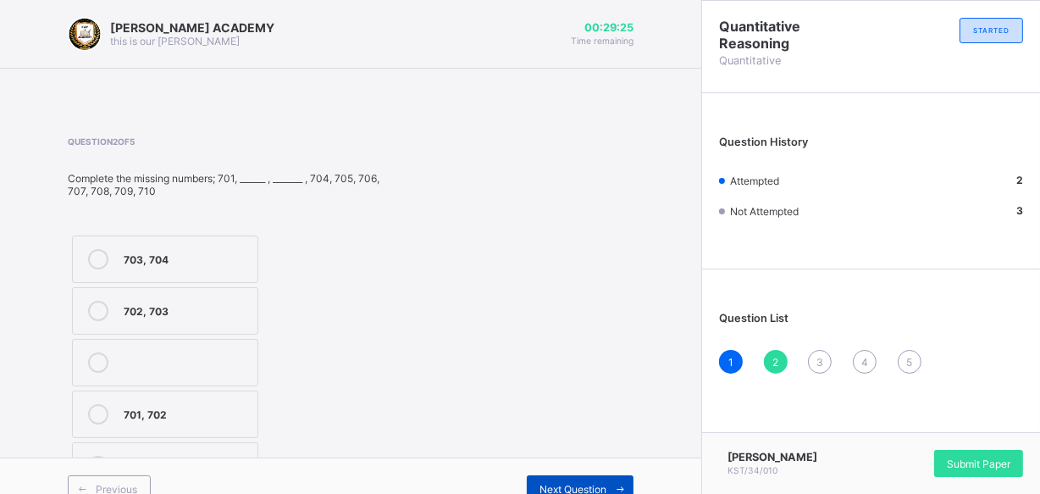
click at [559, 477] on div "Next Question" at bounding box center [580, 488] width 107 height 27
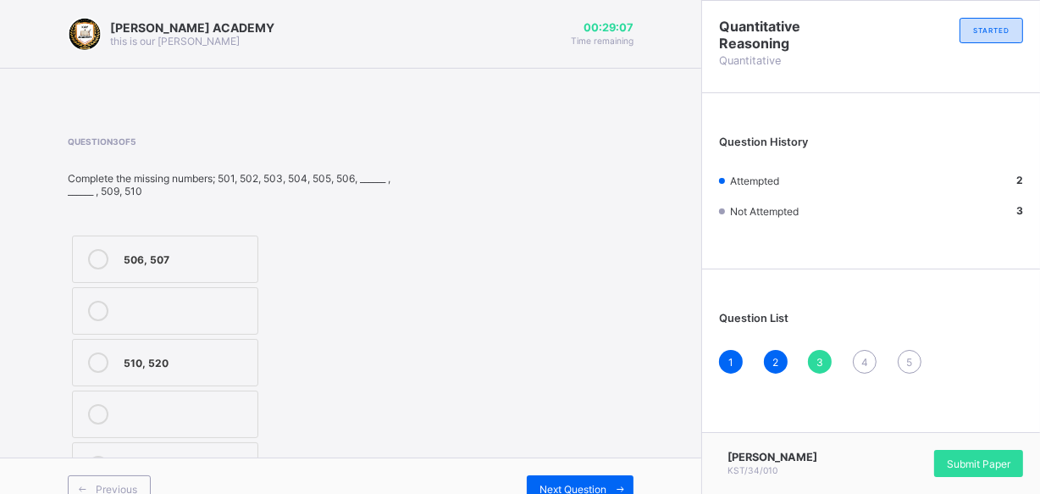
click at [234, 264] on div "506, 507" at bounding box center [186, 257] width 125 height 17
click at [580, 487] on span "Next Question" at bounding box center [572, 489] width 67 height 13
click at [229, 251] on div "902, 905" at bounding box center [186, 257] width 125 height 17
click at [584, 486] on span "Next Question" at bounding box center [572, 489] width 67 height 13
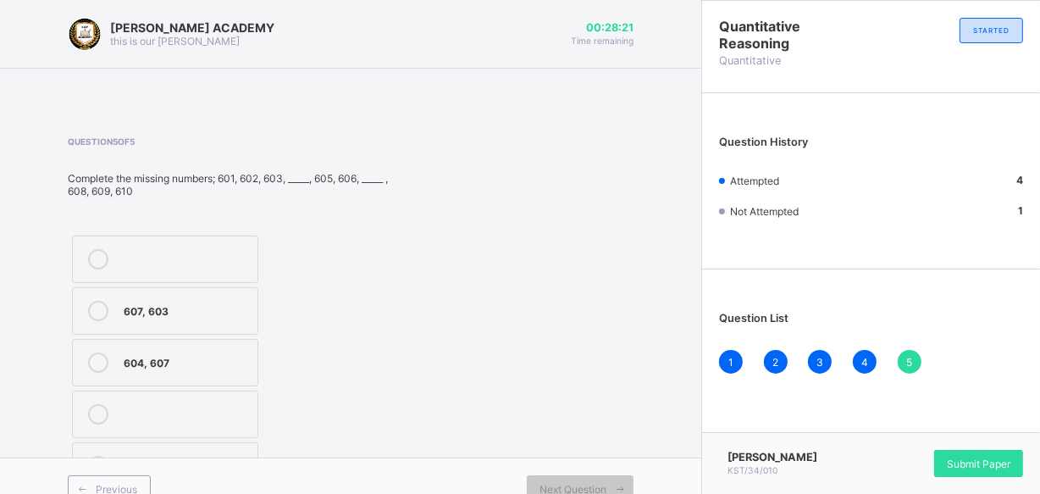
click at [221, 363] on div "604, 607" at bounding box center [186, 360] width 125 height 17
click at [952, 457] on span "Submit Paper" at bounding box center [977, 463] width 63 height 13
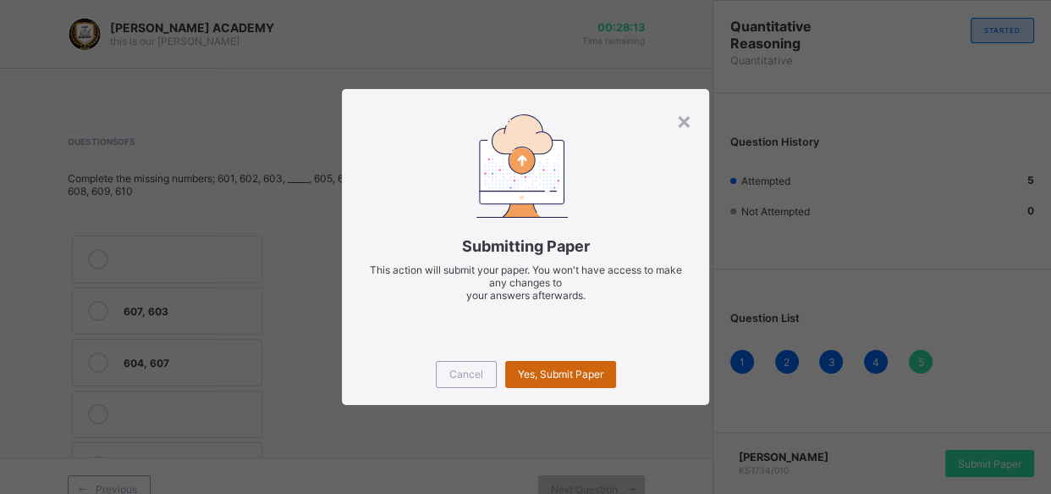
click at [593, 362] on div "Yes, Submit Paper" at bounding box center [560, 374] width 111 height 27
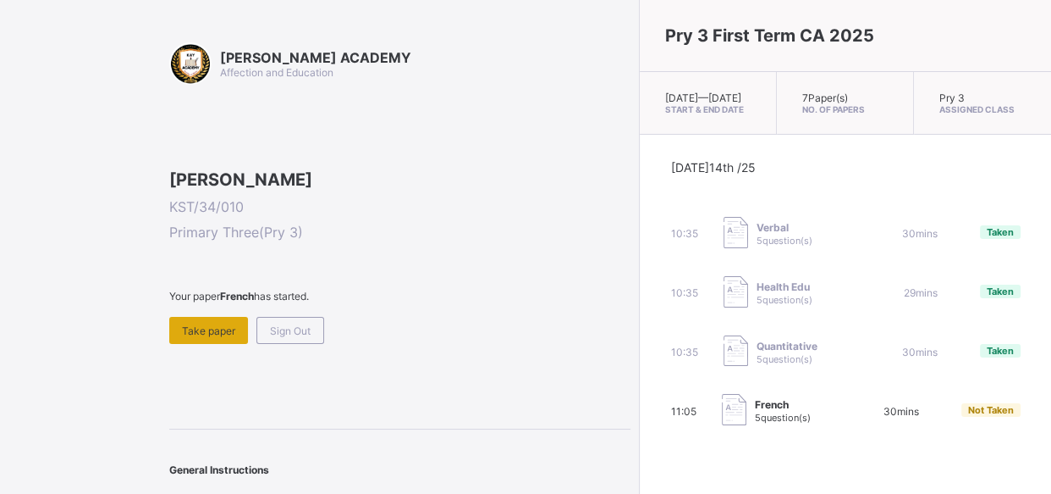
click at [193, 337] on span "Take paper" at bounding box center [208, 330] width 53 height 13
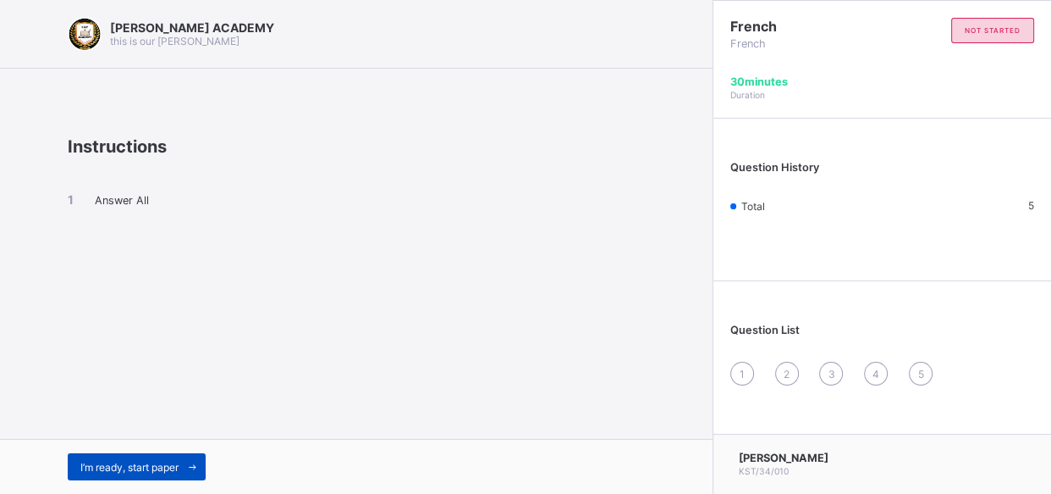
click at [174, 457] on div "I’m ready, start paper" at bounding box center [137, 466] width 138 height 27
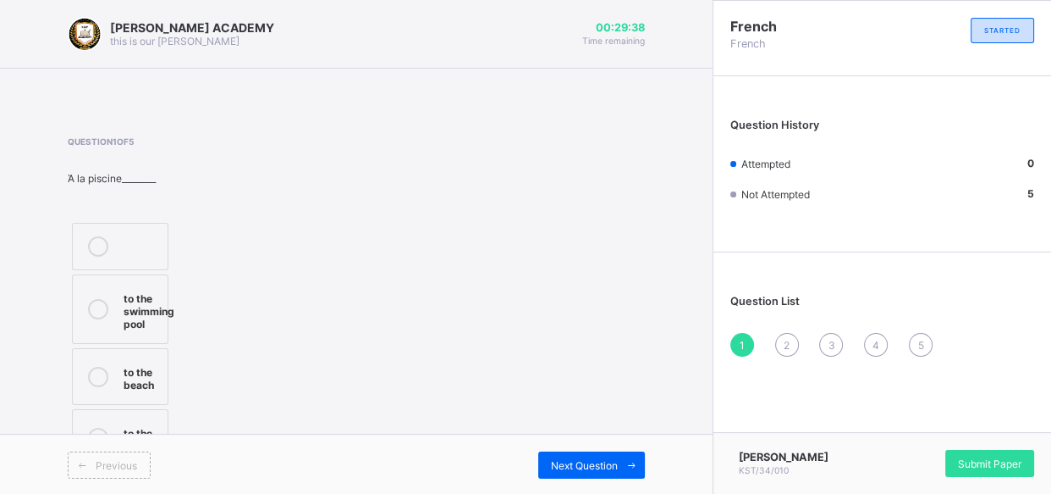
click at [158, 410] on label "to the house" at bounding box center [120, 437] width 97 height 57
click at [571, 461] on span "Next Question" at bounding box center [584, 465] width 67 height 13
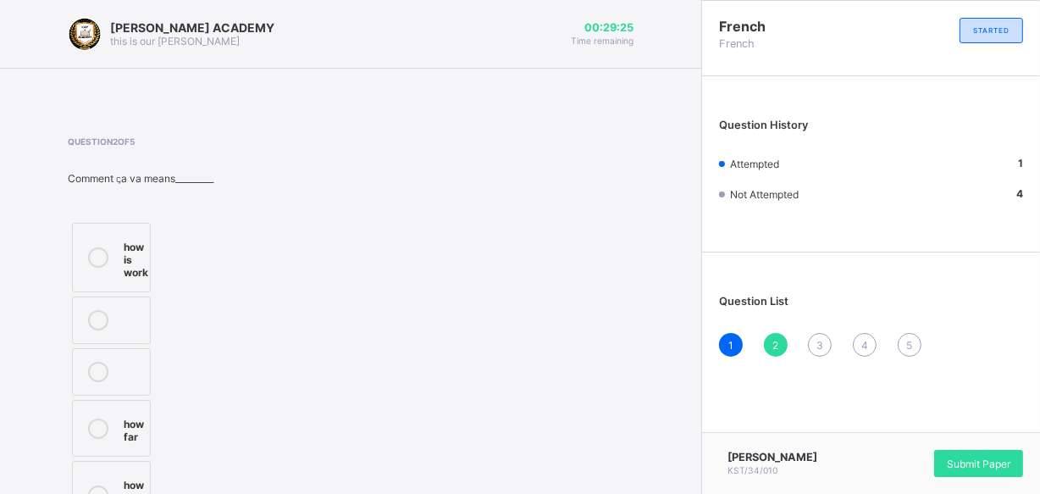
click at [127, 477] on div "how are you" at bounding box center [134, 495] width 20 height 42
click at [588, 492] on div "Question 2 of 5 Comment ꞔa va means_________ how is work how far how are you" at bounding box center [350, 335] width 565 height 398
click at [823, 343] on span "3" at bounding box center [819, 345] width 7 height 13
click at [157, 347] on div "thanks" at bounding box center [142, 347] width 36 height 17
click at [144, 343] on div "thanks" at bounding box center [142, 347] width 36 height 17
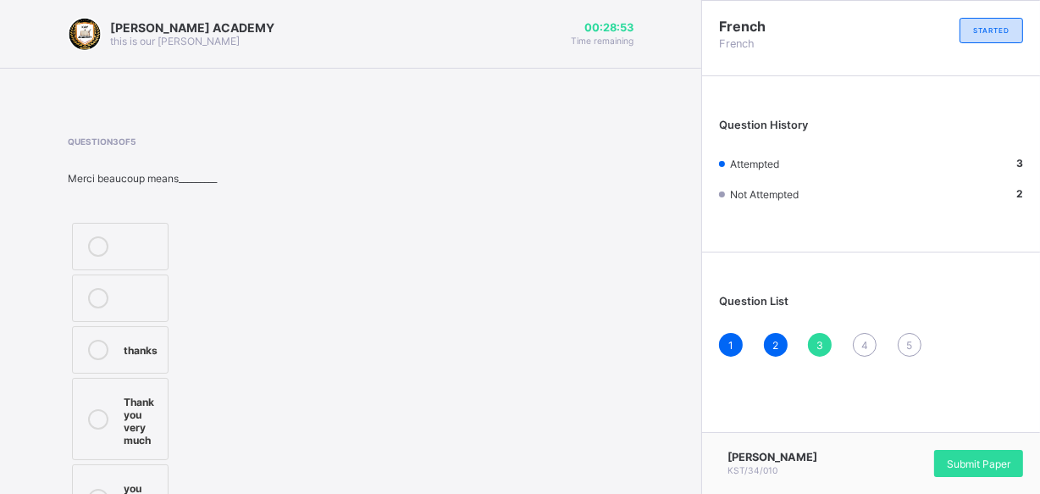
click at [872, 347] on div "4" at bounding box center [864, 345] width 24 height 24
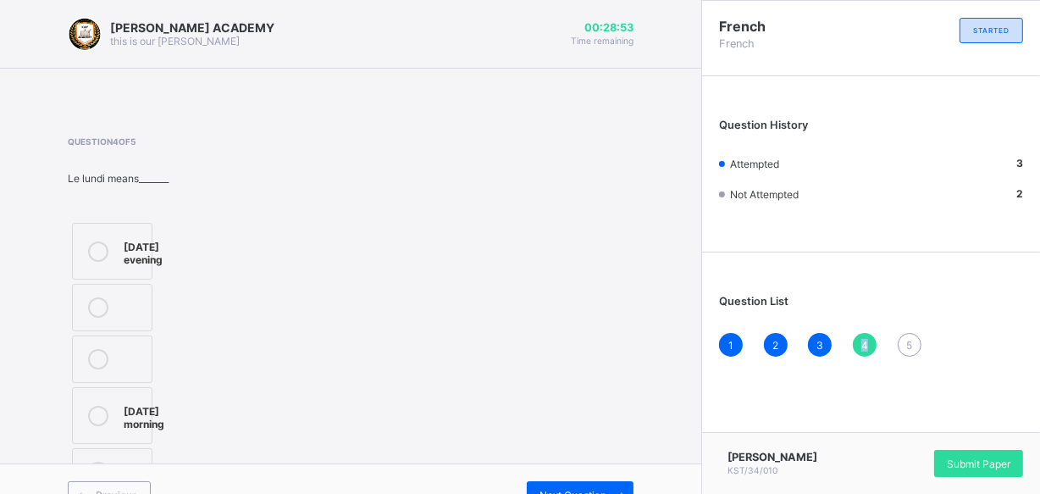
click at [872, 347] on div "4" at bounding box center [864, 345] width 24 height 24
click at [145, 478] on div "[DATE]" at bounding box center [142, 469] width 36 height 17
click at [921, 336] on div "5" at bounding box center [909, 345] width 24 height 24
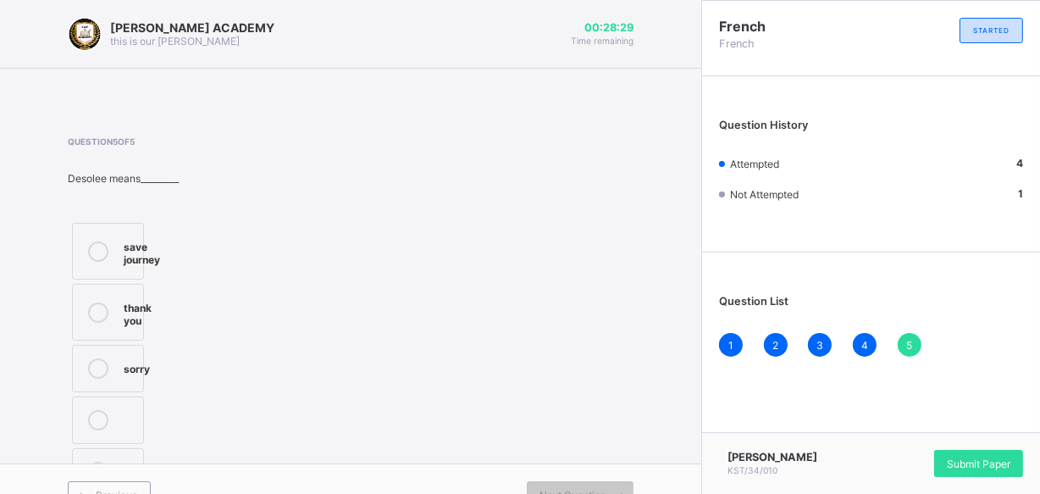
click at [150, 258] on div "save journey" at bounding box center [142, 251] width 36 height 30
click at [967, 457] on span "Submit Paper" at bounding box center [977, 463] width 63 height 13
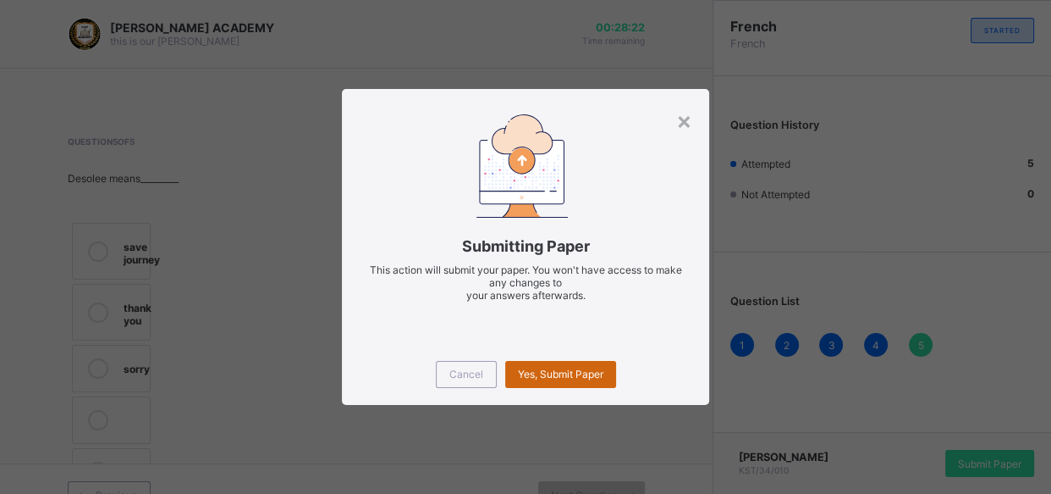
click at [580, 365] on div "Yes, Submit Paper" at bounding box center [560, 374] width 111 height 27
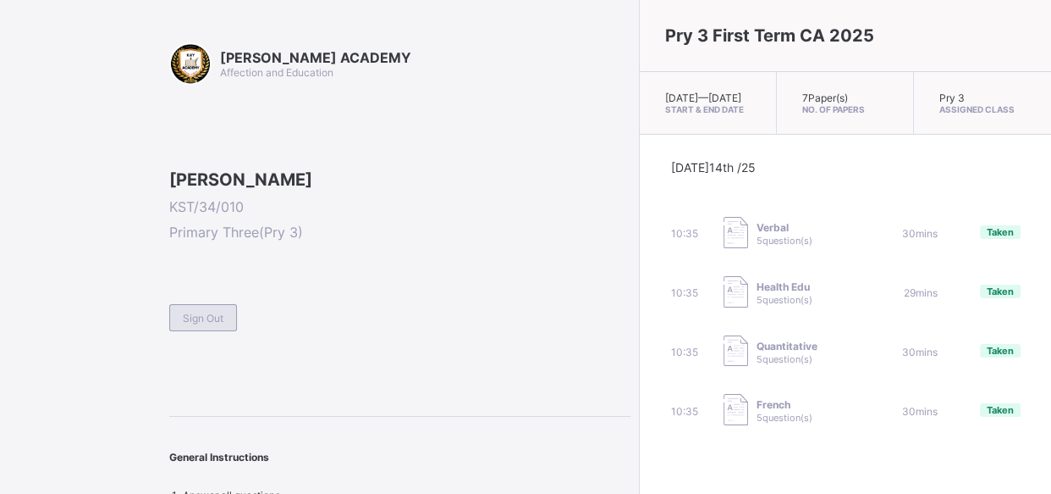
click at [234, 331] on div "Sign Out" at bounding box center [203, 317] width 68 height 27
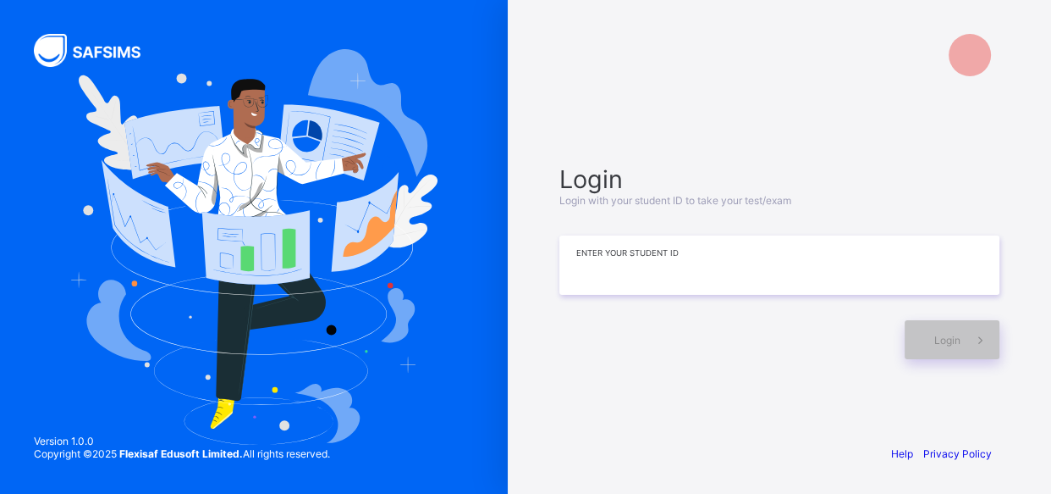
click at [570, 279] on input at bounding box center [780, 264] width 440 height 59
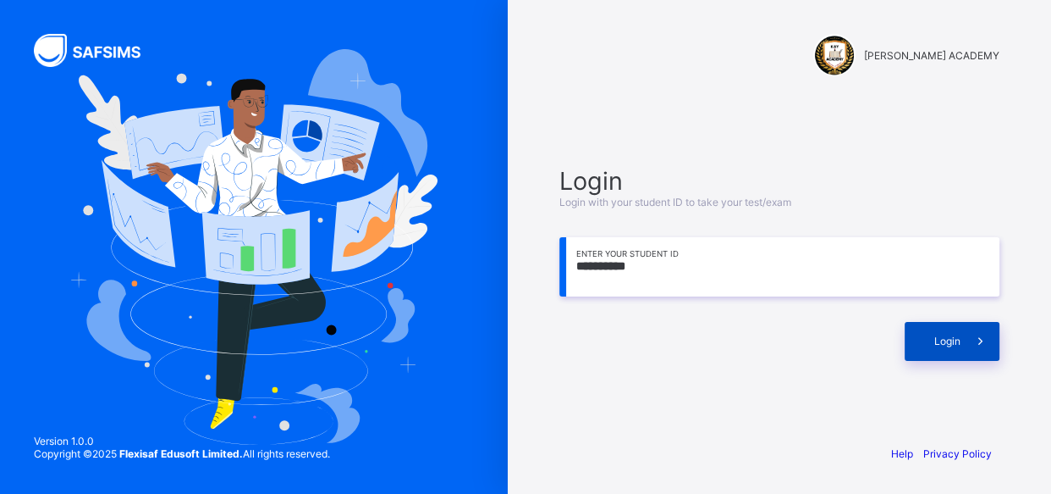
type input "**********"
click at [912, 347] on div "Login" at bounding box center [952, 341] width 95 height 39
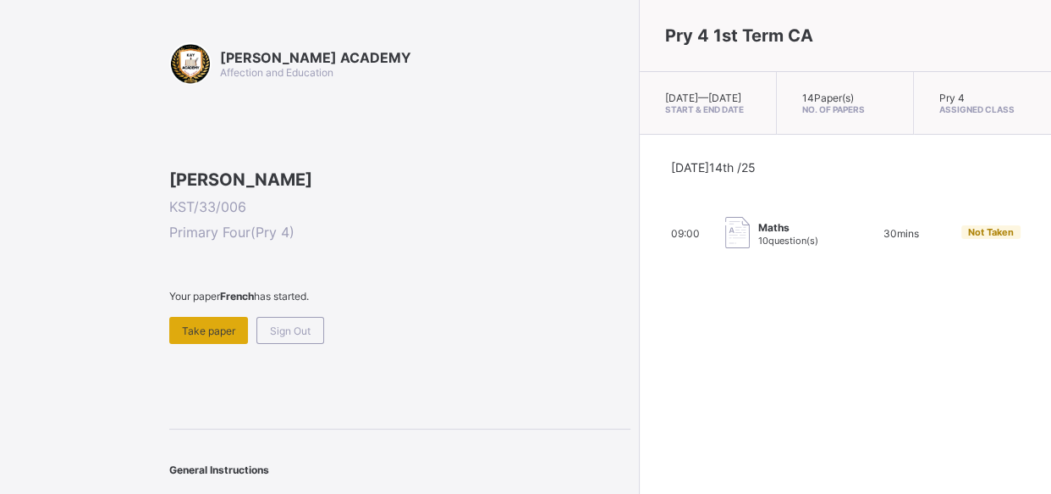
click at [207, 344] on div "Take paper" at bounding box center [208, 330] width 79 height 27
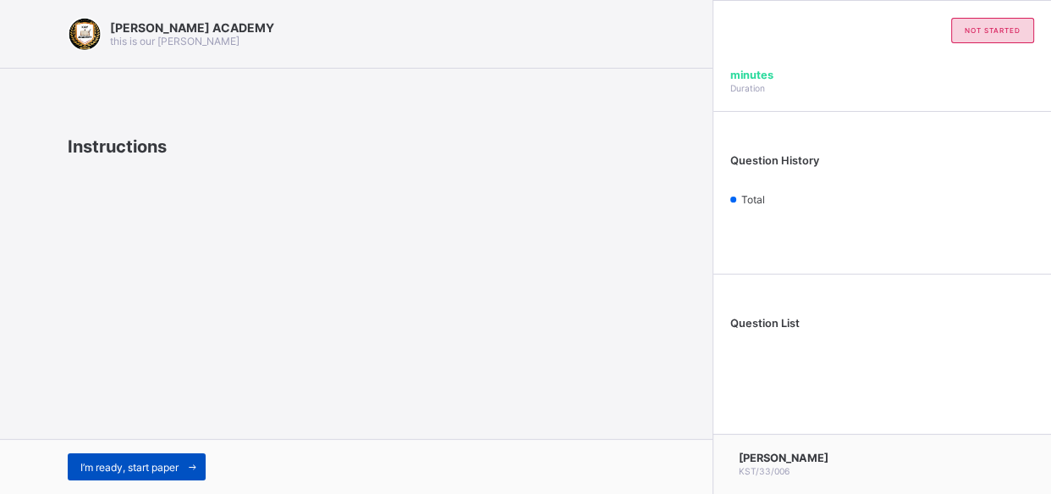
click at [178, 455] on div "I’m ready, start paper" at bounding box center [137, 466] width 138 height 27
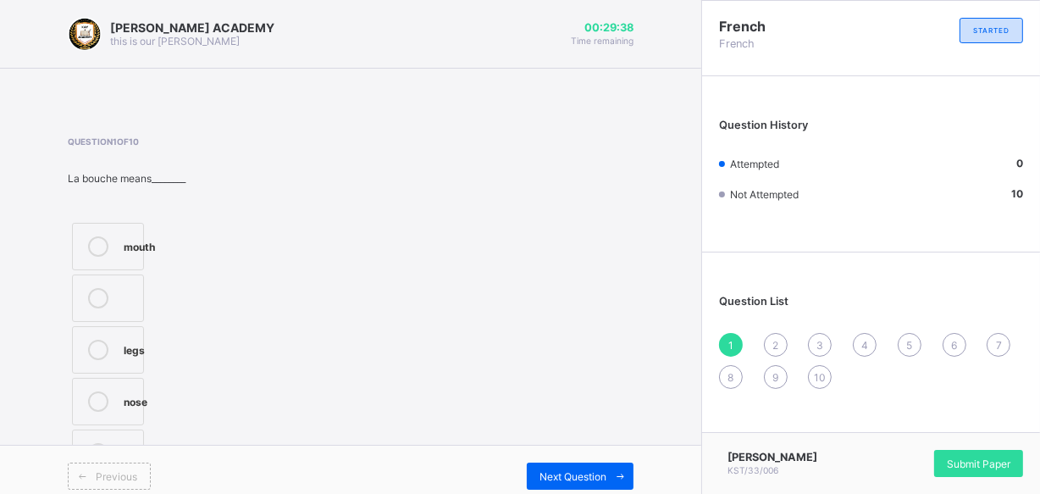
click at [129, 234] on label "mouth" at bounding box center [108, 246] width 72 height 47
click at [579, 466] on div "Next Question" at bounding box center [580, 475] width 107 height 27
click at [101, 295] on icon at bounding box center [98, 298] width 20 height 20
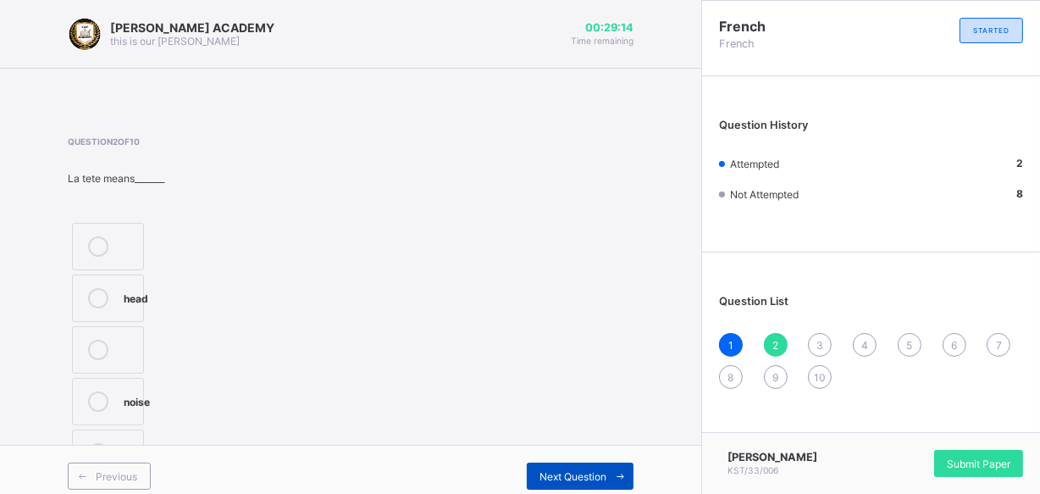
click at [584, 467] on div "Next Question" at bounding box center [580, 475] width 107 height 27
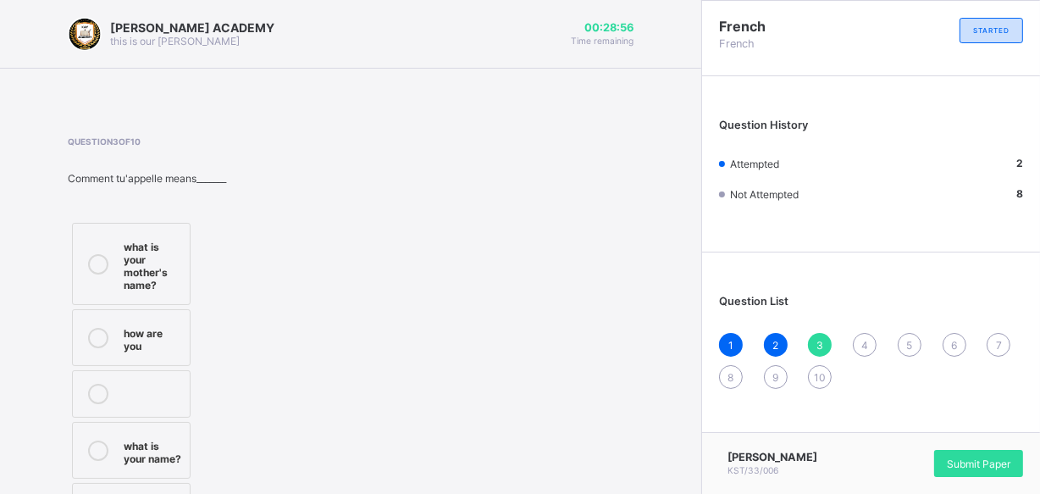
click at [165, 451] on div "what is your name?" at bounding box center [153, 450] width 58 height 30
click at [872, 339] on div "4" at bounding box center [864, 345] width 24 height 24
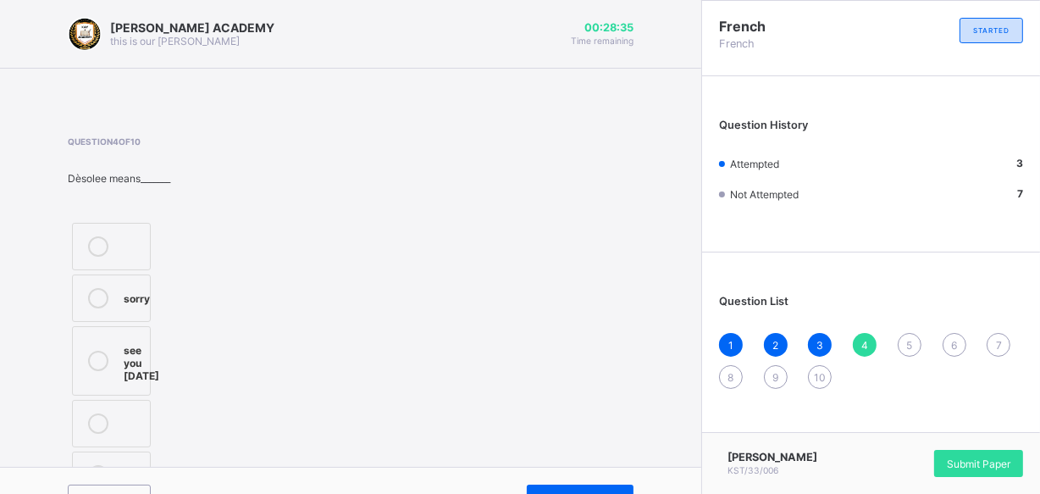
click at [97, 285] on label "sorry" at bounding box center [111, 297] width 79 height 47
click at [915, 339] on div "5" at bounding box center [909, 345] width 24 height 24
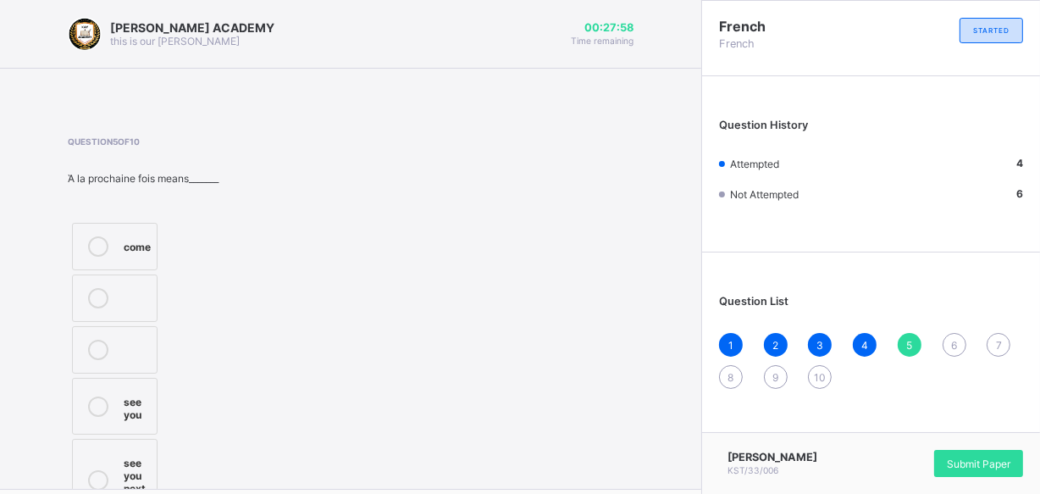
click at [137, 452] on div "see you next time" at bounding box center [136, 479] width 25 height 55
click at [957, 339] on div "6" at bounding box center [954, 345] width 24 height 24
click at [124, 252] on div "see you" at bounding box center [133, 251] width 18 height 30
click at [1008, 336] on div "7" at bounding box center [998, 345] width 24 height 24
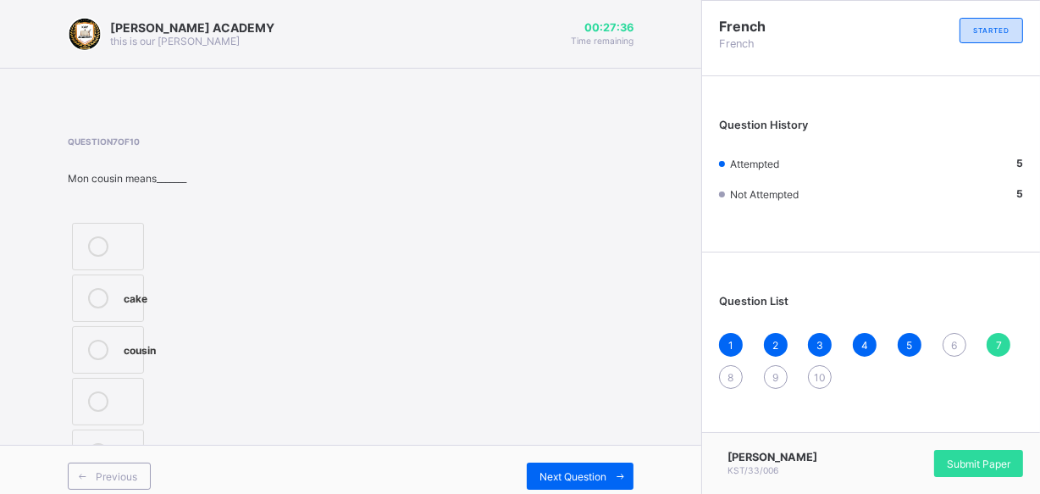
click at [139, 352] on div "cousin" at bounding box center [140, 347] width 32 height 17
click at [592, 471] on span "Next Question" at bounding box center [572, 476] width 67 height 13
click at [119, 245] on label "mother" at bounding box center [108, 246] width 72 height 47
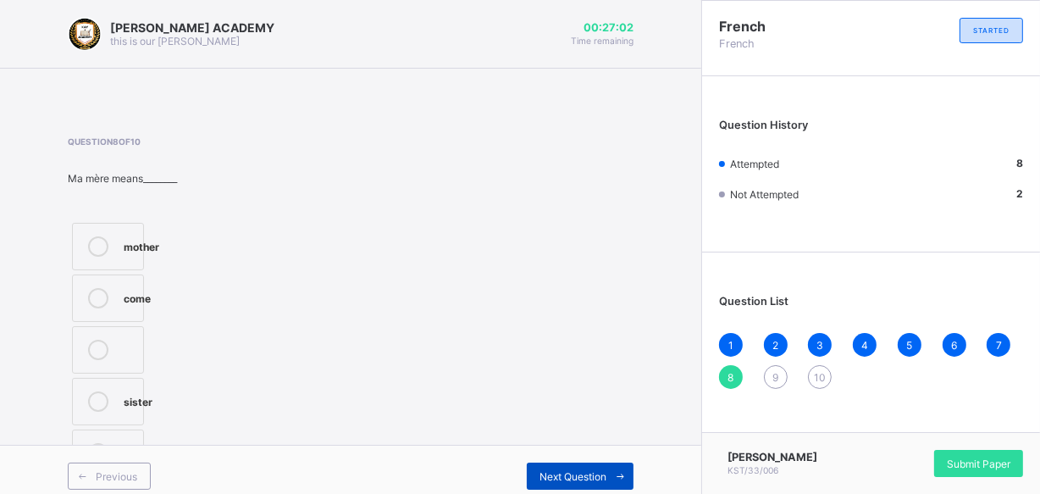
click at [578, 465] on div "Next Question" at bounding box center [580, 475] width 107 height 27
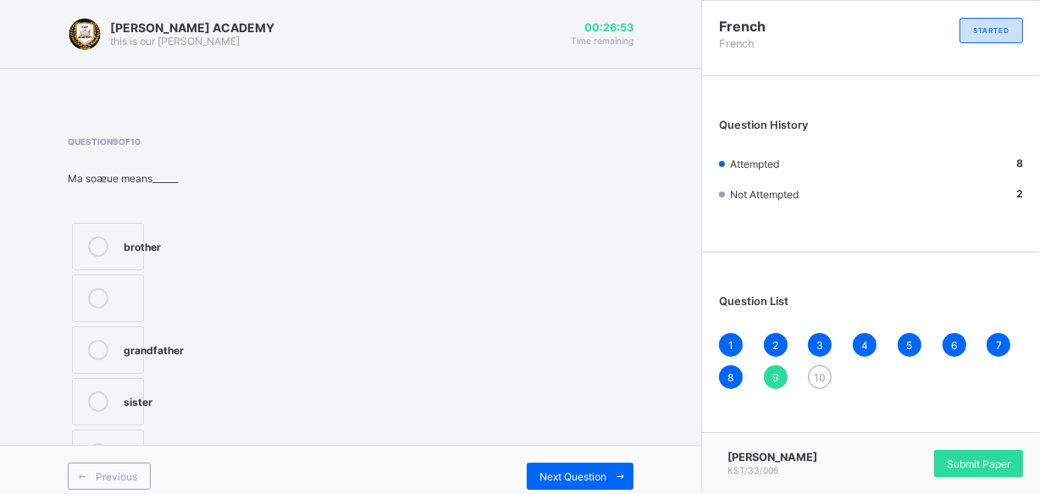
click at [139, 389] on label "sister" at bounding box center [108, 401] width 72 height 47
click at [576, 466] on div "Next Question" at bounding box center [580, 475] width 107 height 27
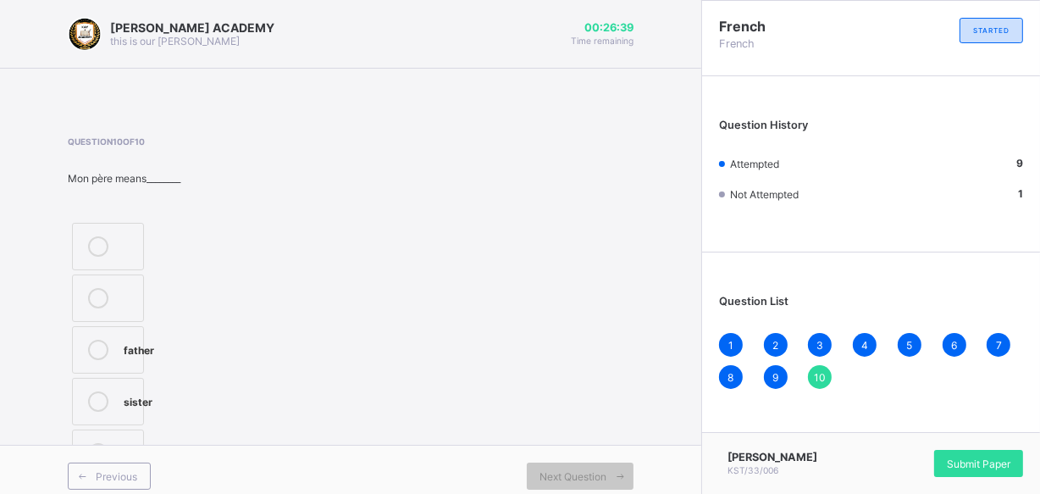
click at [135, 349] on div "father" at bounding box center [139, 347] width 30 height 17
click at [961, 450] on div "Submit Paper" at bounding box center [978, 463] width 89 height 27
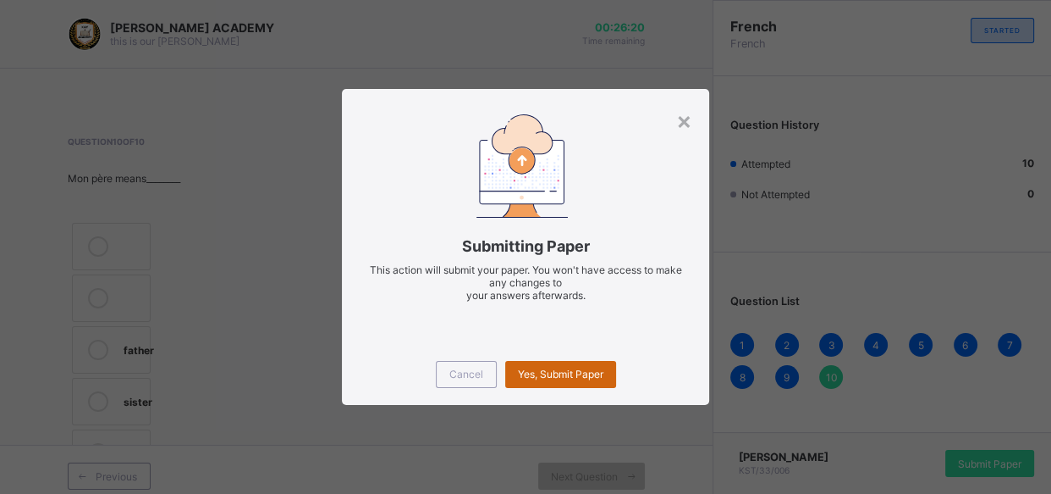
click at [571, 365] on div "Yes, Submit Paper" at bounding box center [560, 374] width 111 height 27
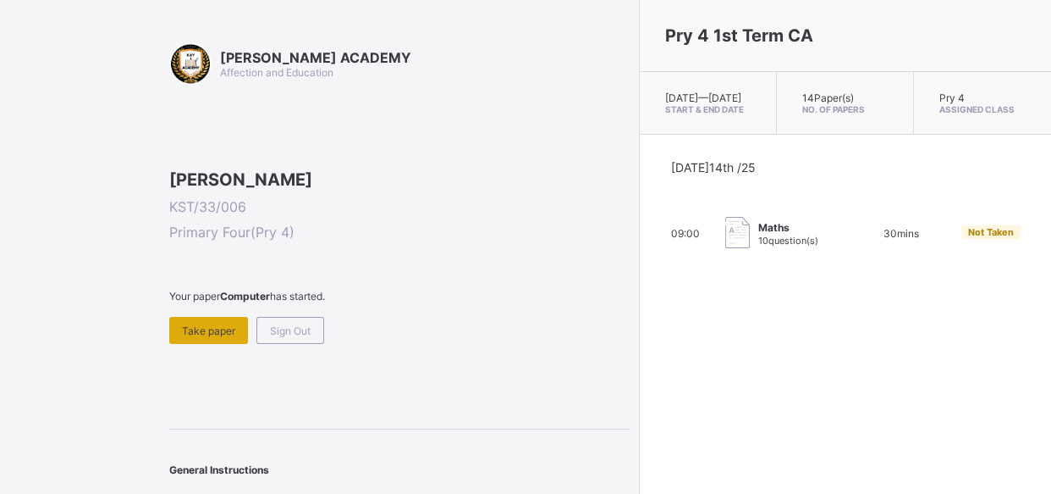
click at [195, 337] on span "Take paper" at bounding box center [208, 330] width 53 height 13
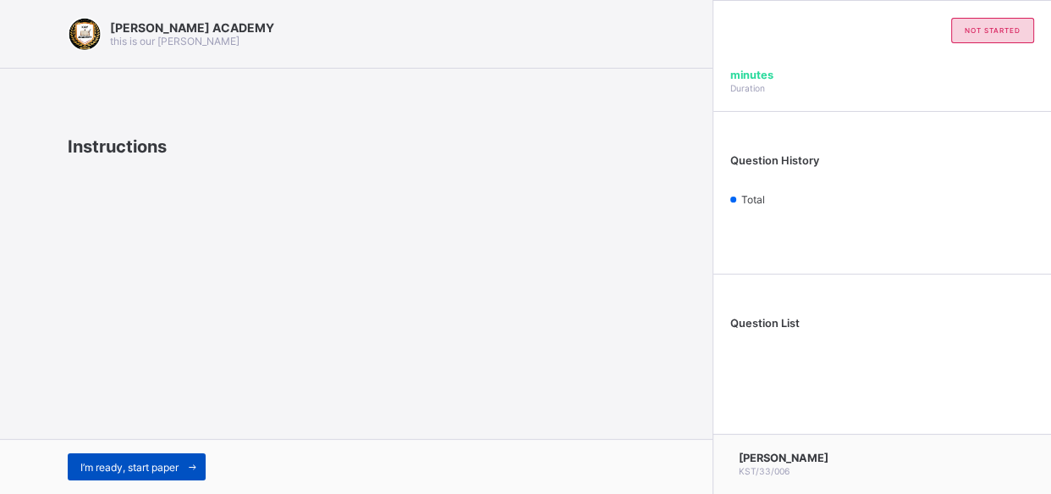
click at [179, 461] on span "I’m ready, start paper" at bounding box center [129, 467] width 98 height 13
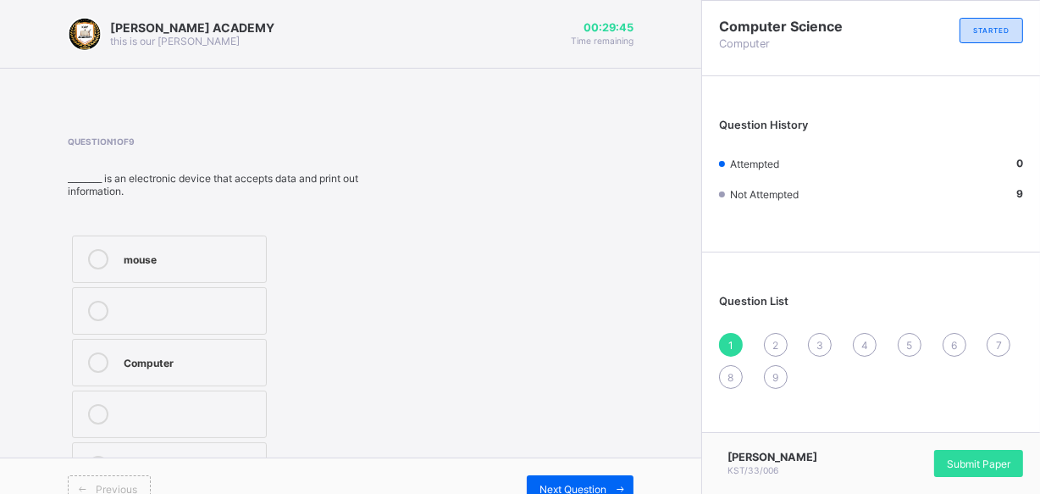
click at [220, 345] on label "Computer" at bounding box center [169, 362] width 195 height 47
click at [584, 476] on div "Next Question" at bounding box center [580, 488] width 107 height 27
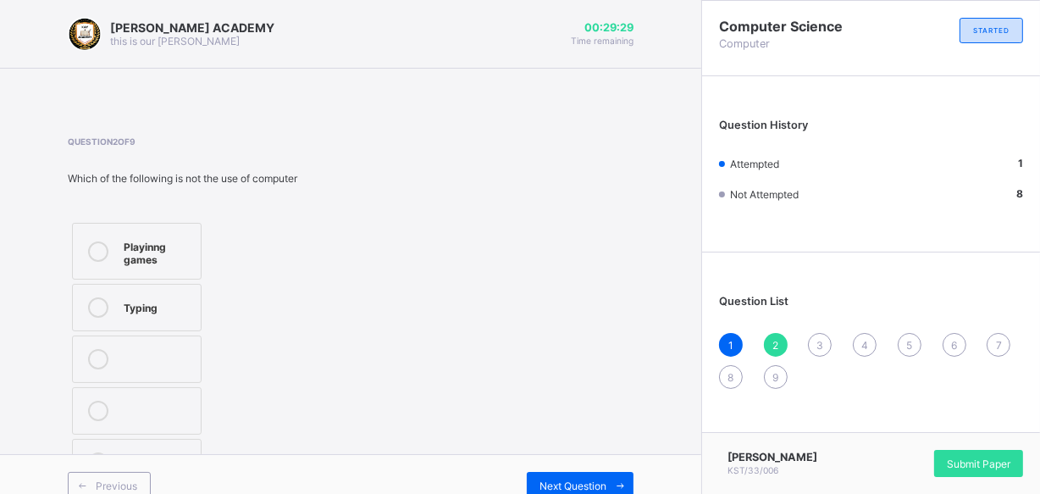
click at [151, 295] on label "Typing" at bounding box center [137, 307] width 130 height 47
click at [573, 473] on div "Next Question" at bounding box center [580, 485] width 107 height 27
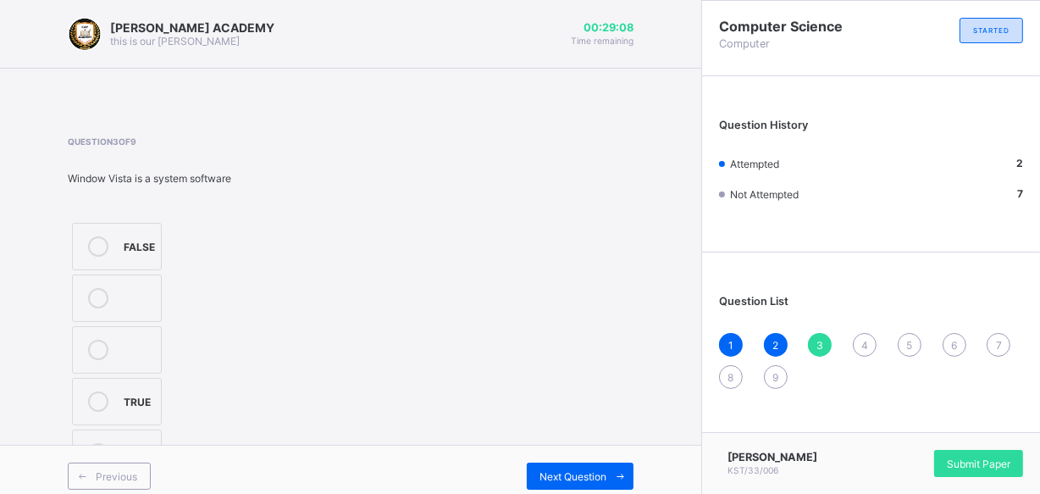
click at [145, 396] on div "TRUE" at bounding box center [138, 399] width 29 height 17
click at [568, 463] on div "Next Question" at bounding box center [580, 475] width 107 height 27
click at [234, 240] on div "Printer" at bounding box center [186, 244] width 124 height 17
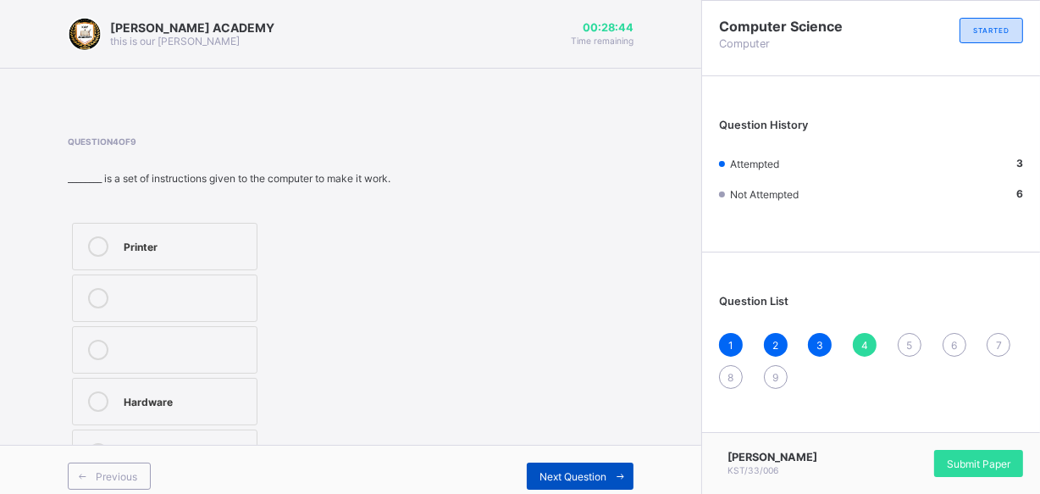
click at [563, 470] on span "Next Question" at bounding box center [572, 476] width 67 height 13
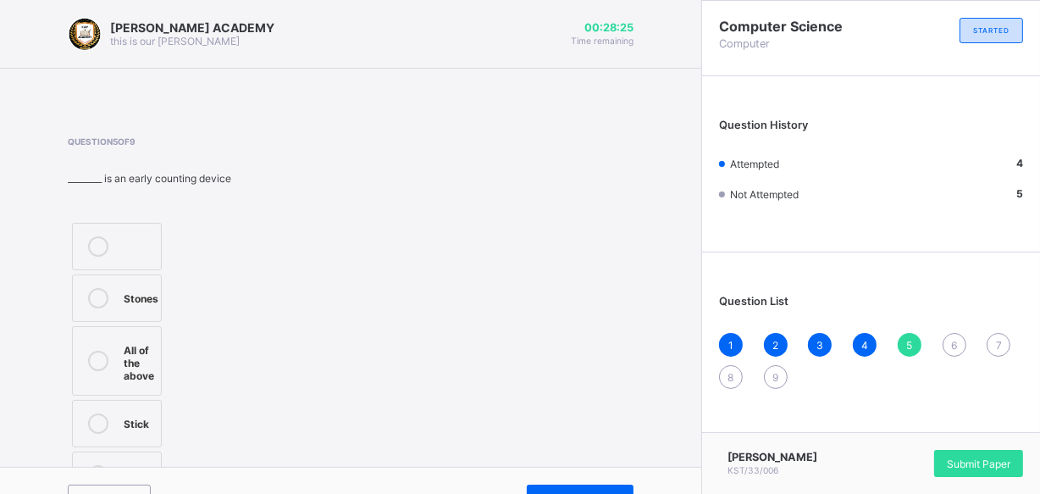
click at [111, 350] on div at bounding box center [98, 360] width 34 height 42
click at [959, 337] on div "6" at bounding box center [954, 345] width 24 height 24
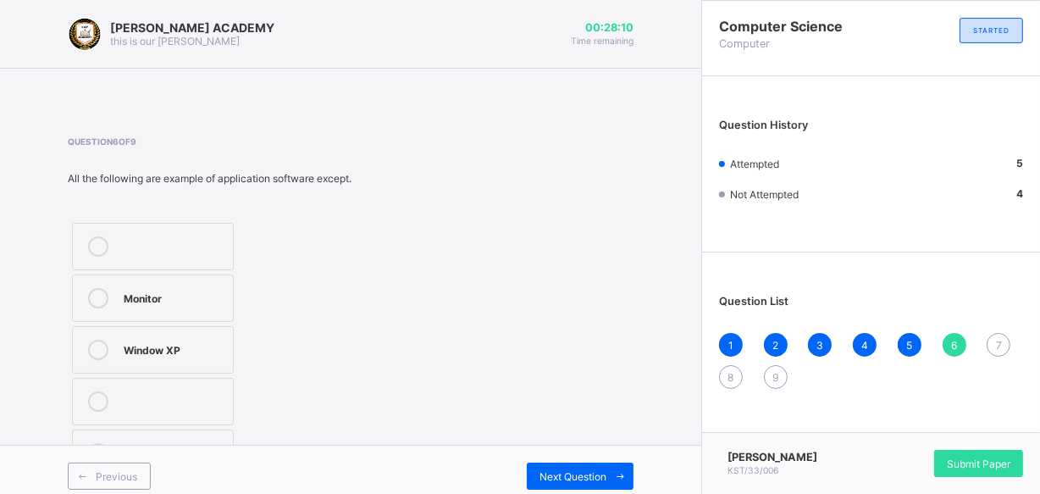
click at [185, 303] on div "Monitor" at bounding box center [174, 296] width 101 height 17
click at [586, 466] on div "Next Question" at bounding box center [580, 475] width 107 height 27
click at [200, 241] on div "Hardware" at bounding box center [171, 244] width 94 height 17
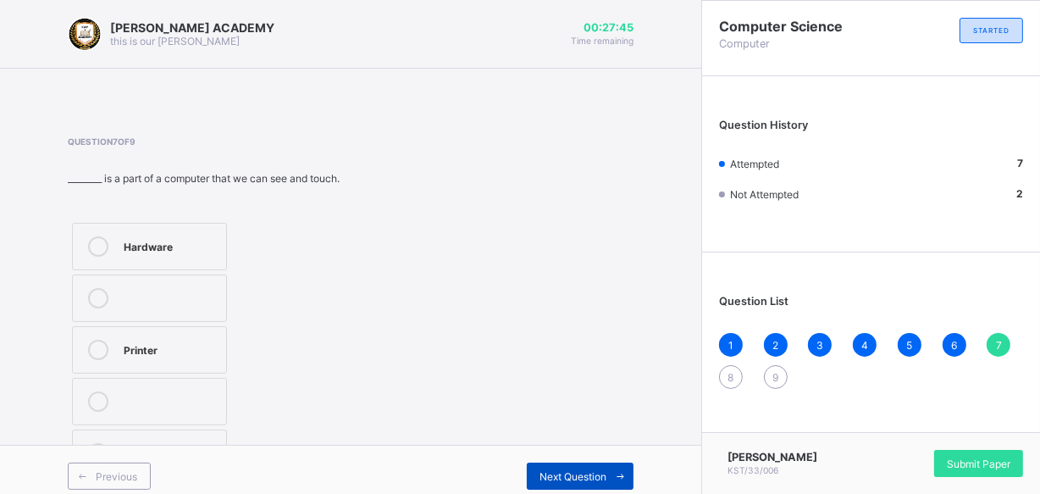
click at [560, 465] on div "Next Question" at bounding box center [580, 475] width 107 height 27
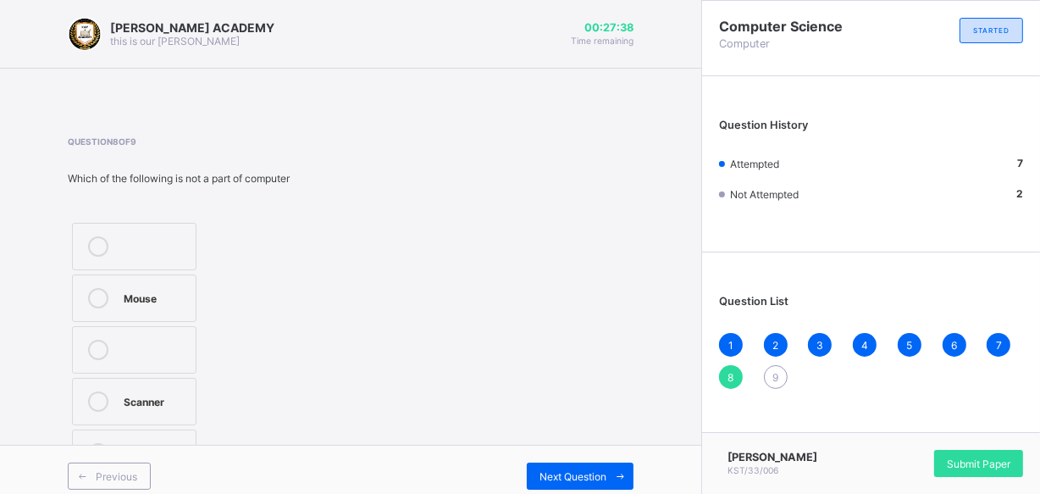
click at [174, 392] on div "Scanner" at bounding box center [155, 399] width 63 height 17
click at [586, 462] on div "Next Question" at bounding box center [580, 475] width 107 height 27
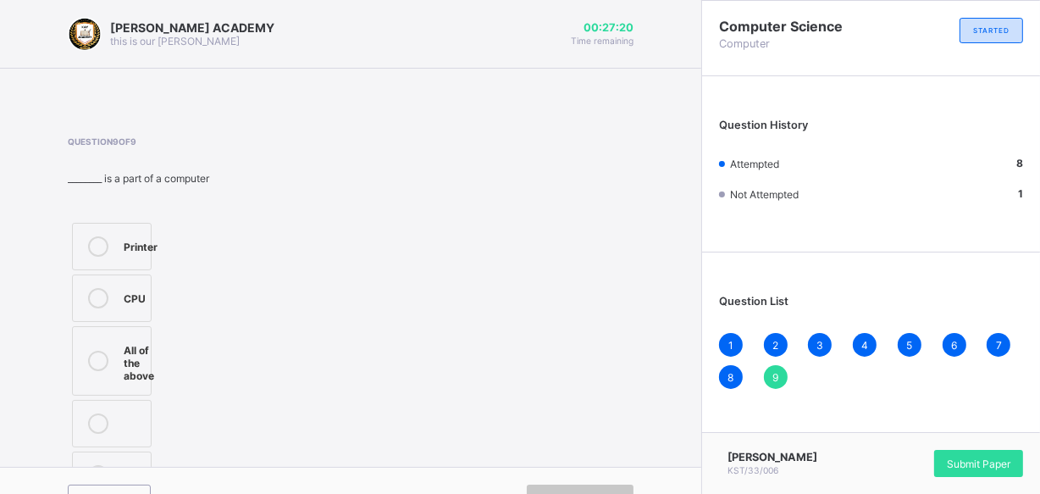
click at [734, 371] on span "8" at bounding box center [731, 377] width 6 height 13
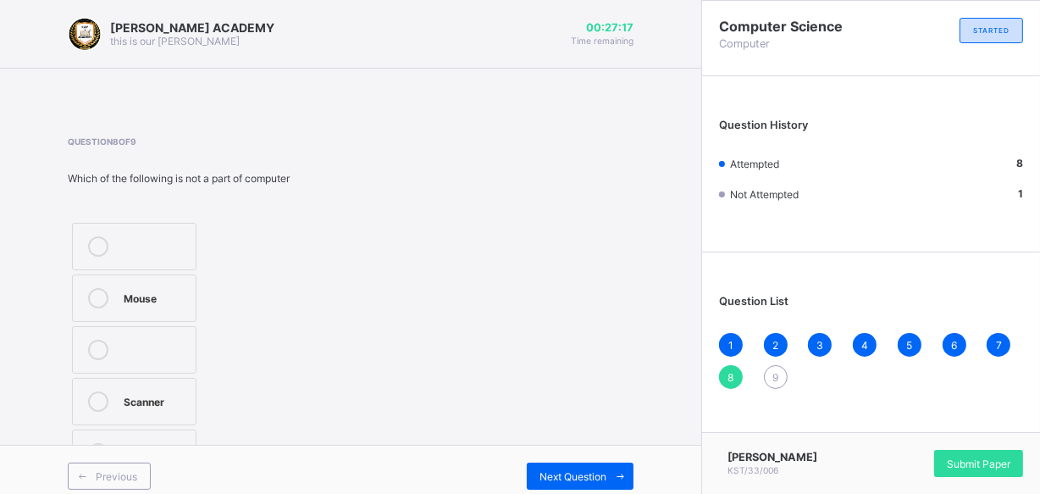
click at [781, 367] on div "9" at bounding box center [776, 377] width 24 height 24
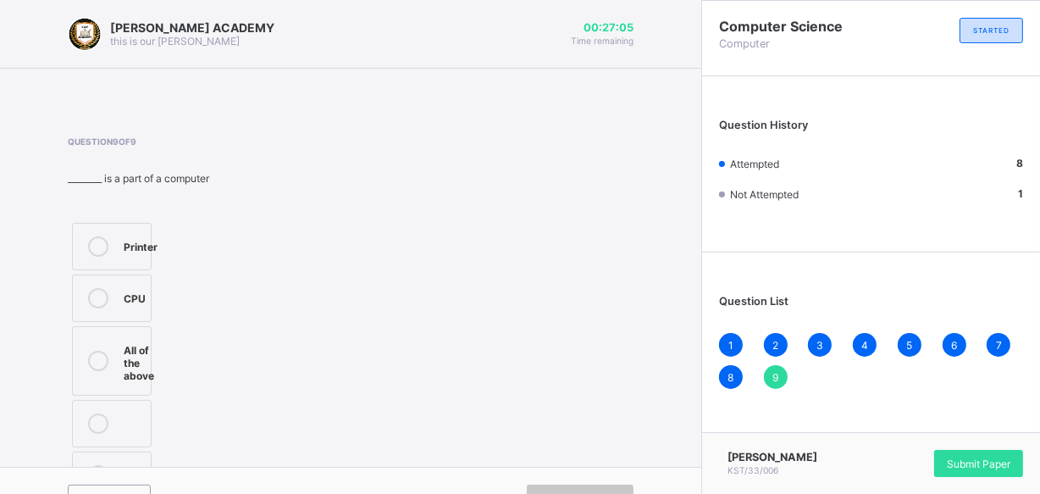
click at [130, 356] on div "All of the above" at bounding box center [139, 360] width 30 height 42
click at [500, 326] on div "Question 9 of 9 ________ is a part of a computer Printer CPU All of the above" at bounding box center [350, 319] width 565 height 367
click at [965, 450] on div "Submit Paper" at bounding box center [978, 463] width 89 height 27
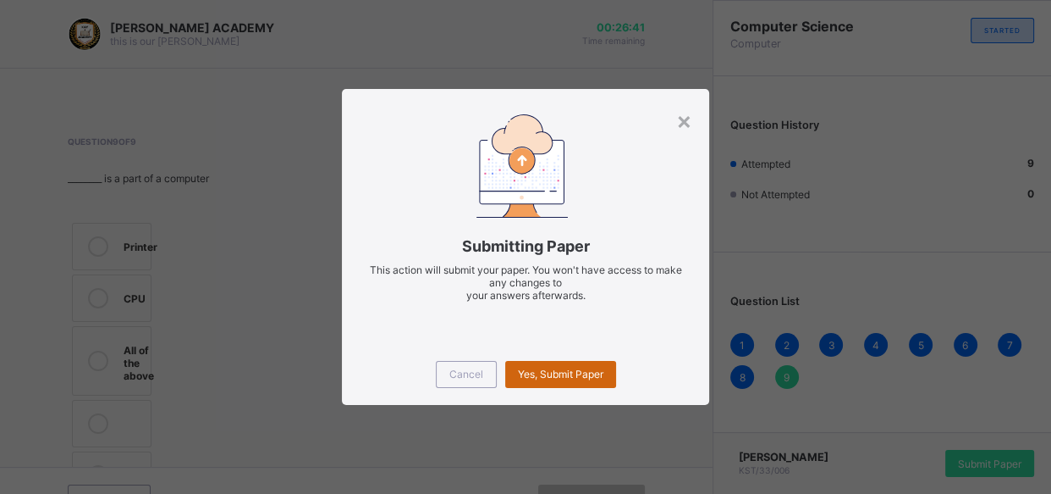
click at [559, 370] on span "Yes, Submit Paper" at bounding box center [561, 373] width 86 height 13
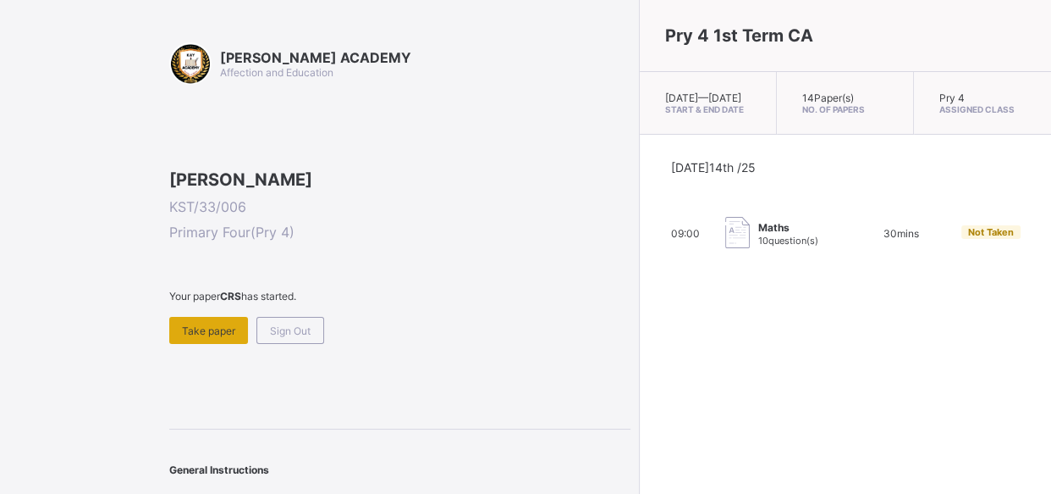
click at [225, 337] on span "Take paper" at bounding box center [208, 330] width 53 height 13
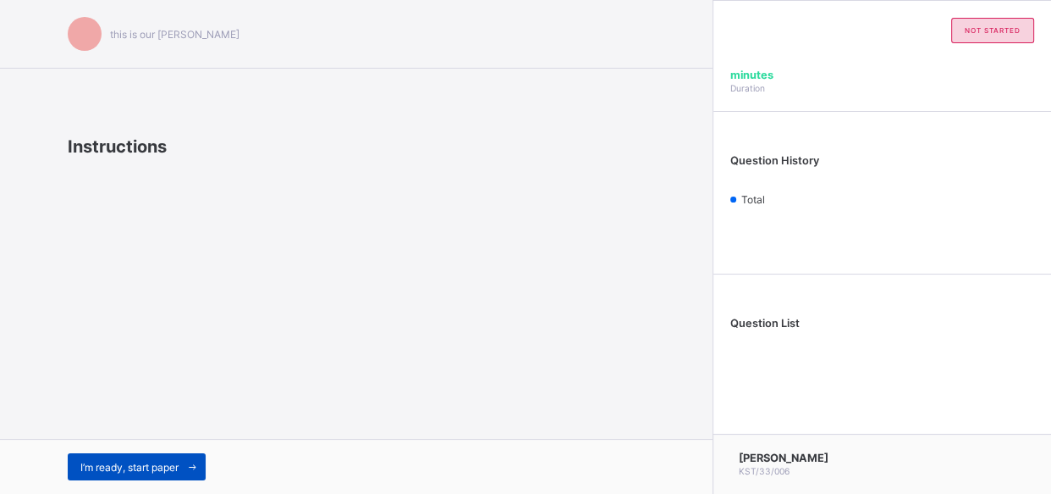
click at [165, 457] on div "I’m ready, start paper" at bounding box center [137, 466] width 138 height 27
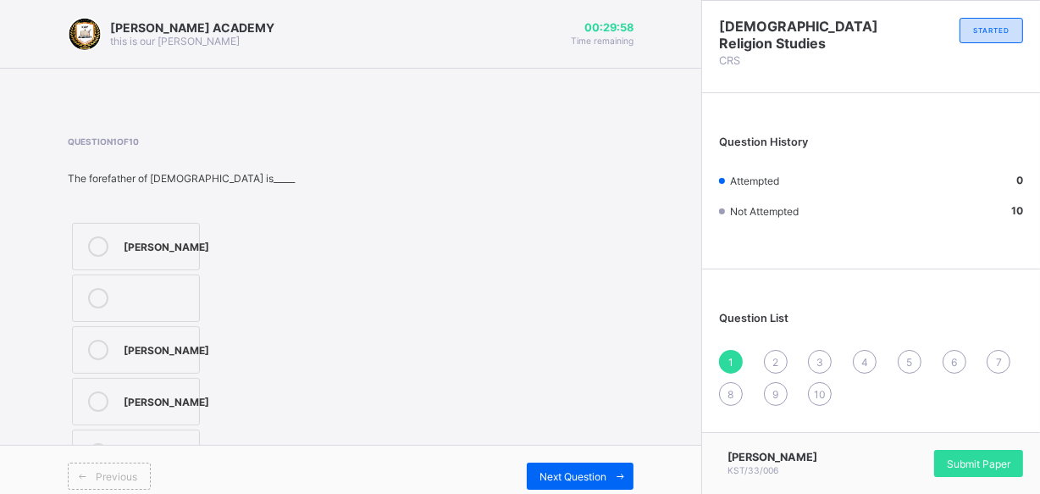
click at [156, 247] on div "[PERSON_NAME]" at bounding box center [167, 244] width 86 height 17
click at [971, 450] on div "Submit Paper" at bounding box center [978, 463] width 89 height 27
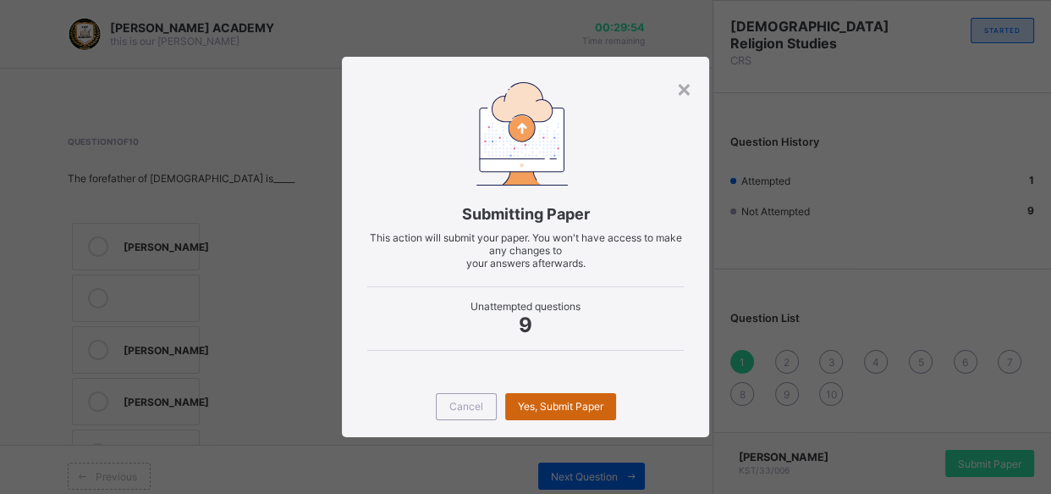
click at [580, 406] on span "Yes, Submit Paper" at bounding box center [561, 406] width 86 height 13
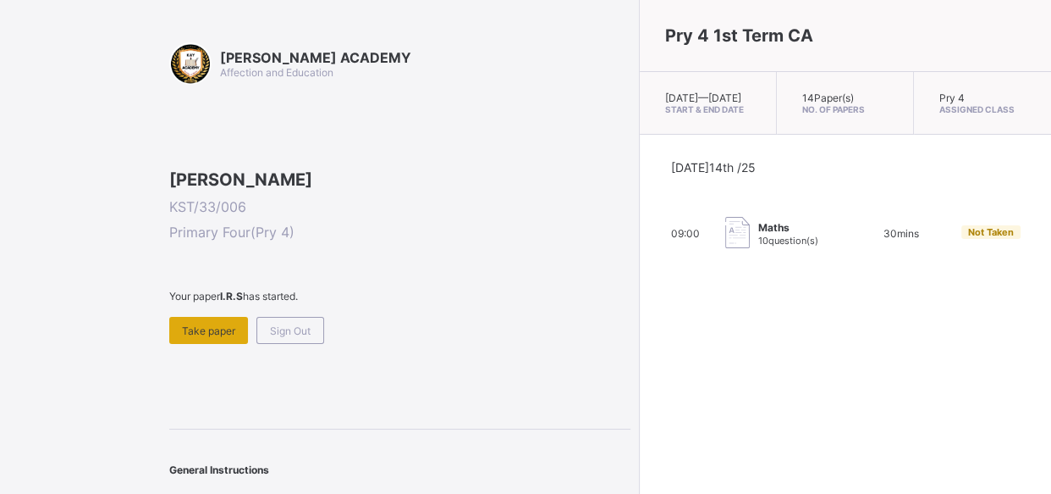
click at [191, 344] on div "Take paper" at bounding box center [208, 330] width 79 height 27
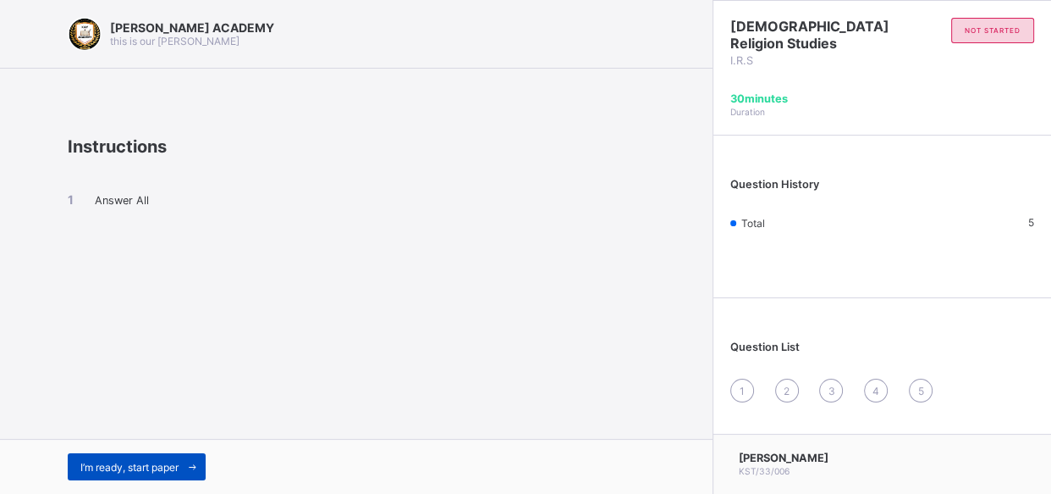
click at [173, 461] on span "I’m ready, start paper" at bounding box center [129, 467] width 98 height 13
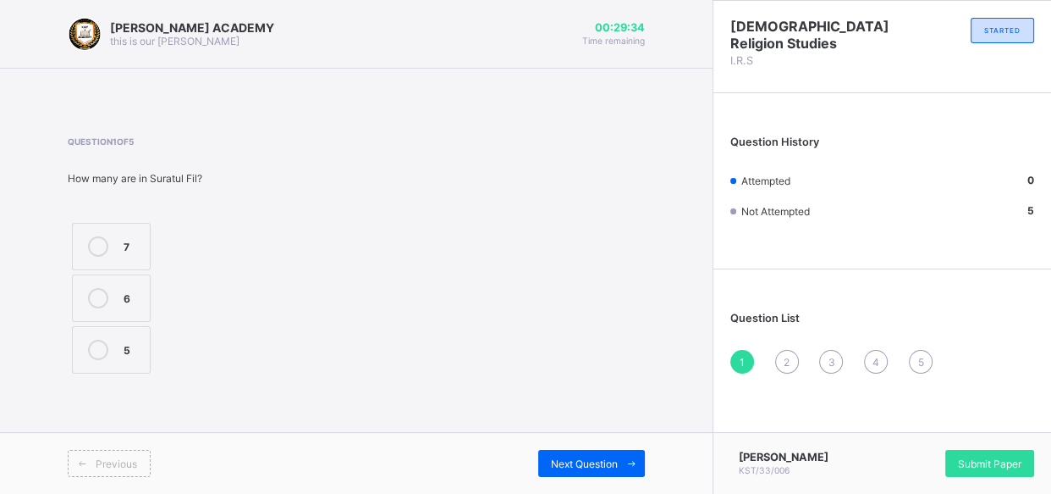
click at [130, 345] on div "5" at bounding box center [133, 347] width 18 height 17
click at [571, 450] on div "Next Question" at bounding box center [591, 463] width 107 height 27
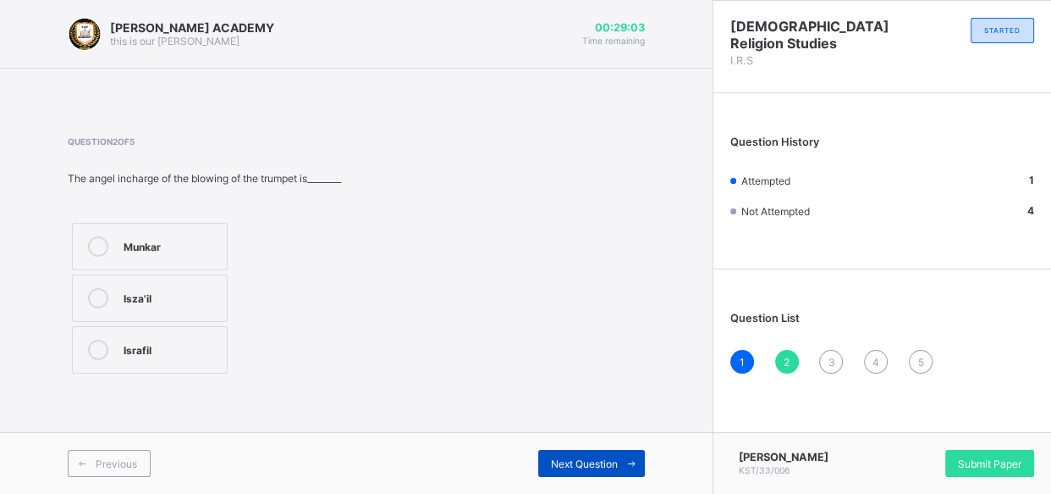
click at [582, 455] on div "Next Question" at bounding box center [591, 463] width 107 height 27
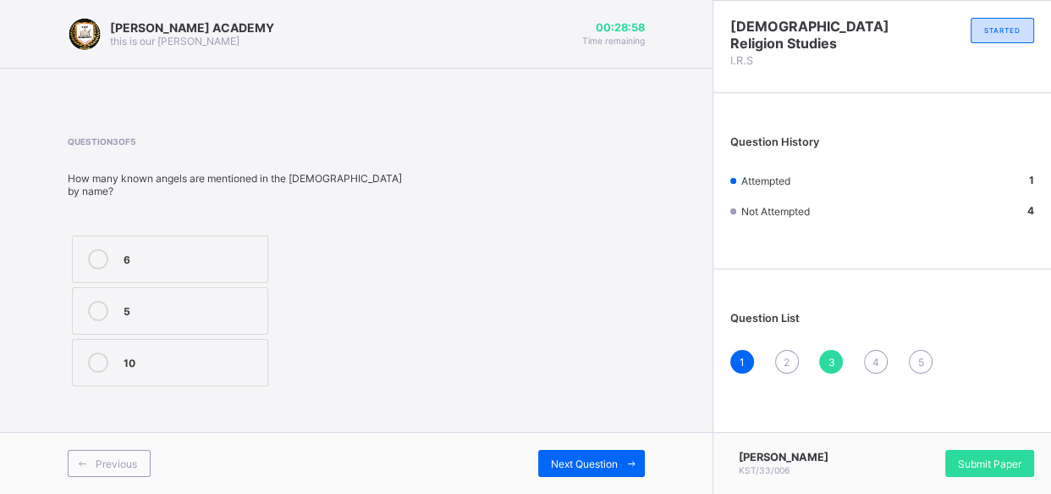
click at [786, 352] on div "2" at bounding box center [787, 362] width 24 height 24
click at [195, 298] on div "Isza'il" at bounding box center [171, 296] width 95 height 17
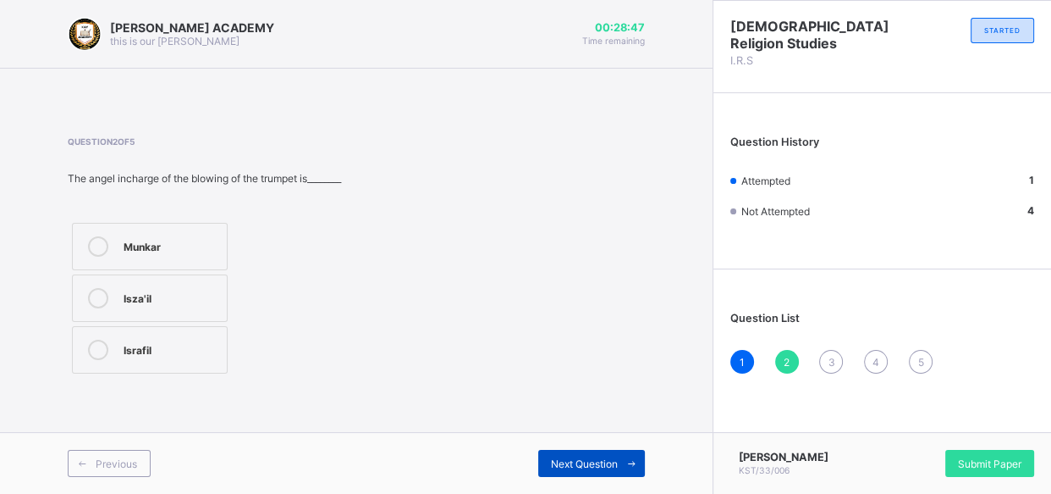
click at [571, 450] on div "Next Question" at bounding box center [591, 463] width 107 height 27
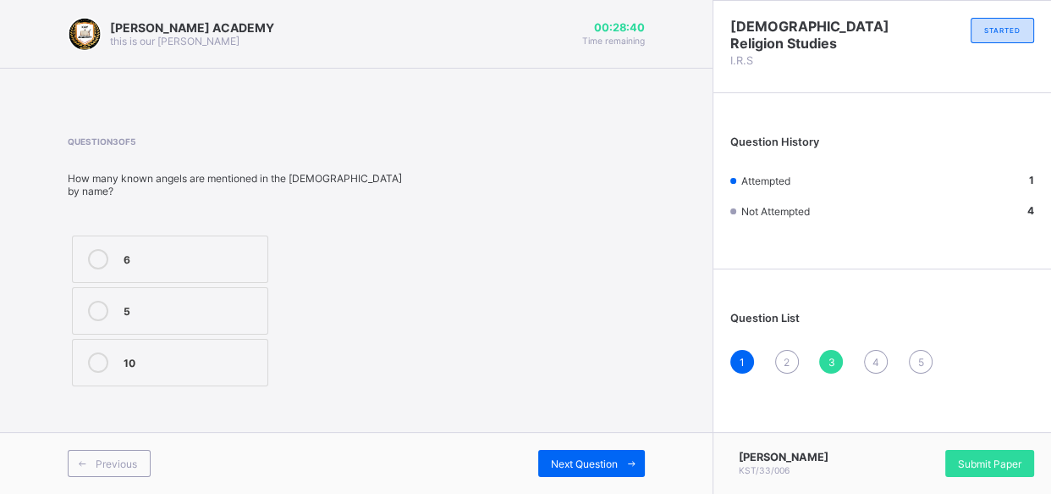
click at [201, 352] on div "10" at bounding box center [191, 360] width 135 height 17
click at [610, 450] on div "Next Question" at bounding box center [591, 463] width 107 height 27
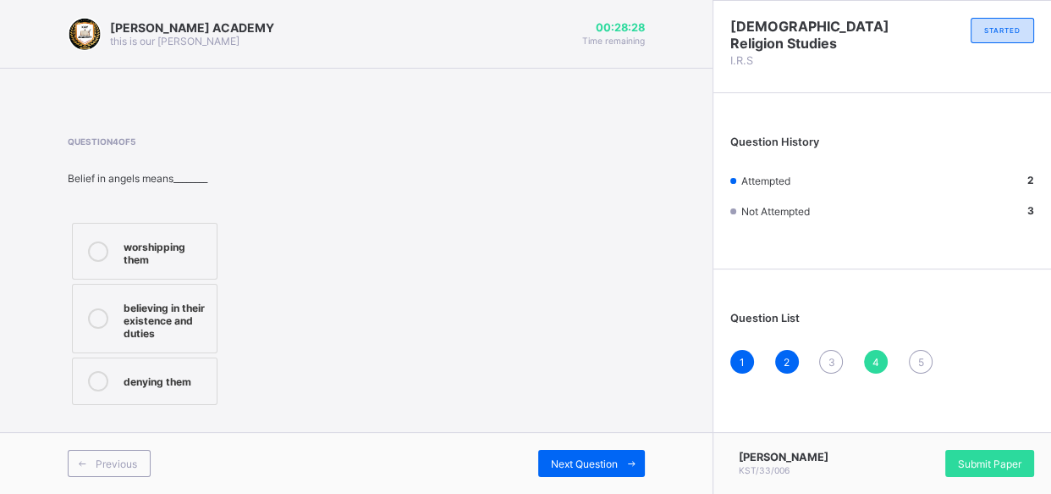
click at [829, 350] on div "3" at bounding box center [831, 362] width 24 height 24
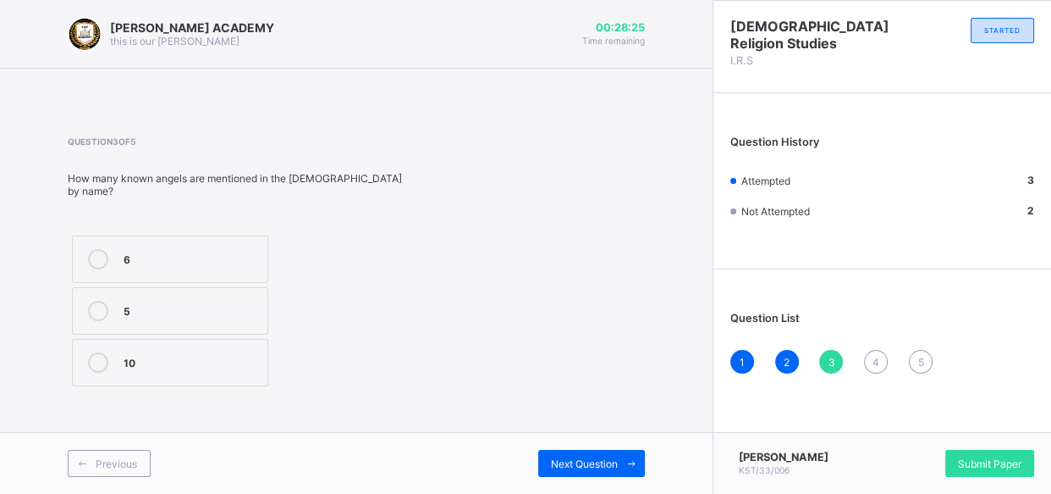
click at [217, 352] on div "10" at bounding box center [191, 360] width 135 height 17
click at [566, 454] on div "Next Question" at bounding box center [591, 463] width 107 height 27
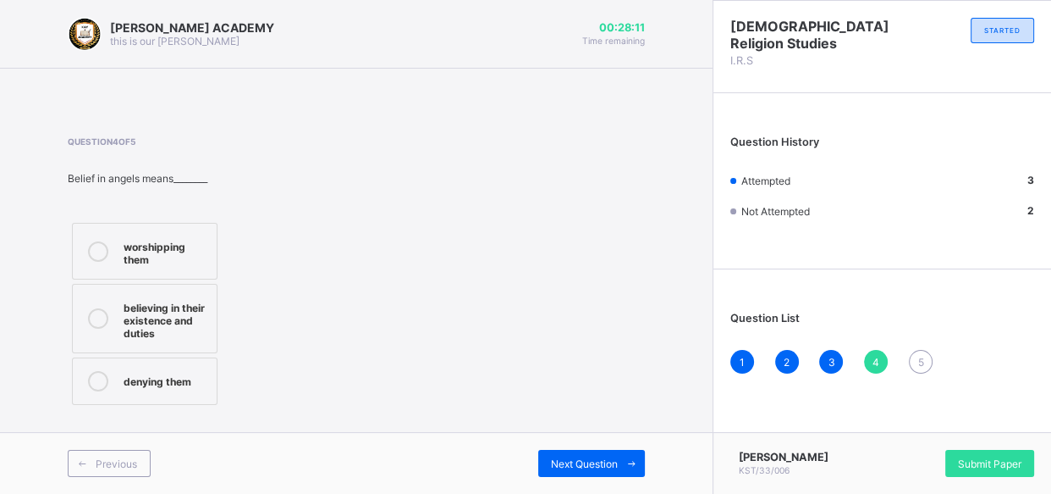
click at [201, 309] on div "believing in their existence and duties" at bounding box center [166, 318] width 85 height 42
click at [571, 457] on span "Next Question" at bounding box center [584, 463] width 67 height 13
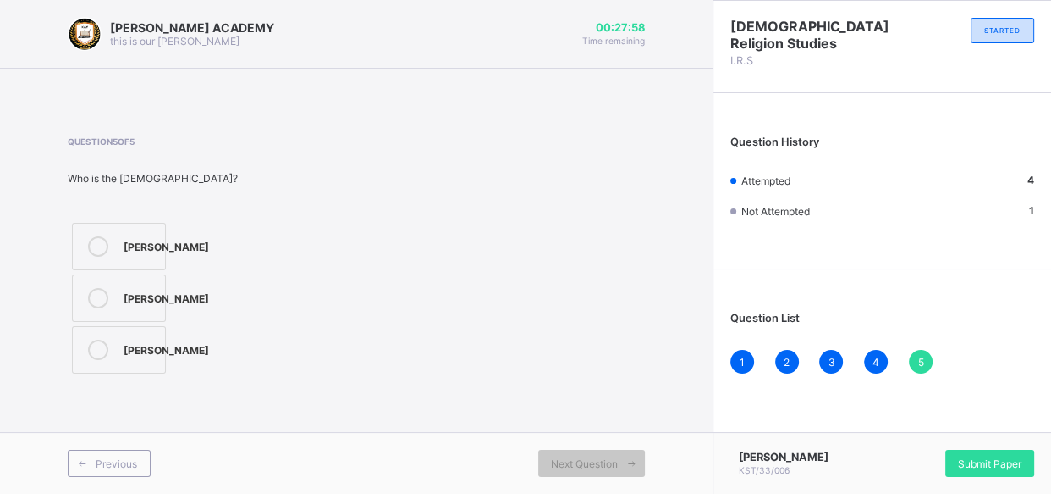
click at [132, 244] on div "[PERSON_NAME]" at bounding box center [167, 244] width 86 height 17
click at [957, 439] on div "[PERSON_NAME] KST/33/006 Submit Paper" at bounding box center [882, 463] width 339 height 62
click at [968, 450] on div "Submit Paper" at bounding box center [990, 463] width 89 height 27
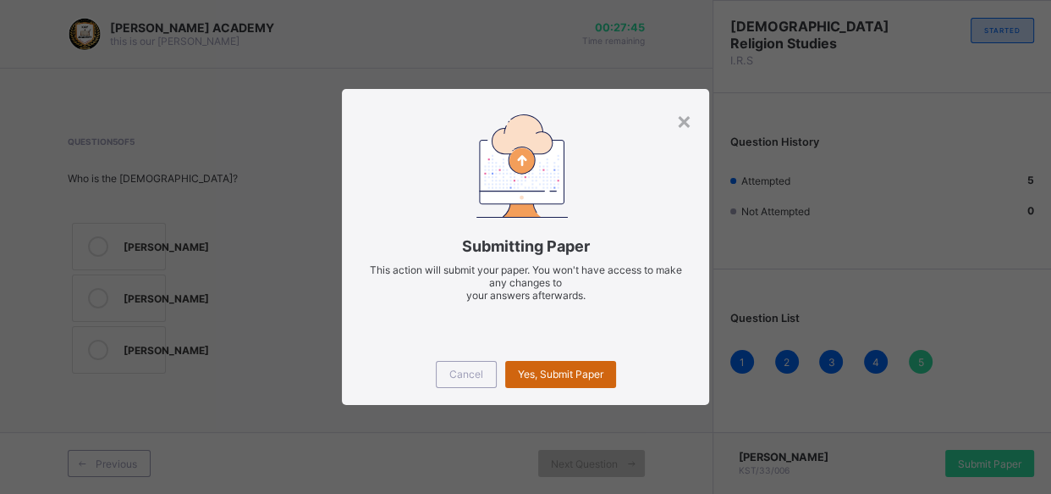
click at [572, 370] on span "Yes, Submit Paper" at bounding box center [561, 373] width 86 height 13
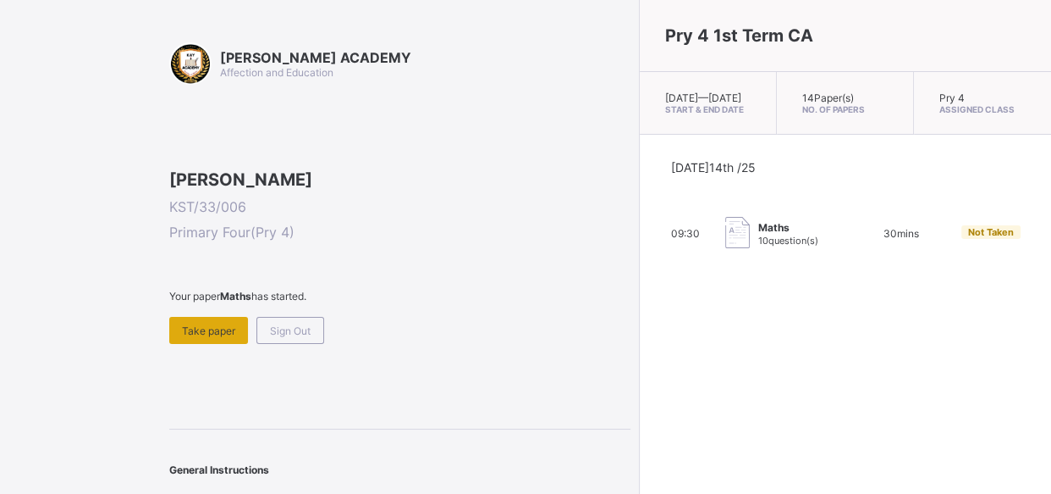
click at [191, 344] on div "Take paper" at bounding box center [208, 330] width 79 height 27
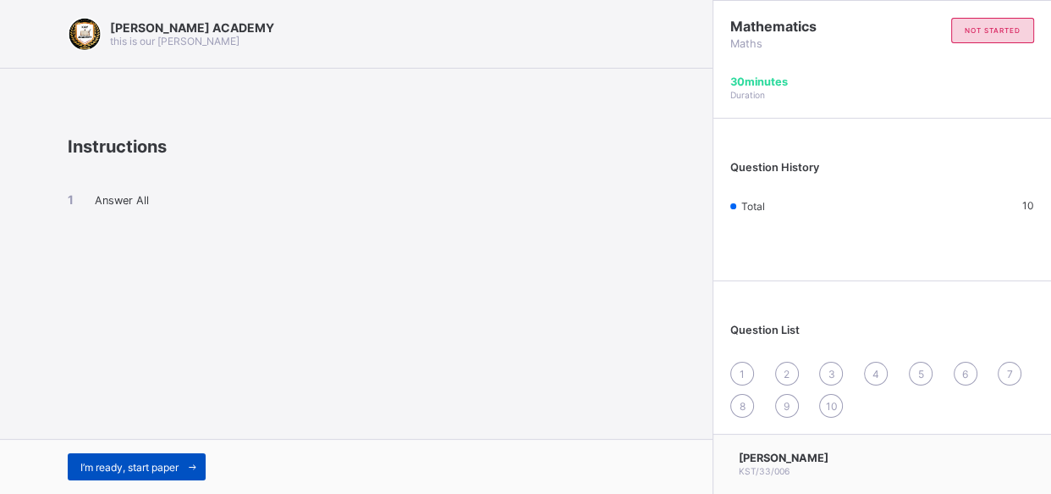
click at [141, 461] on span "I’m ready, start paper" at bounding box center [129, 467] width 98 height 13
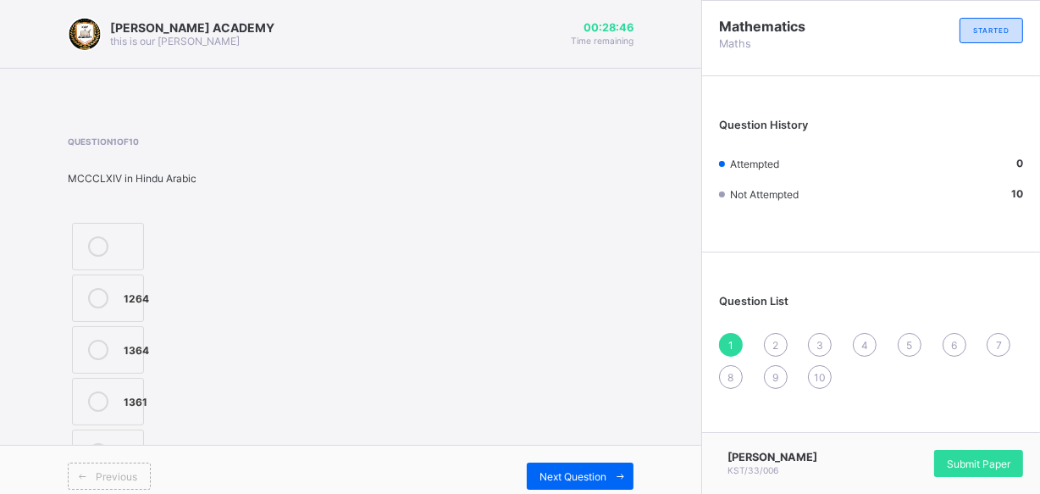
click at [98, 396] on icon at bounding box center [98, 401] width 20 height 20
click at [559, 463] on div "Next Question" at bounding box center [580, 475] width 107 height 27
click at [110, 286] on label "MCCXLV" at bounding box center [114, 297] width 85 height 47
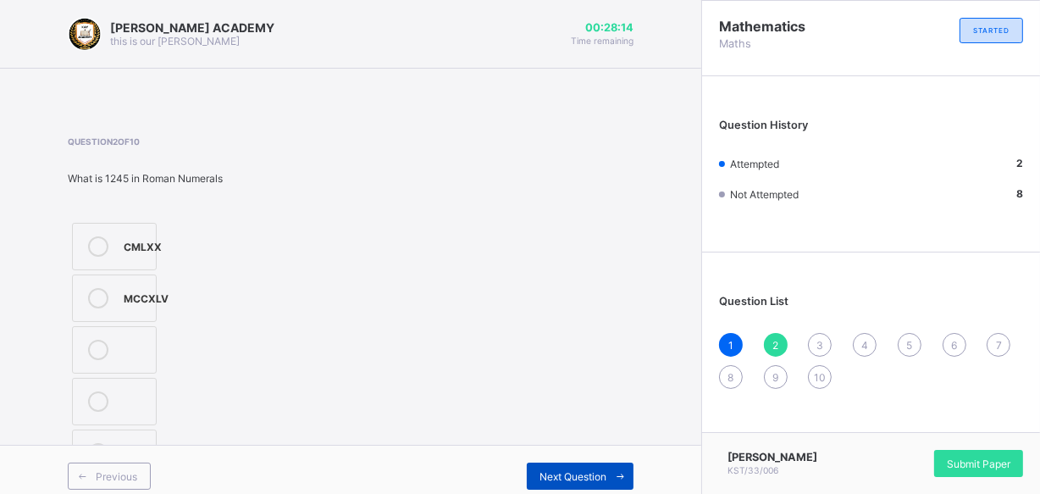
click at [576, 465] on div "Next Question" at bounding box center [580, 475] width 107 height 27
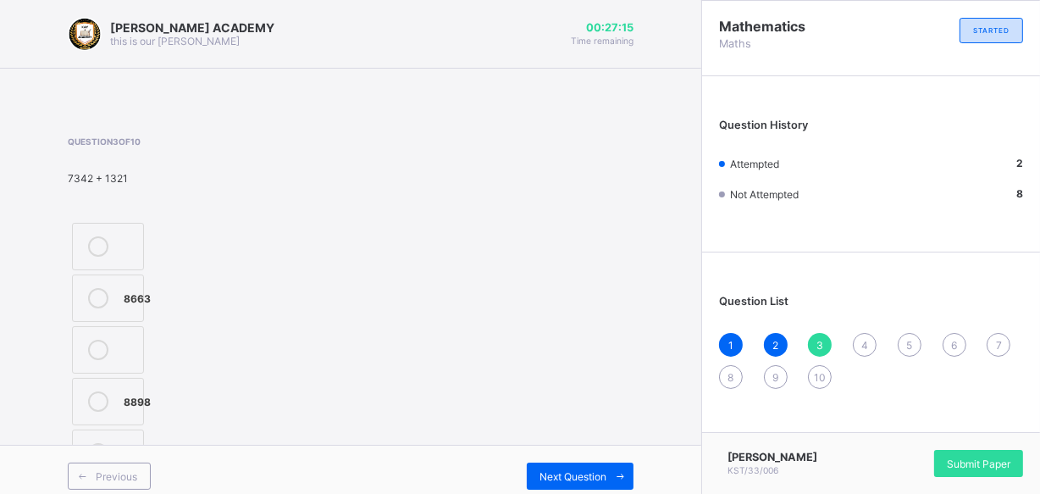
click at [124, 301] on div "8663" at bounding box center [137, 296] width 27 height 17
click at [616, 463] on div "Next Question" at bounding box center [580, 475] width 107 height 27
drag, startPoint x: 152, startPoint y: 282, endPoint x: 141, endPoint y: 285, distance: 10.7
click at [141, 285] on label "<" at bounding box center [125, 297] width 107 height 47
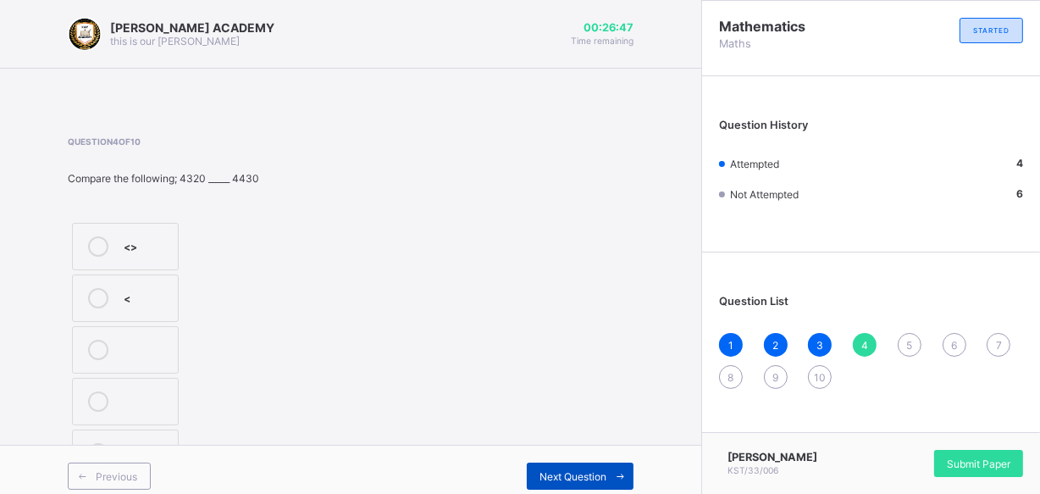
click at [581, 470] on span "Next Question" at bounding box center [572, 476] width 67 height 13
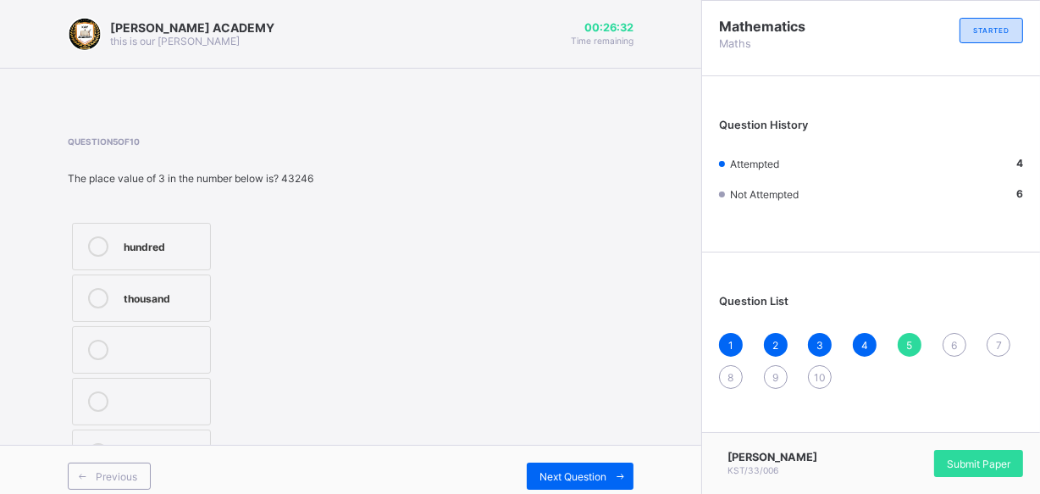
click at [167, 304] on div "thousand" at bounding box center [163, 296] width 78 height 17
click at [560, 464] on div "Next Question" at bounding box center [580, 475] width 107 height 27
click at [134, 288] on div "38" at bounding box center [147, 296] width 46 height 17
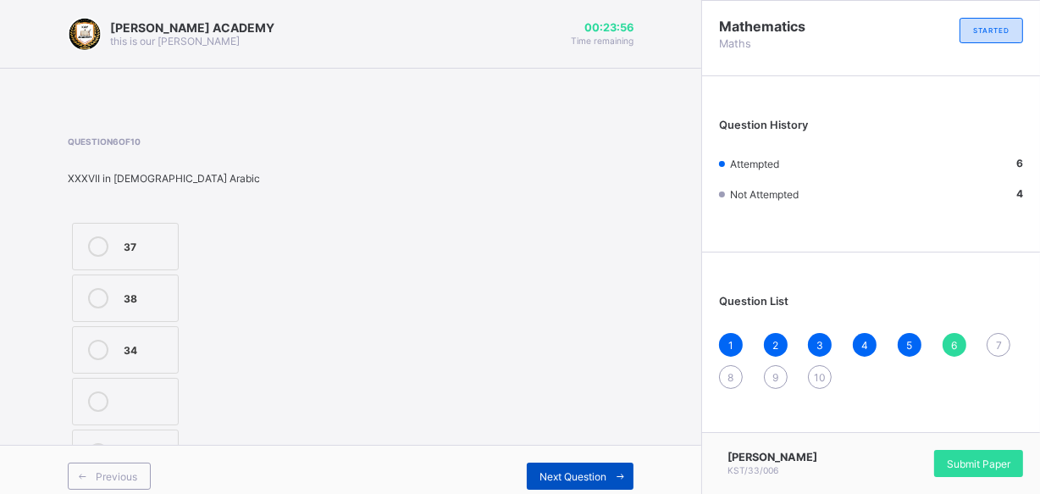
click at [615, 464] on div "Next Question" at bounding box center [580, 475] width 107 height 27
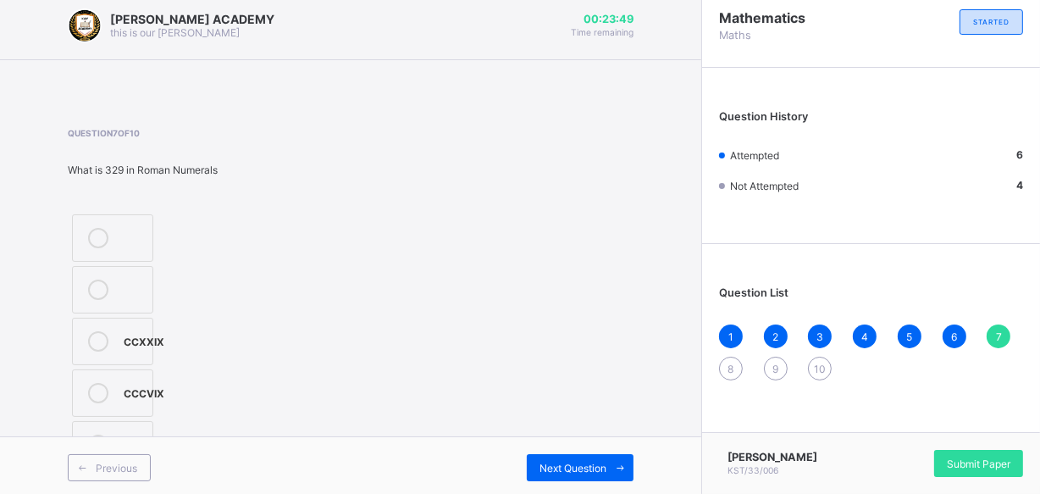
scroll to position [12, 0]
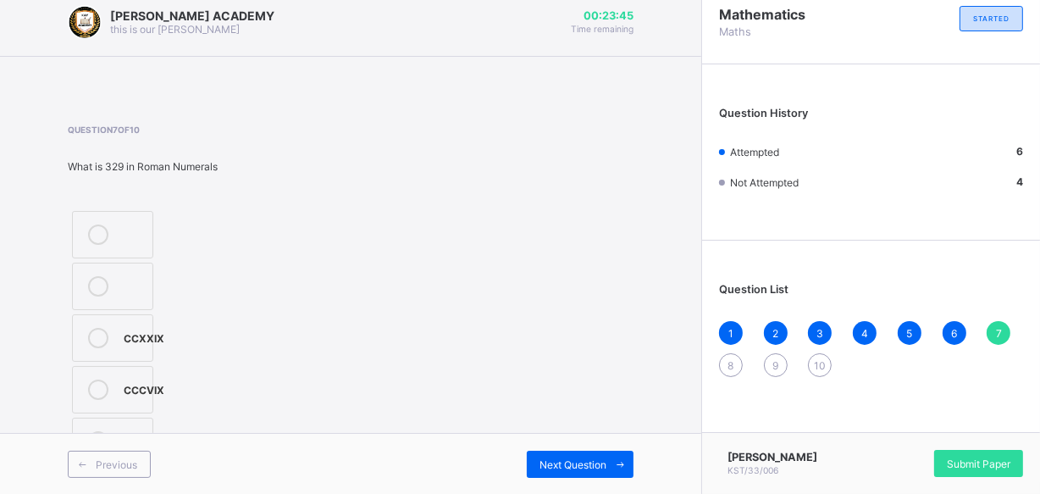
click at [279, 343] on div "Question 7 of 10 What is 329 in Roman Numerals CCXXIX CCCVIX CCCXXIX" at bounding box center [350, 296] width 565 height 345
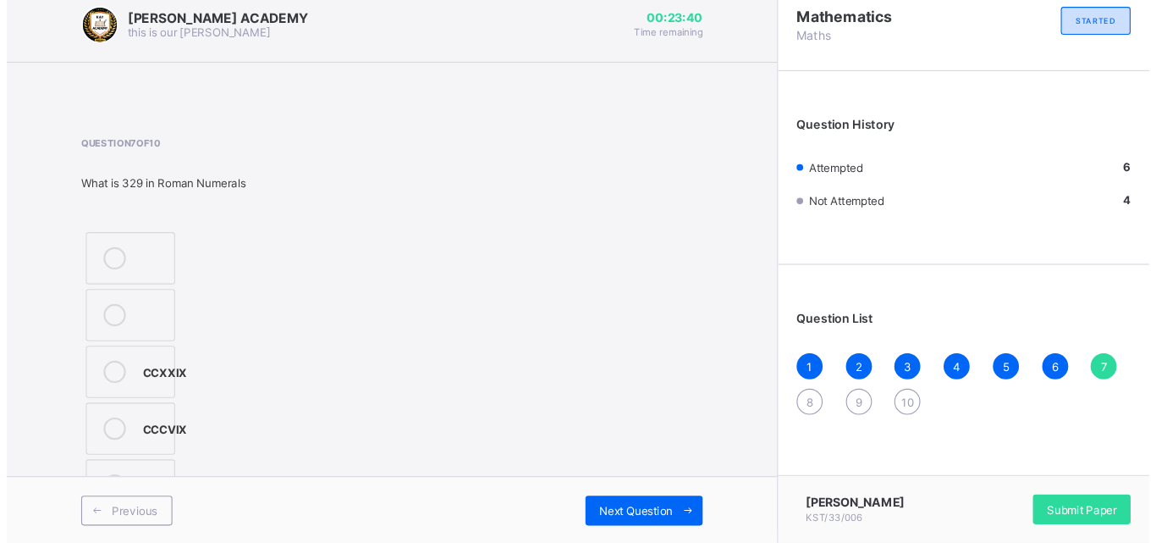
scroll to position [0, 0]
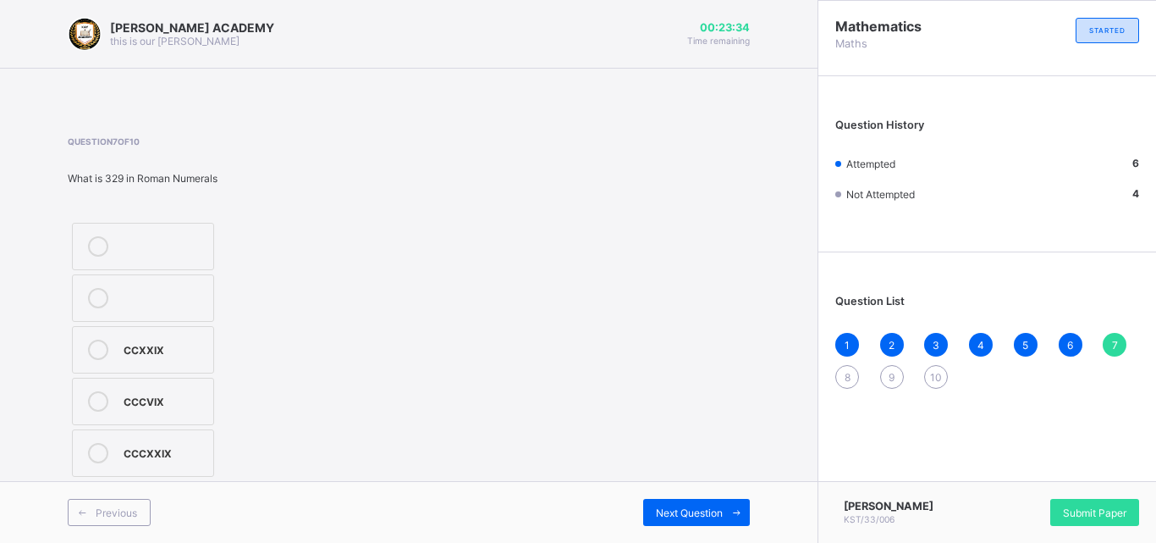
click at [174, 340] on div "CCXXIX" at bounding box center [164, 347] width 81 height 17
click at [662, 504] on div "Next Question" at bounding box center [696, 512] width 107 height 27
click at [156, 399] on div "9877" at bounding box center [164, 399] width 81 height 17
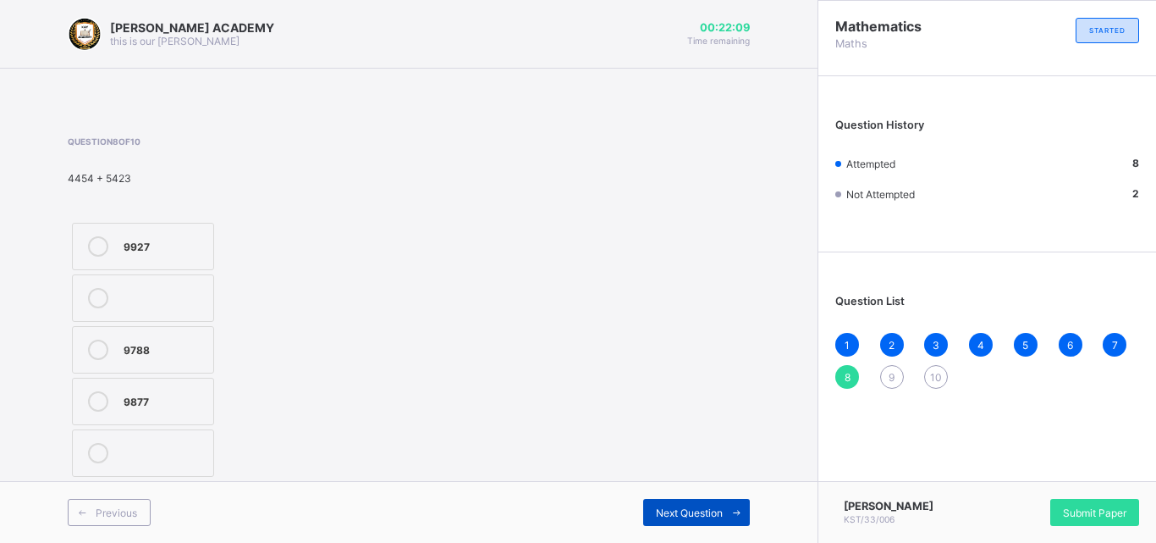
click at [667, 499] on div "Next Question" at bounding box center [696, 512] width 107 height 27
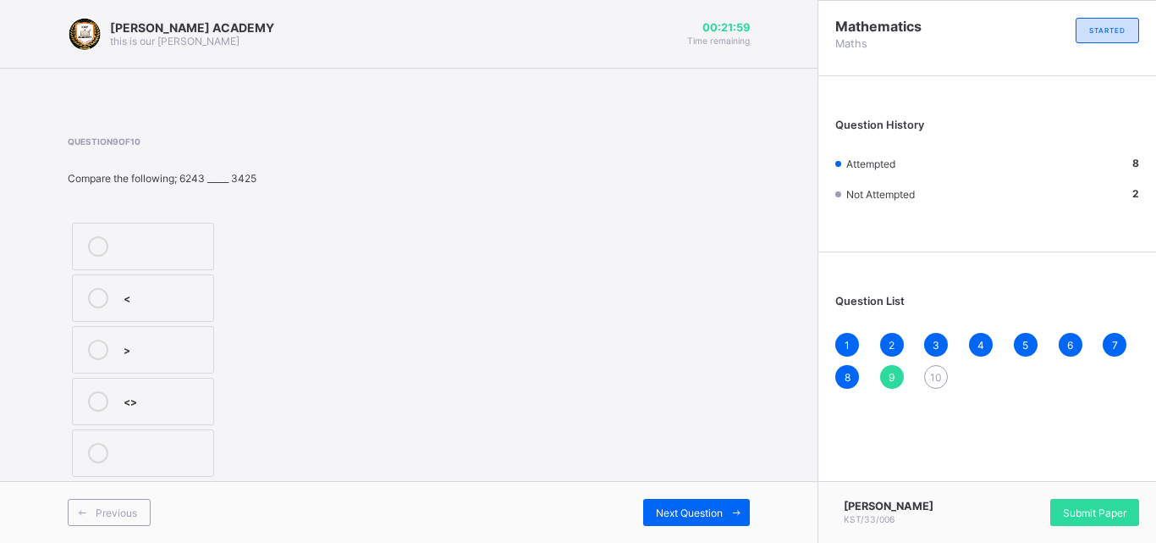
click at [179, 332] on label ">" at bounding box center [143, 349] width 142 height 47
click at [678, 504] on div "Next Question" at bounding box center [696, 512] width 107 height 27
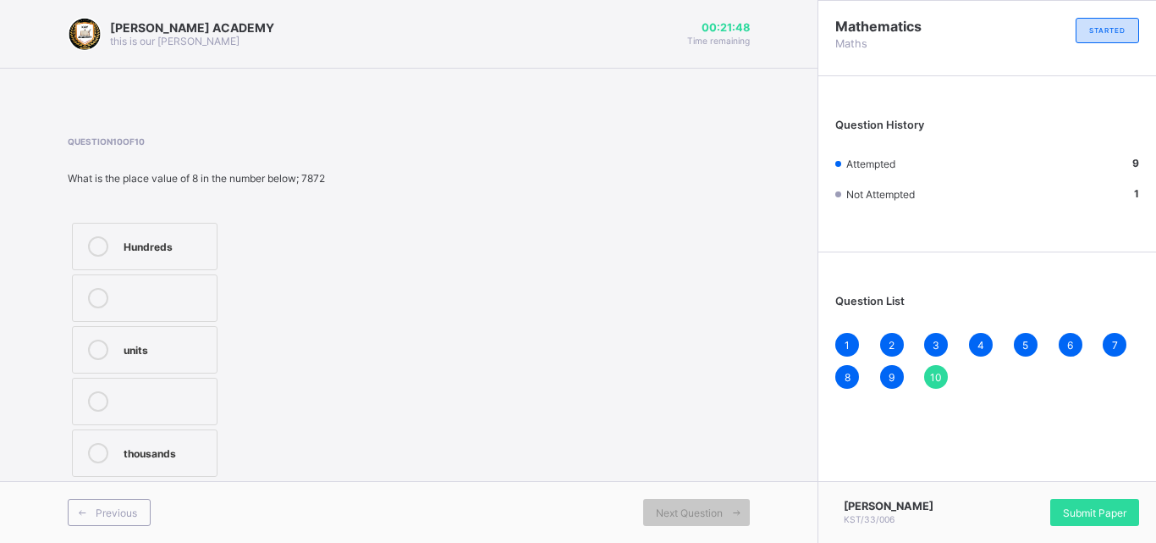
click at [181, 441] on label "thousands" at bounding box center [145, 452] width 146 height 47
click at [1078, 499] on div "Submit Paper" at bounding box center [1095, 512] width 89 height 27
